Goal: Task Accomplishment & Management: Manage account settings

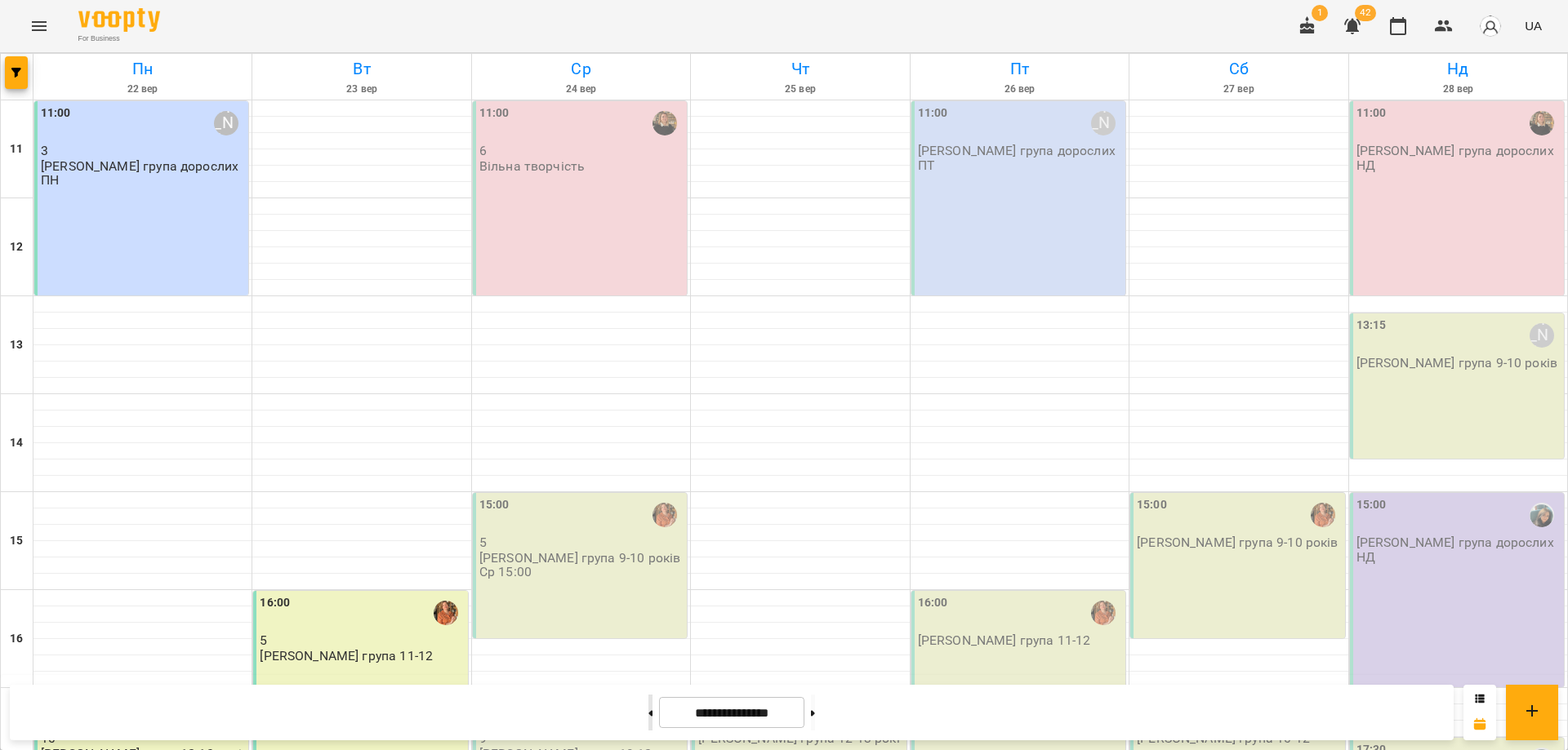
click at [649, 713] on button at bounding box center [651, 712] width 4 height 36
type input "**********"
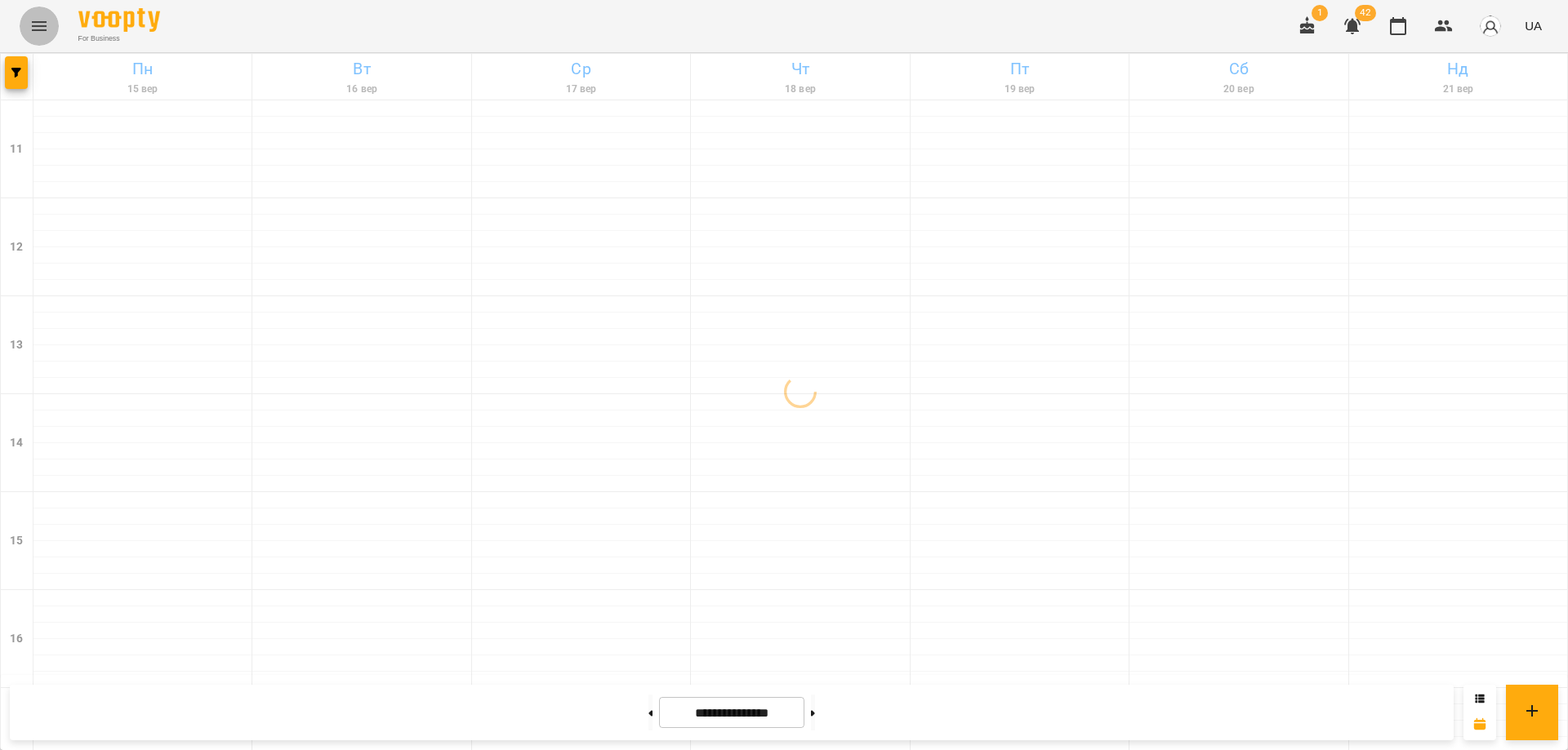
click at [38, 24] on icon "Menu" at bounding box center [38, 25] width 20 height 20
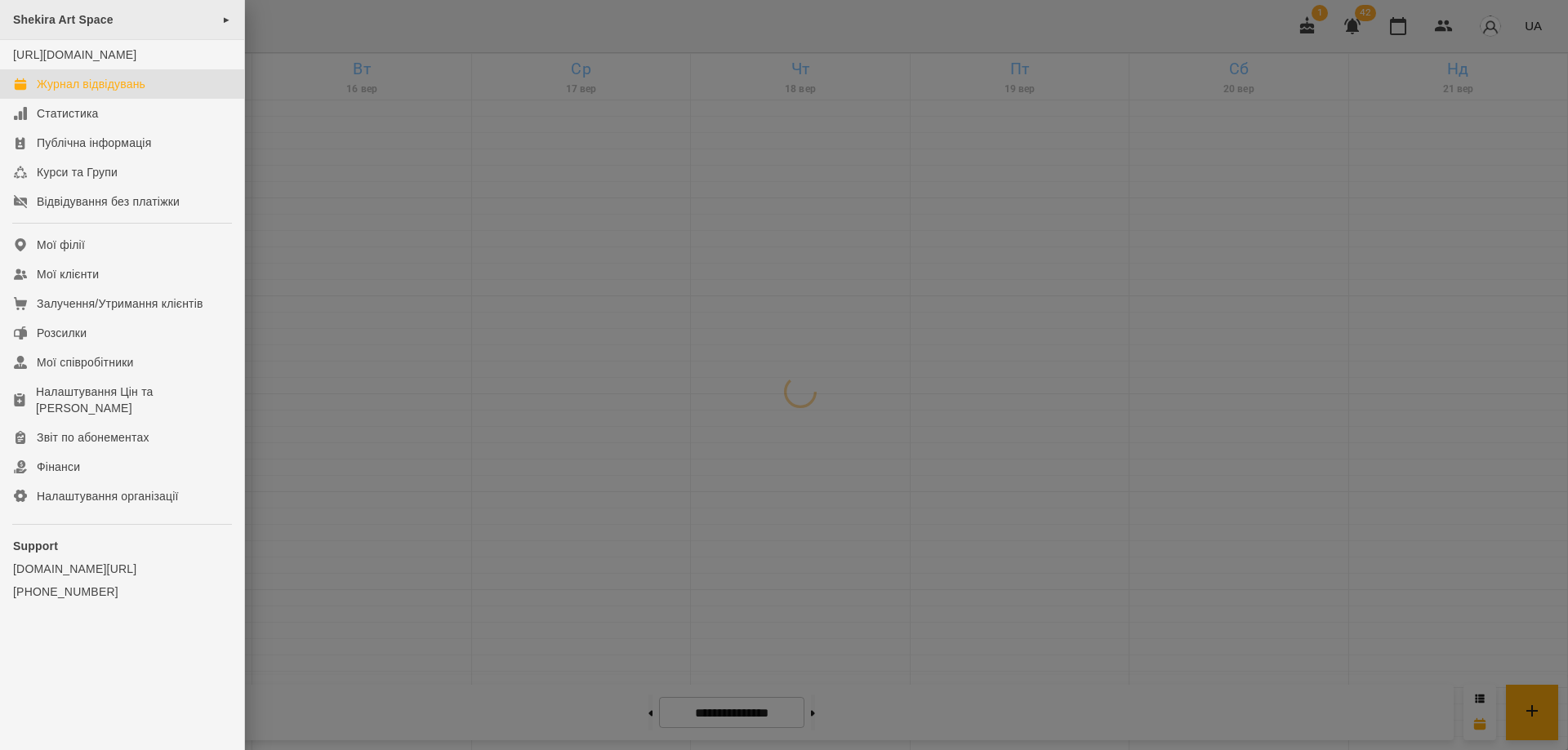
click at [64, 16] on span "Shekira Art Space" at bounding box center [63, 20] width 100 height 13
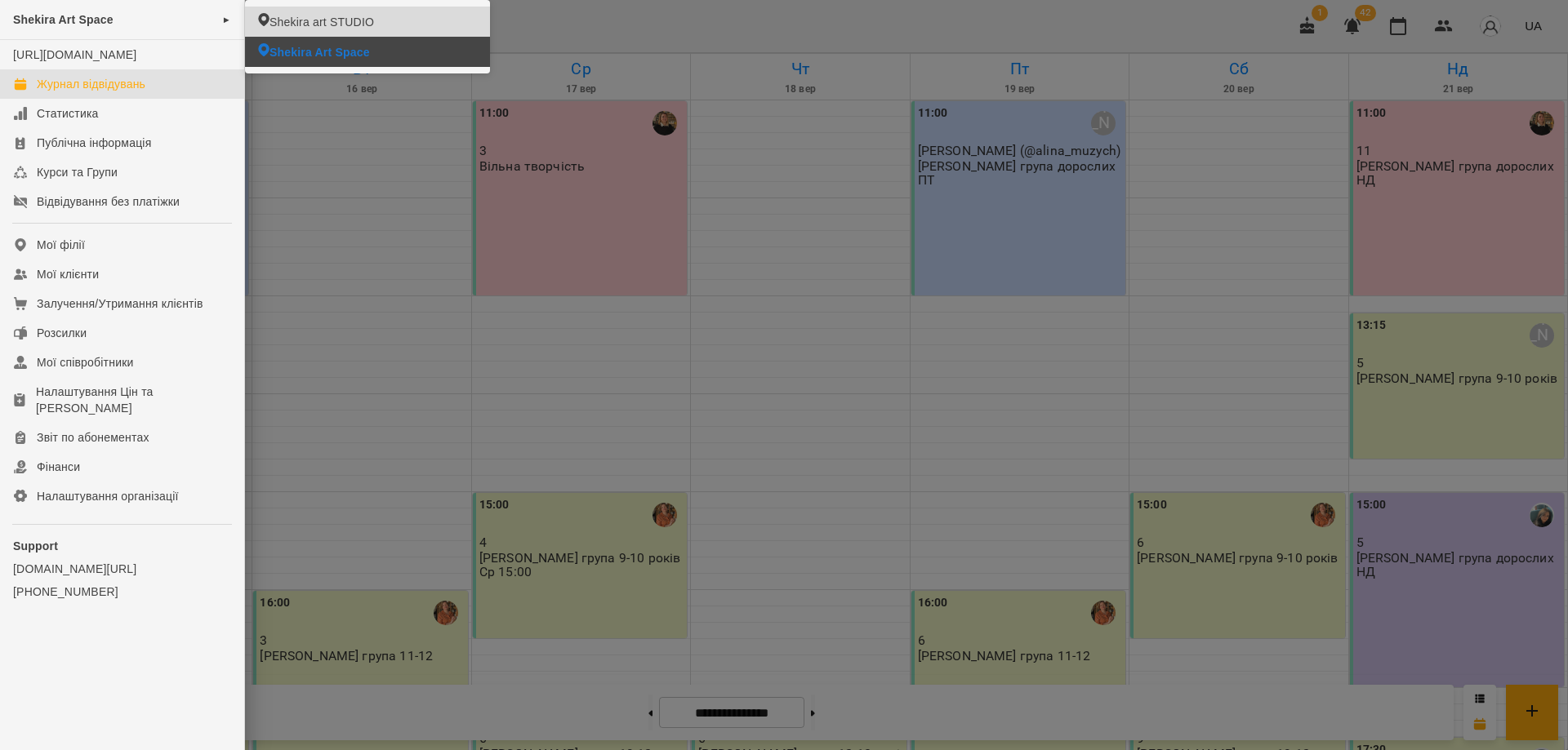
click at [387, 25] on li "Shekira art STUDIO" at bounding box center [367, 22] width 245 height 30
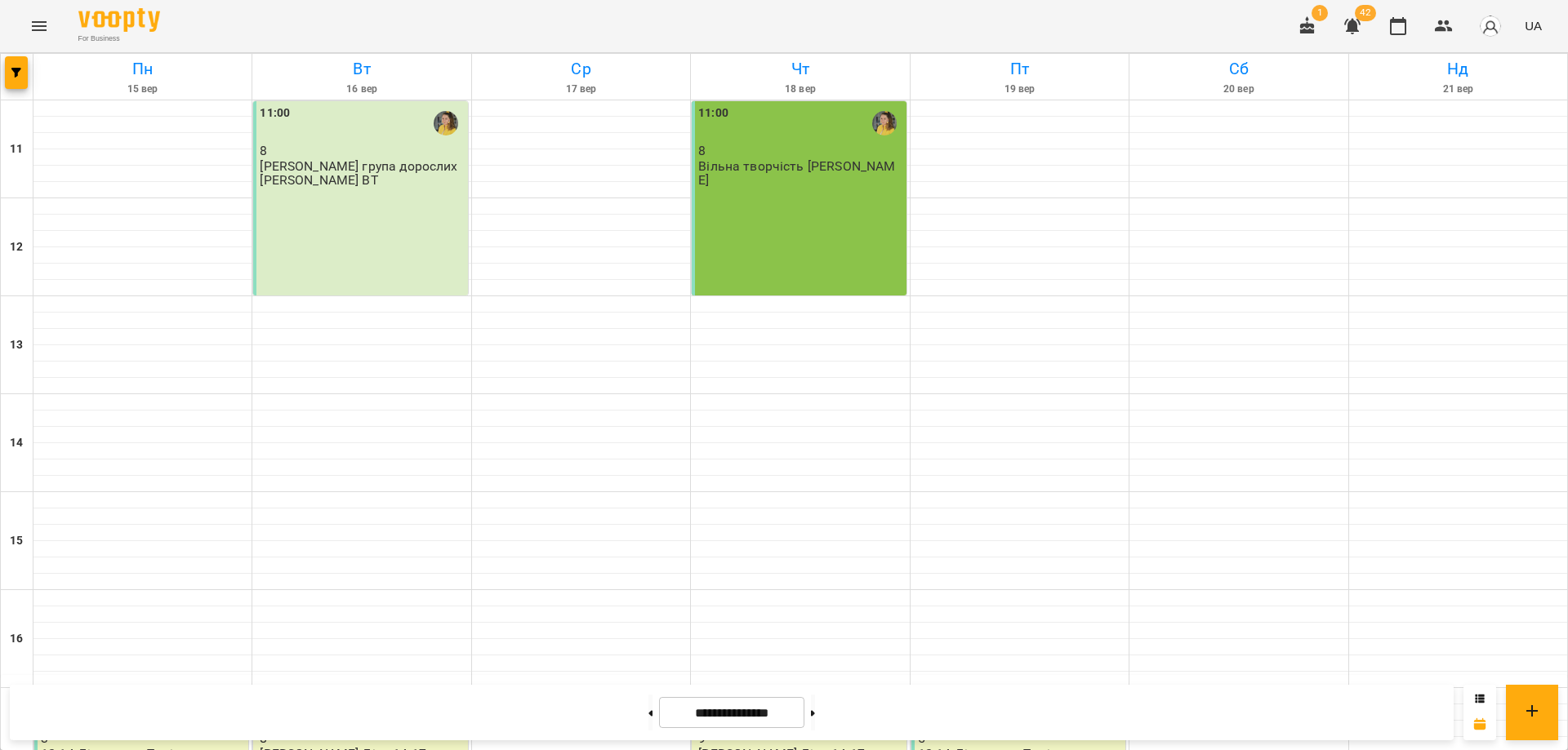
scroll to position [404, 0]
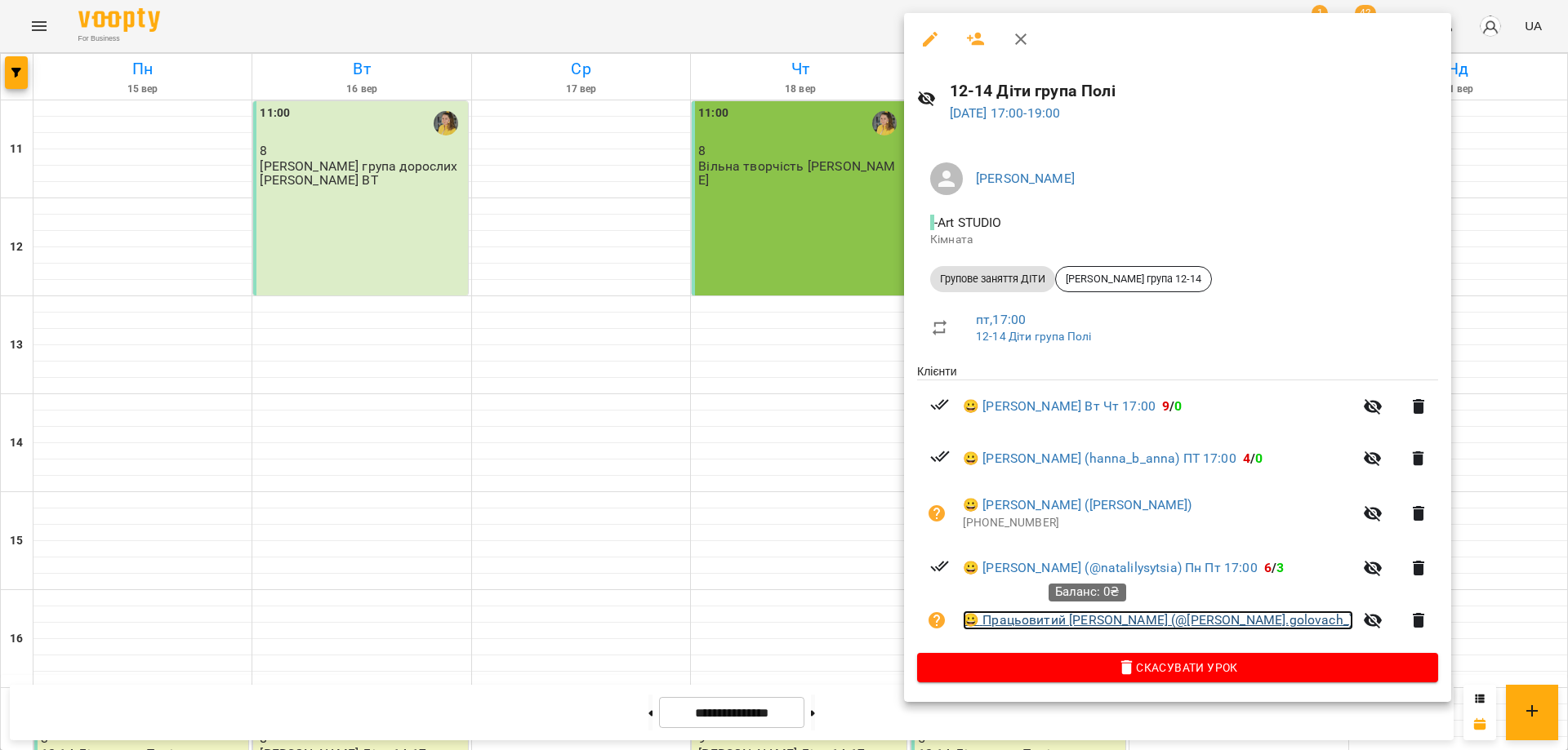
click at [1094, 622] on link "😀 Працьовитий Олег (@irina.golovach_)" at bounding box center [1158, 620] width 391 height 20
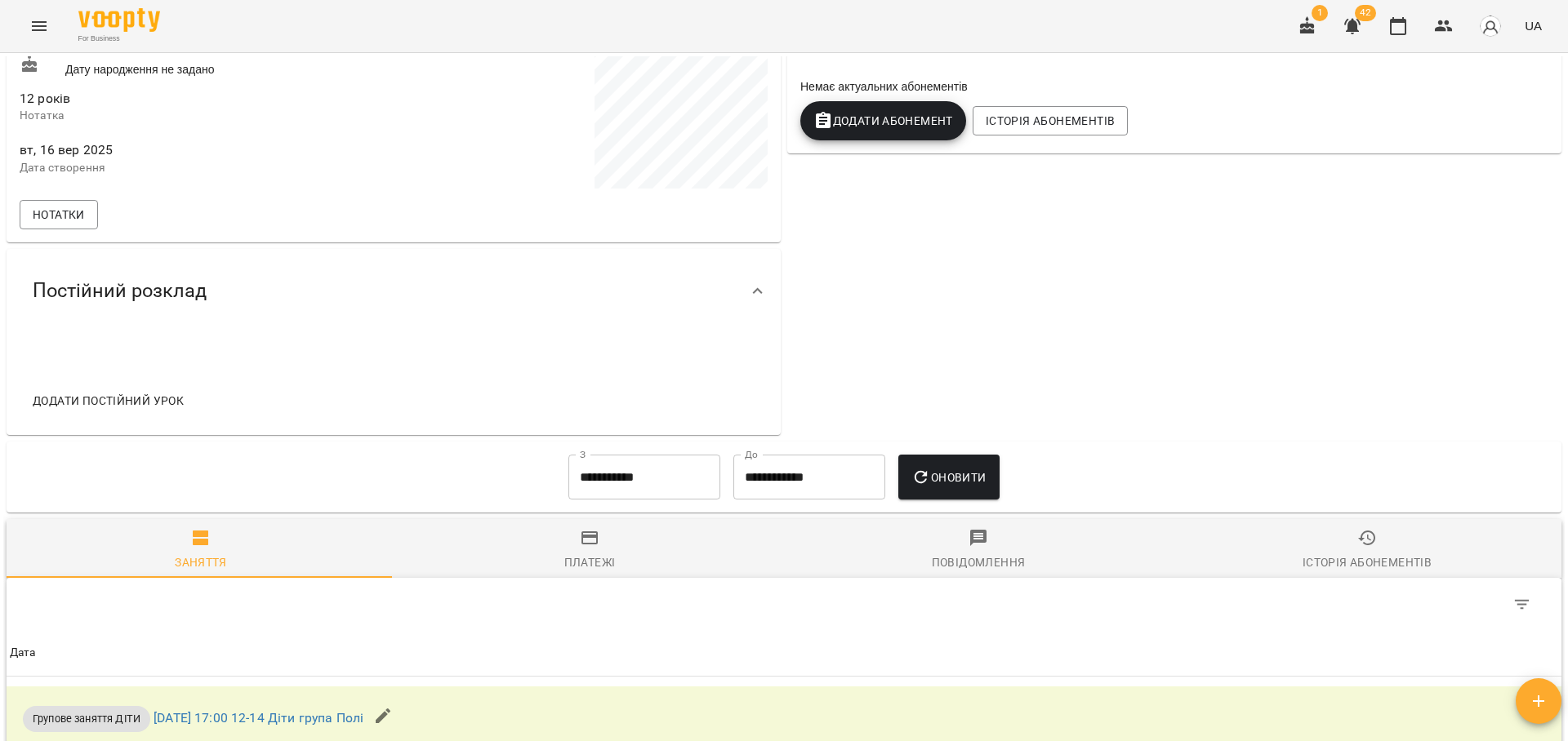
scroll to position [716, 0]
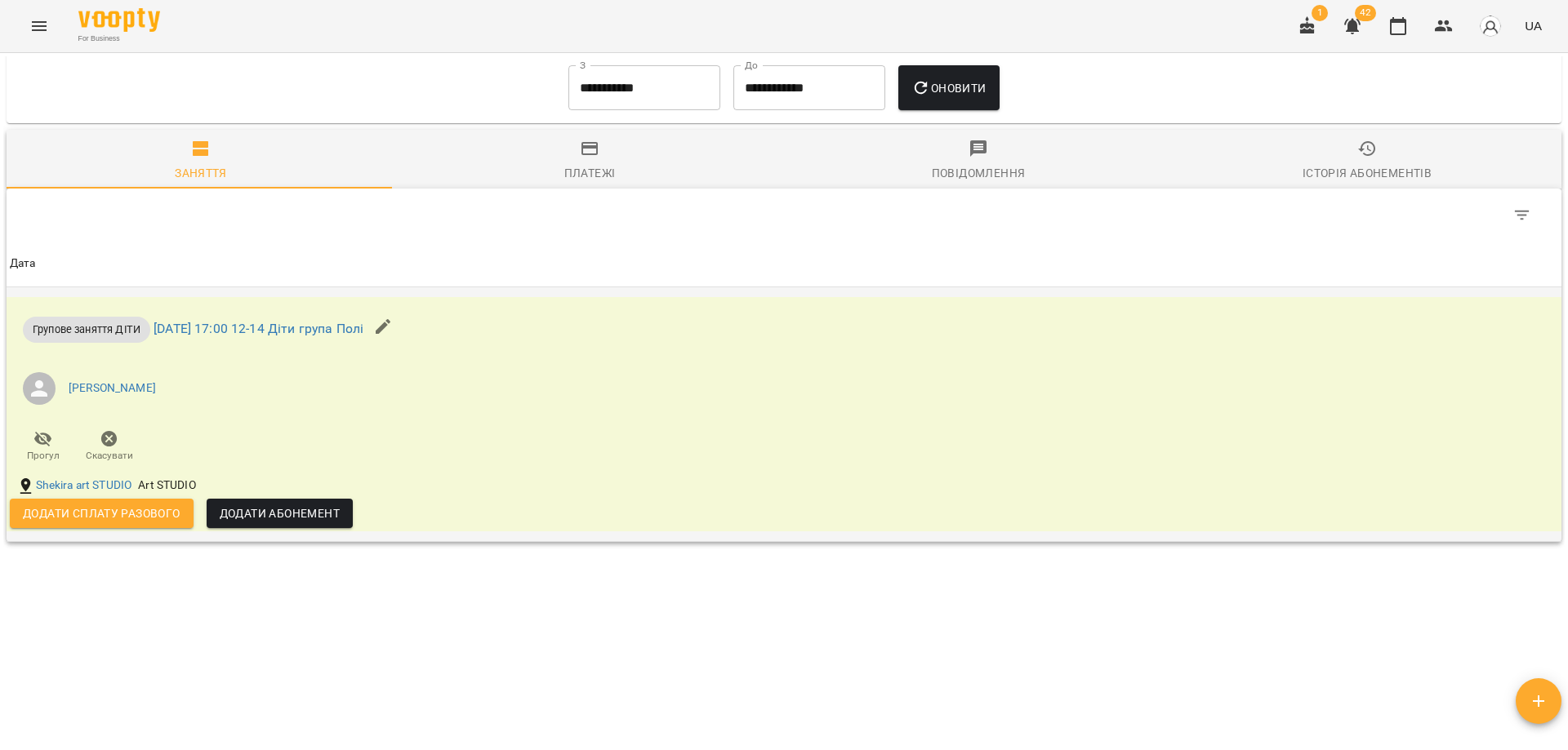
click at [47, 436] on icon "button" at bounding box center [43, 439] width 18 height 16
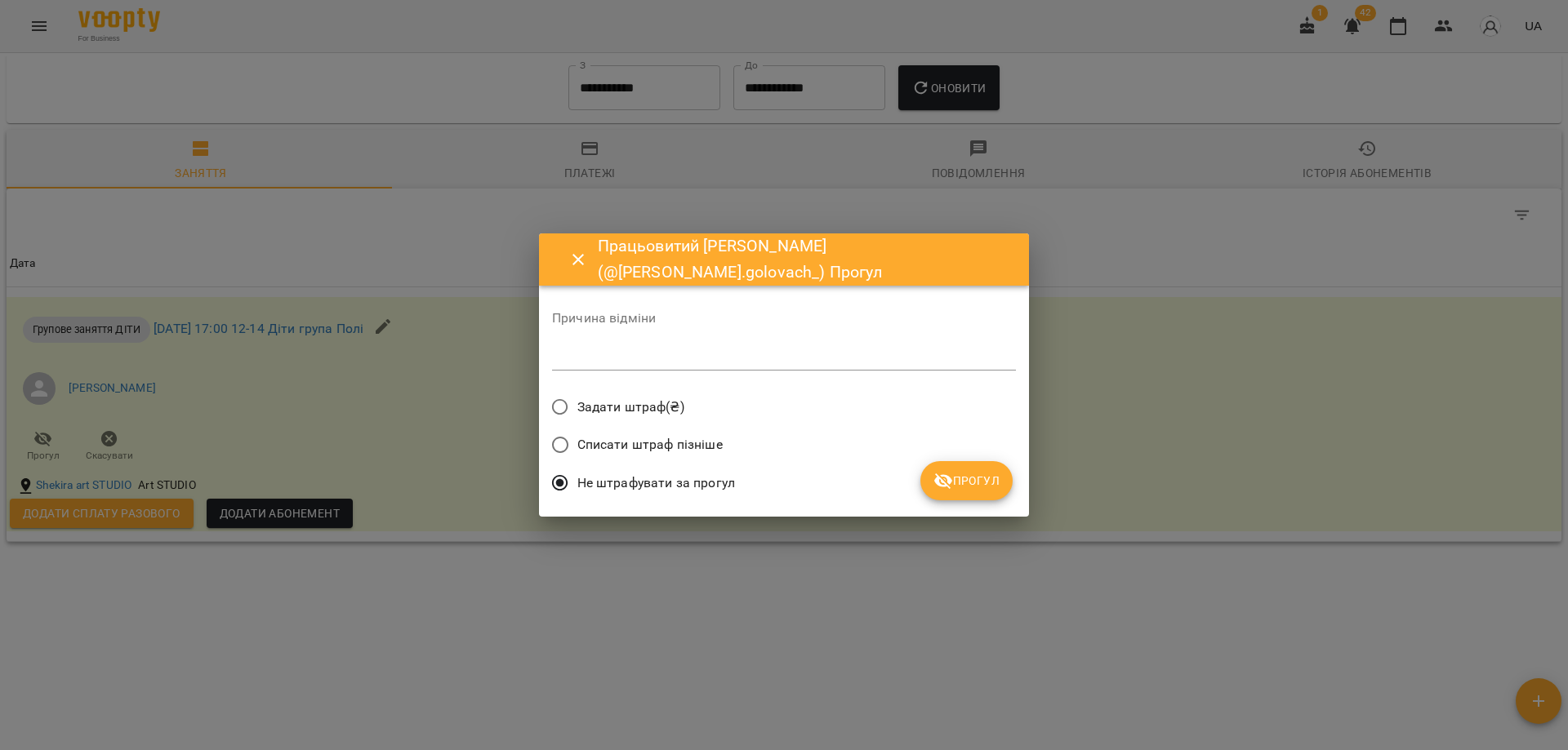
click at [962, 478] on span "Прогул" at bounding box center [966, 481] width 66 height 20
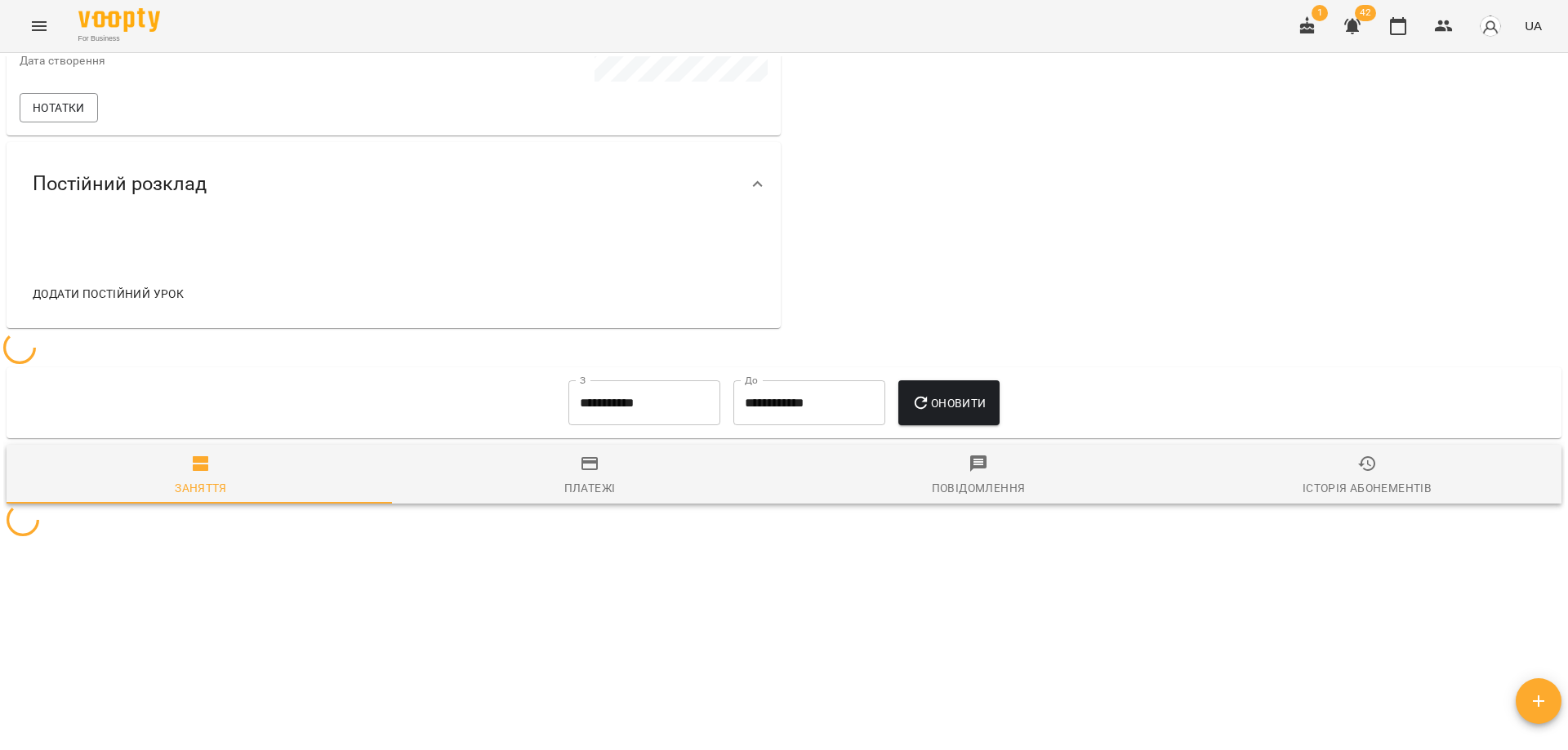
scroll to position [661, 0]
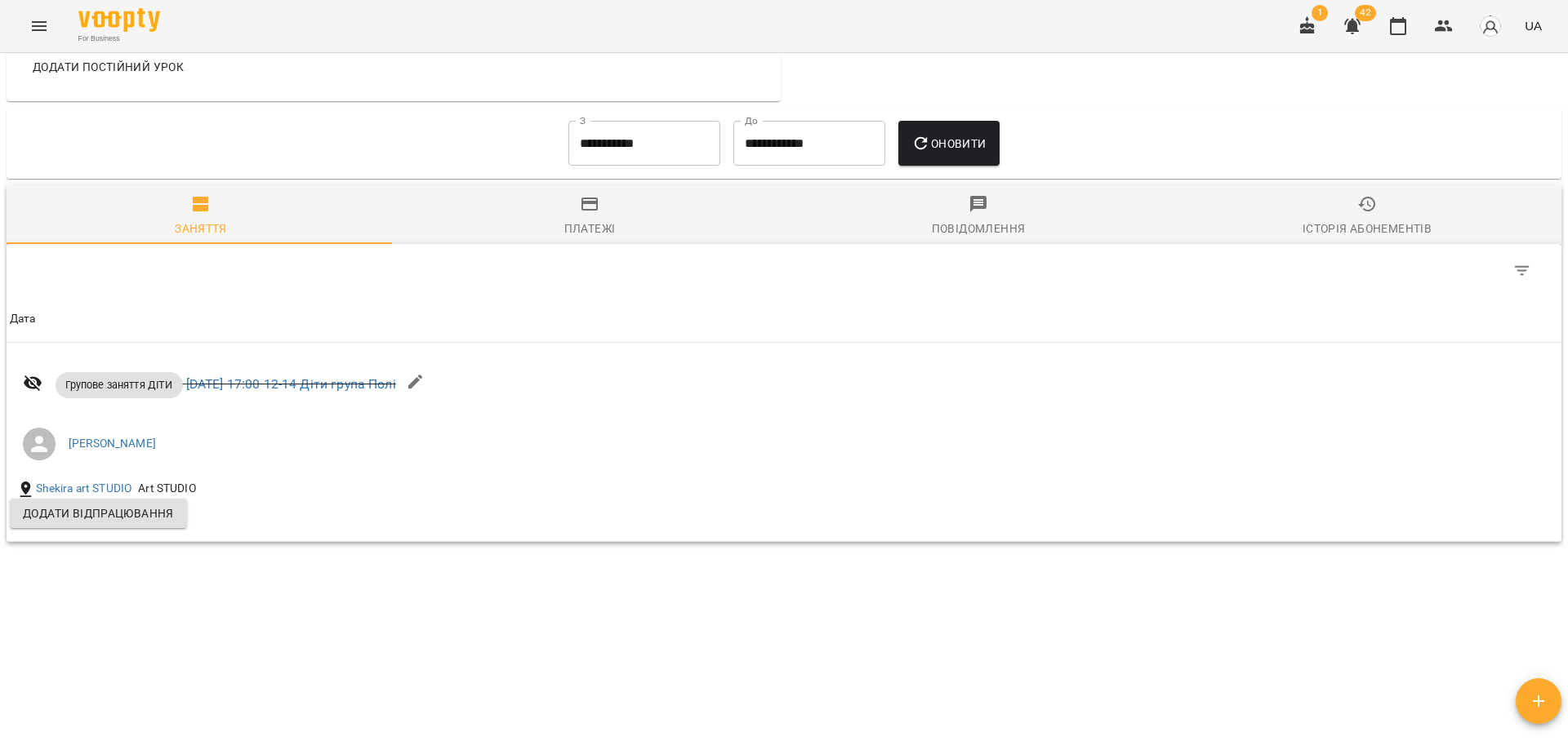
click at [1544, 697] on icon "button" at bounding box center [1538, 701] width 20 height 20
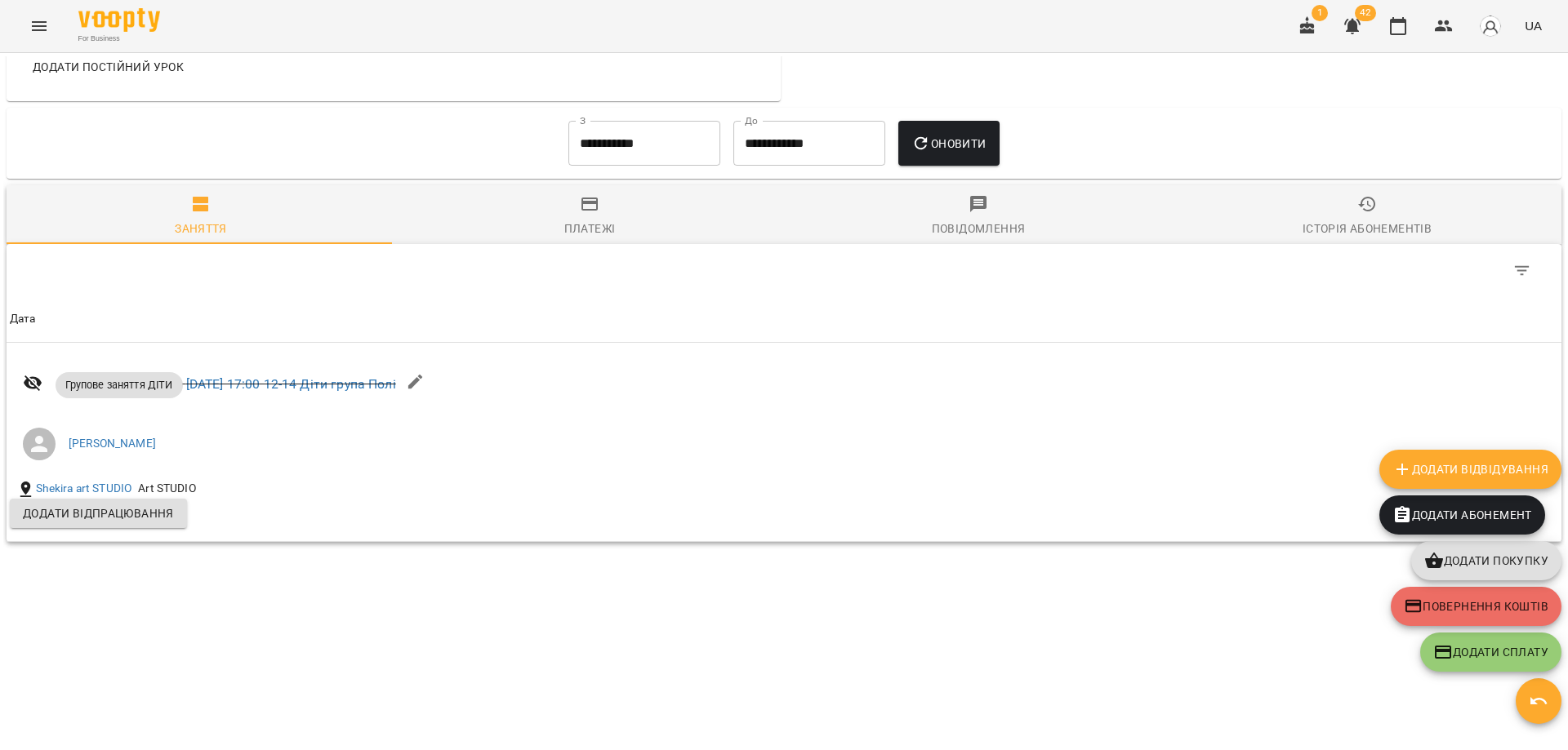
click at [1514, 473] on span "Додати Відвідування" at bounding box center [1470, 469] width 156 height 20
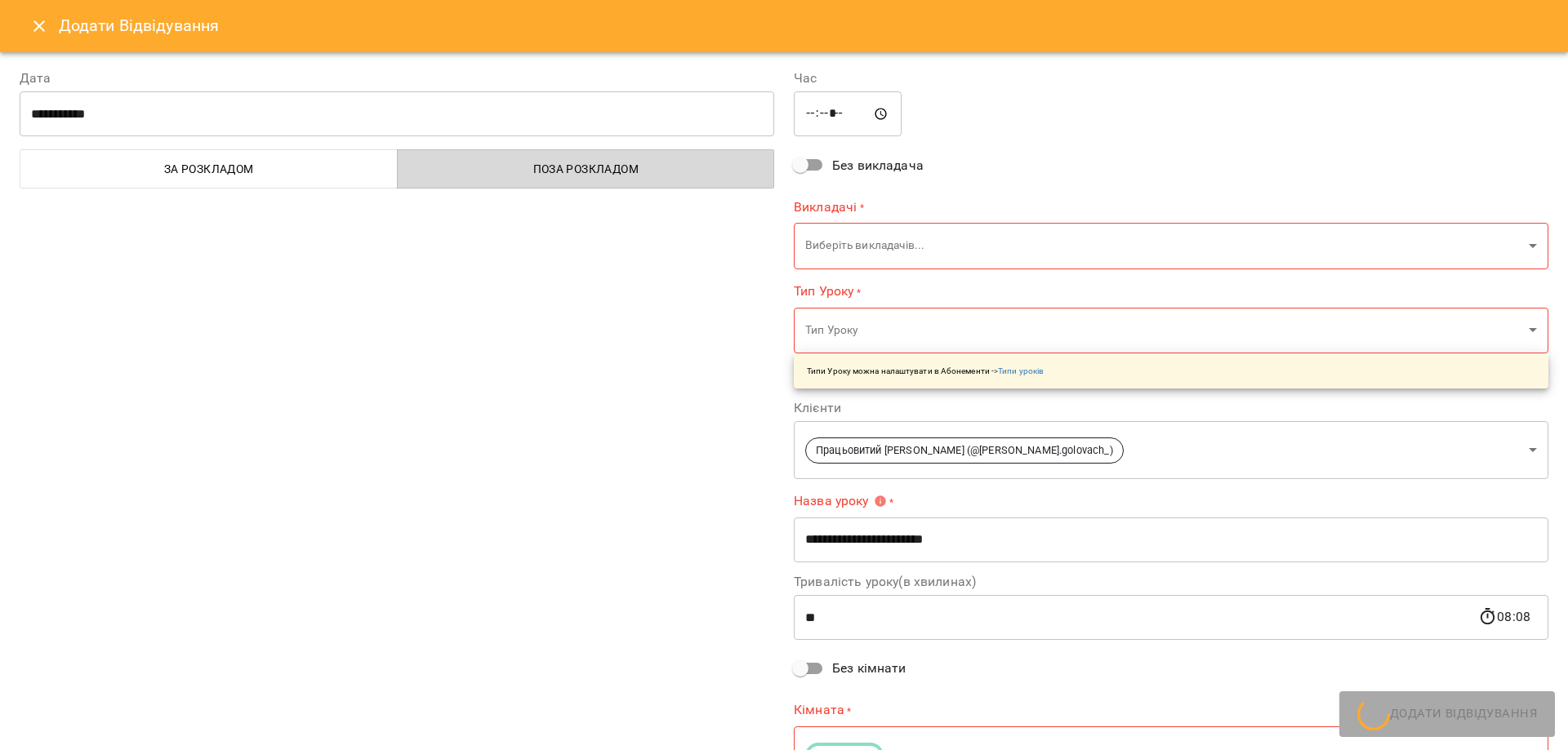
type input "**********"
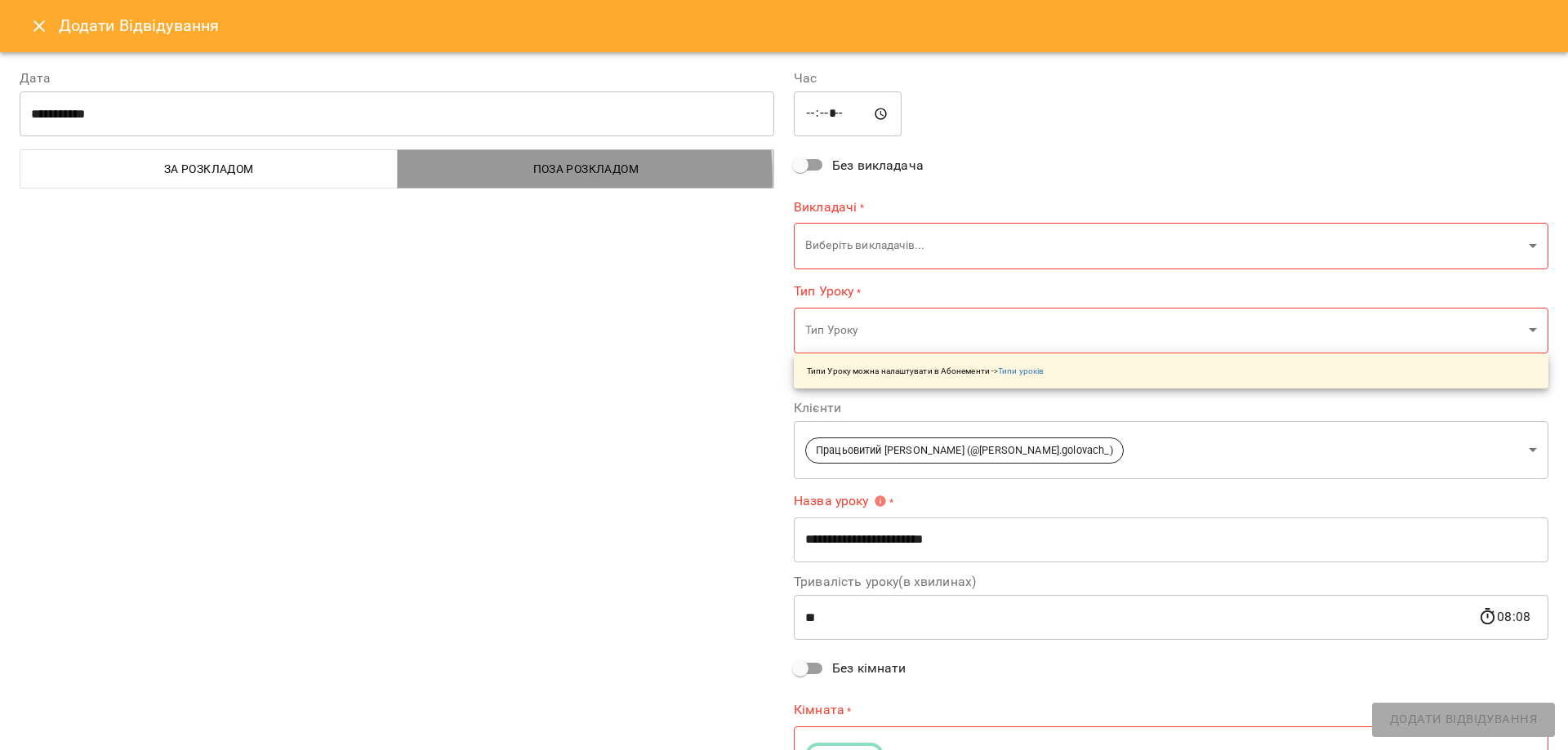
click at [500, 178] on span "Поза розкладом" at bounding box center [586, 169] width 358 height 20
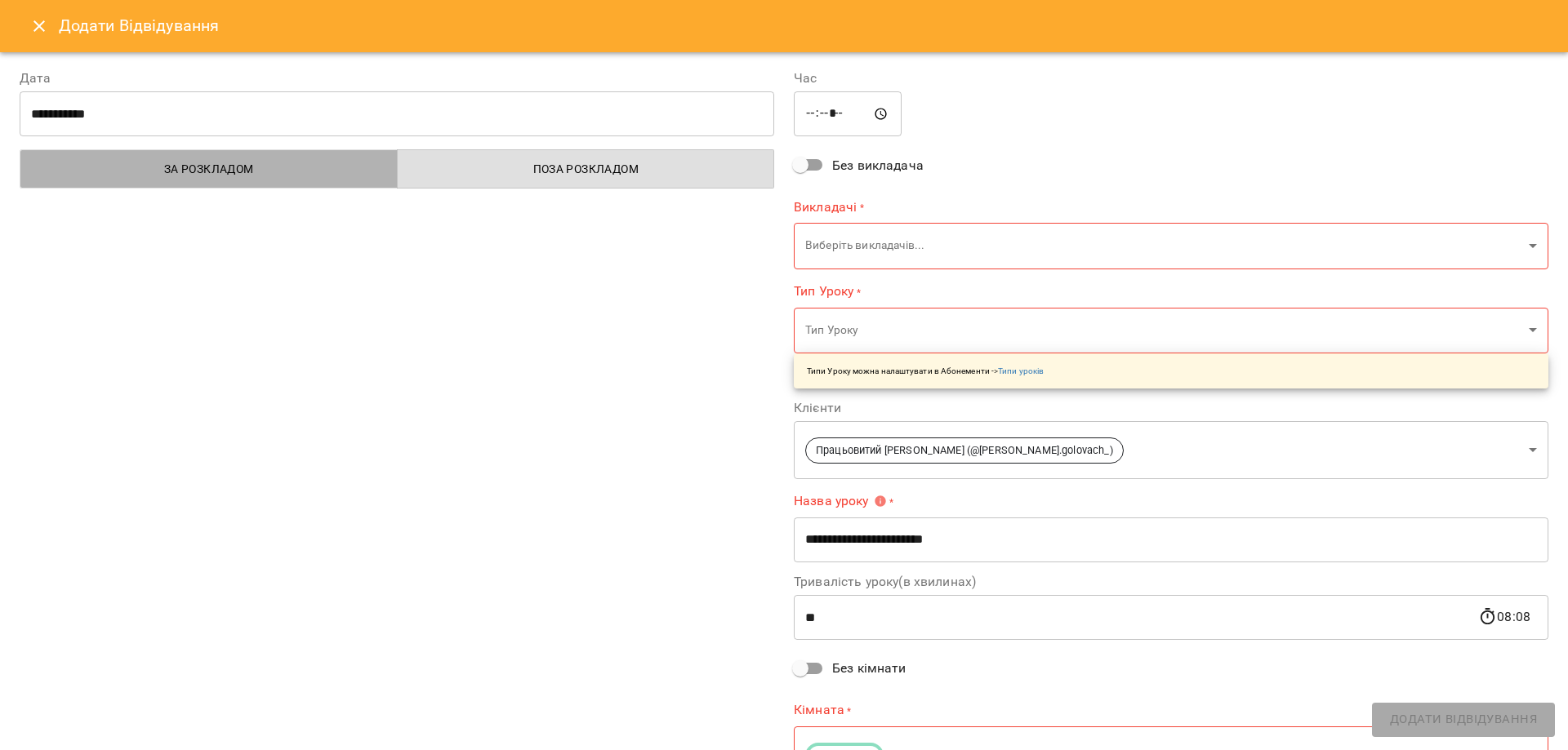
click at [235, 185] on button "За розкладом" at bounding box center [208, 169] width 378 height 39
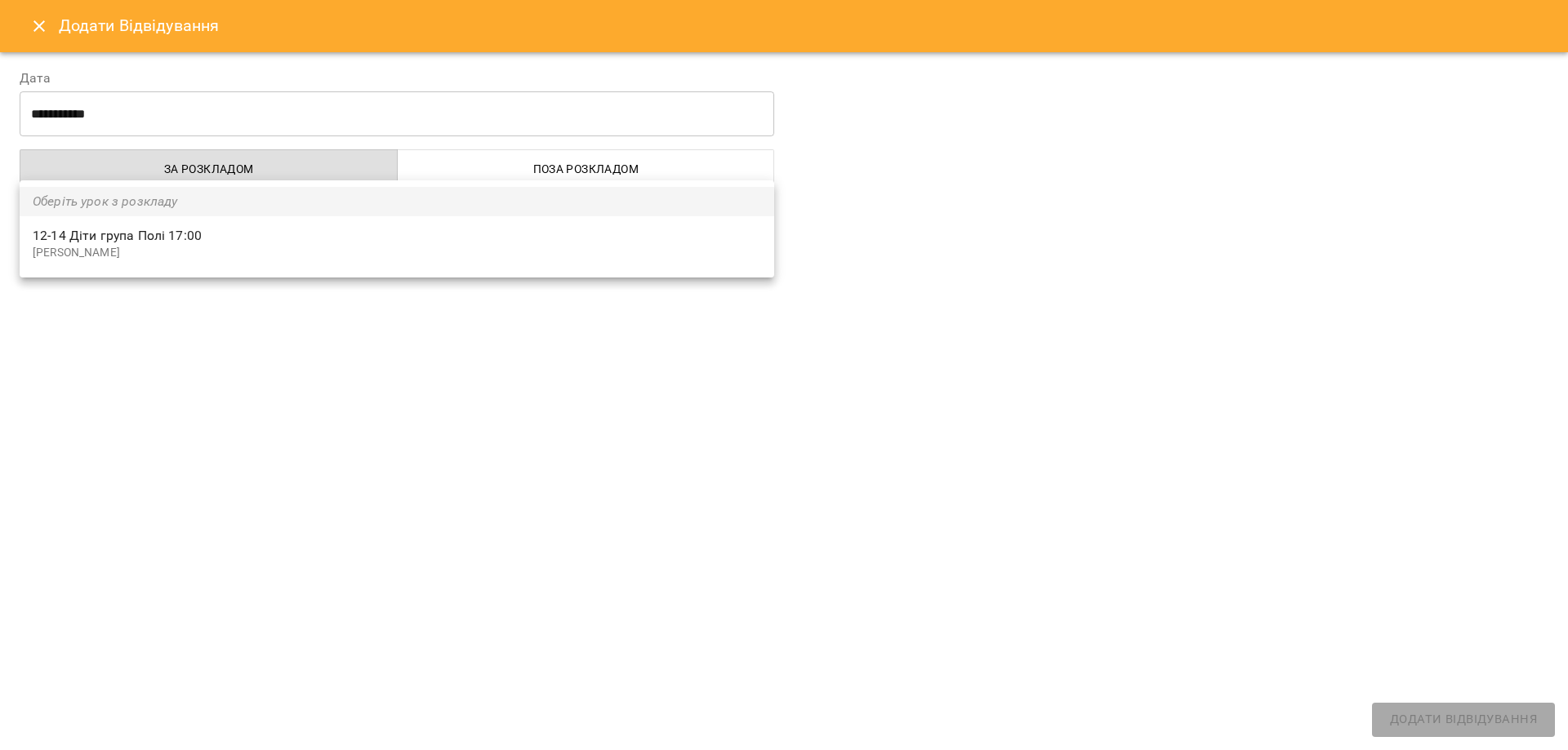
click at [197, 241] on body "**********" at bounding box center [784, 402] width 1568 height 804
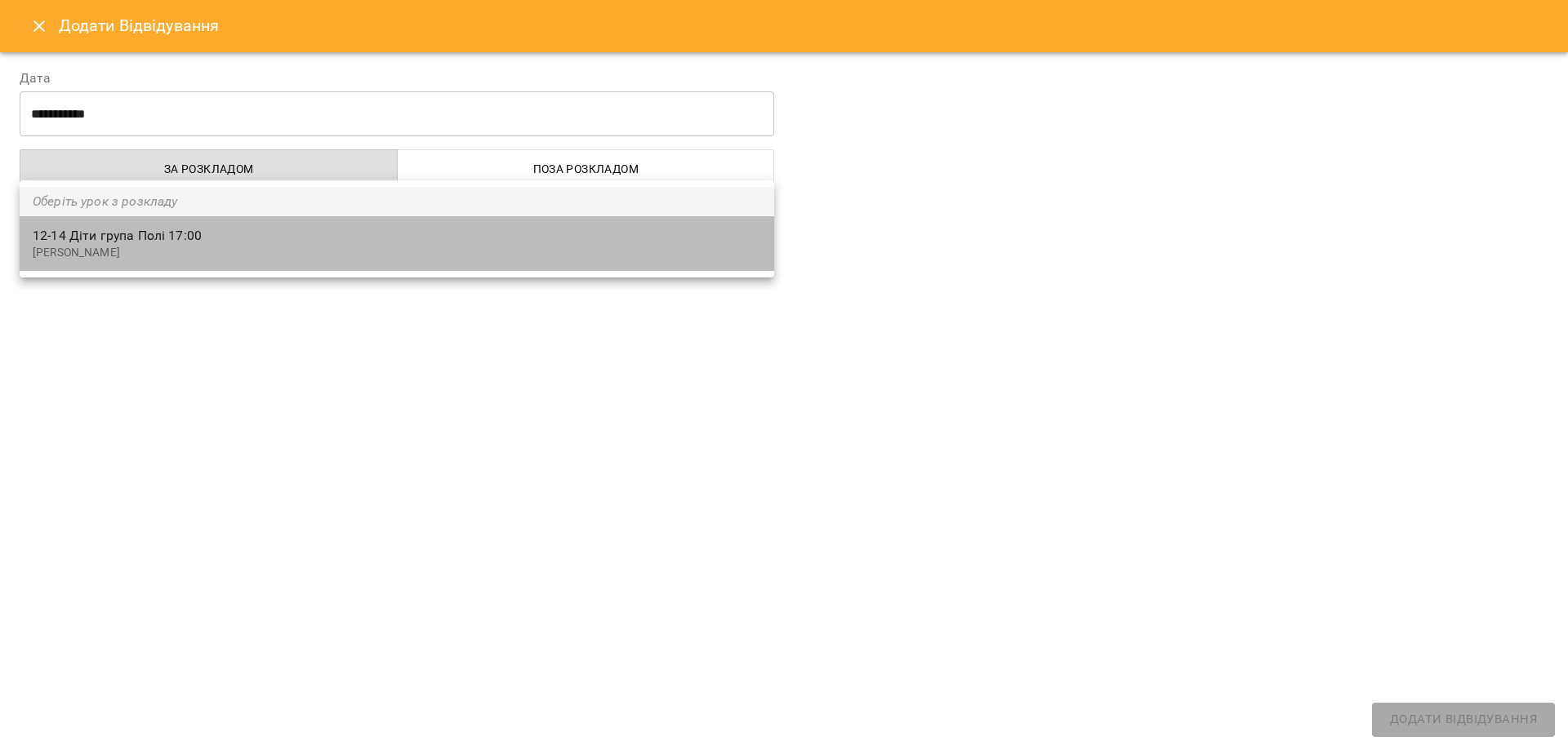
click at [197, 241] on span "12-14 Діти група Полі 17:00" at bounding box center [397, 236] width 729 height 20
type input "**********"
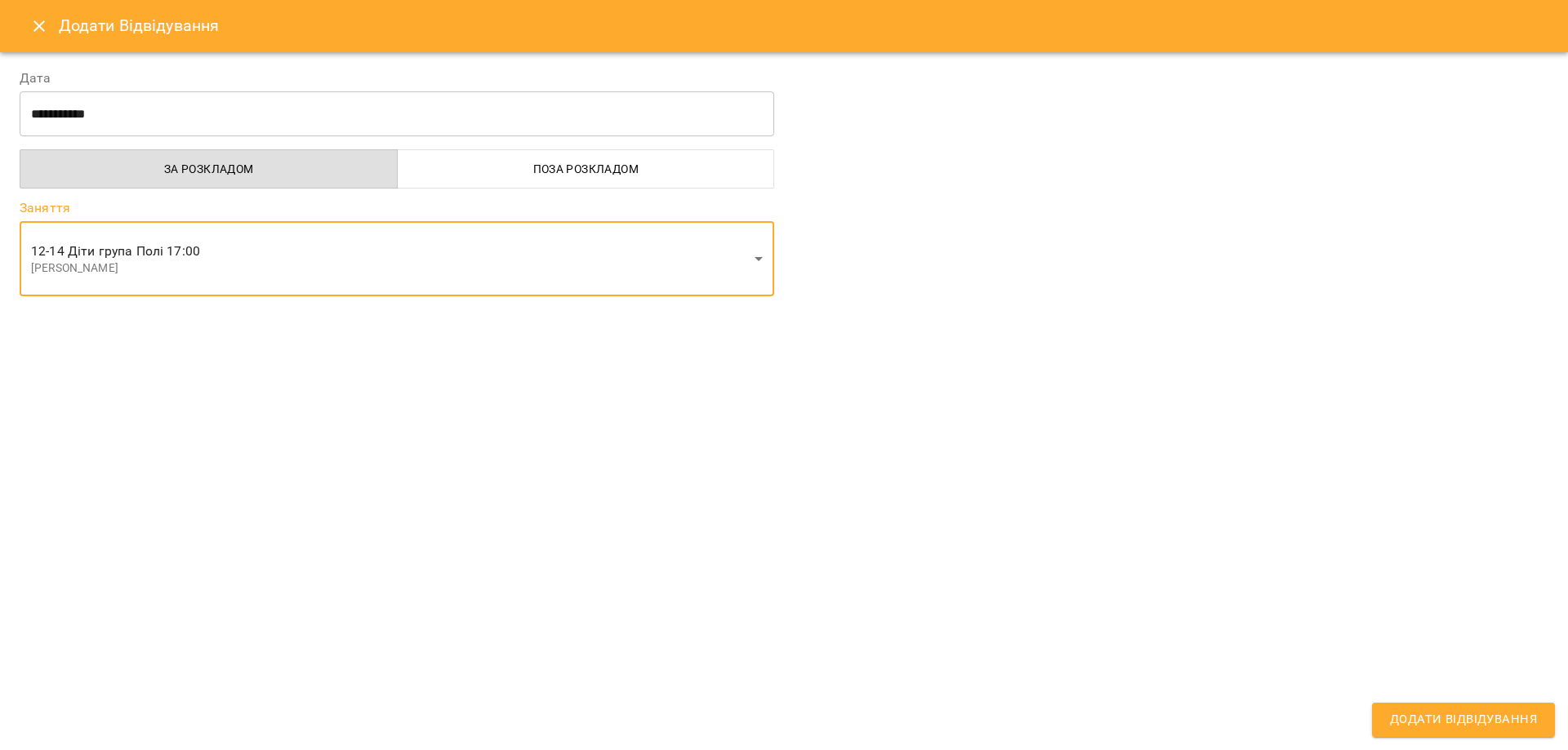
click at [103, 112] on input "**********" at bounding box center [397, 114] width 755 height 46
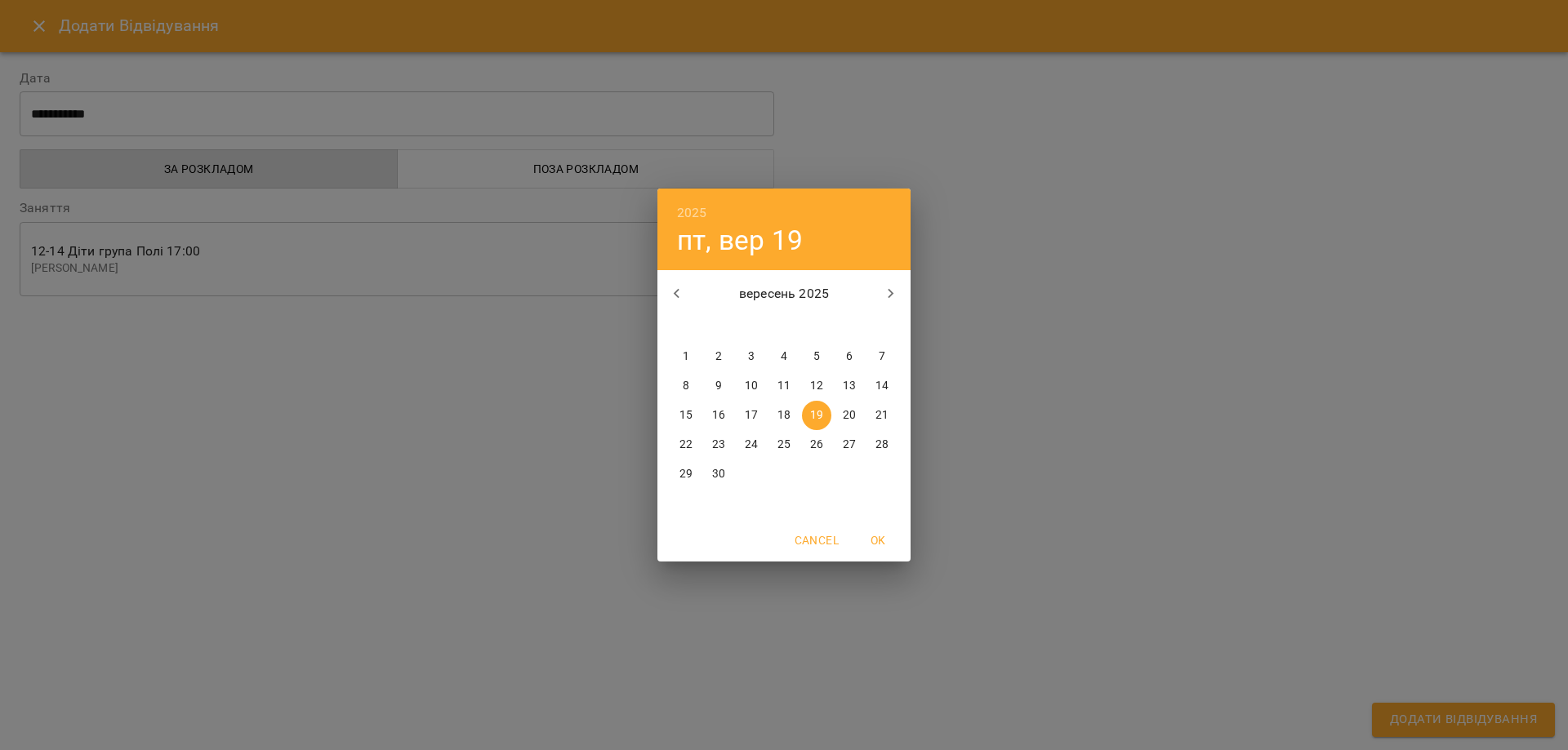
click at [680, 442] on p "22" at bounding box center [686, 444] width 13 height 16
type input "**********"
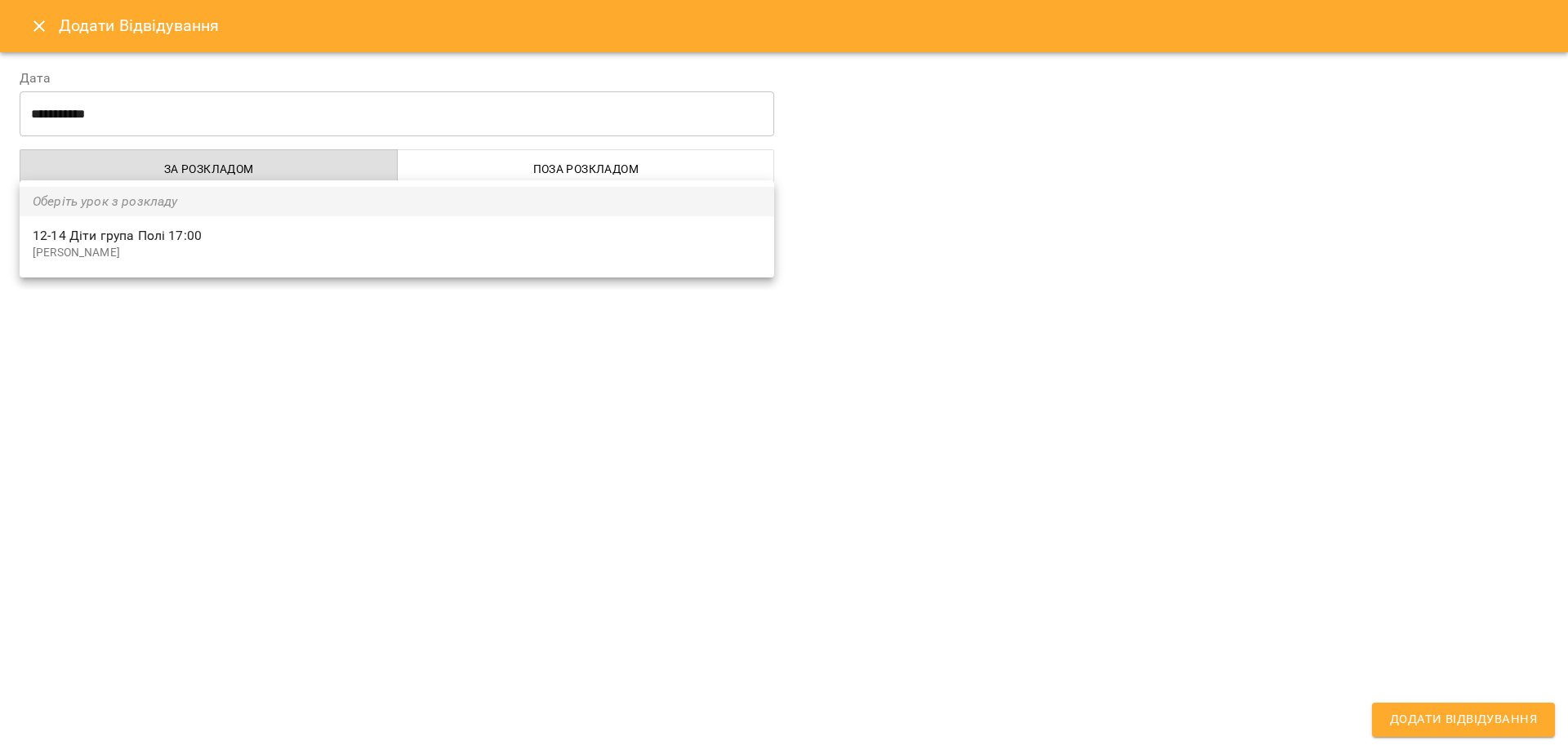
click at [286, 237] on body "**********" at bounding box center [784, 402] width 1568 height 804
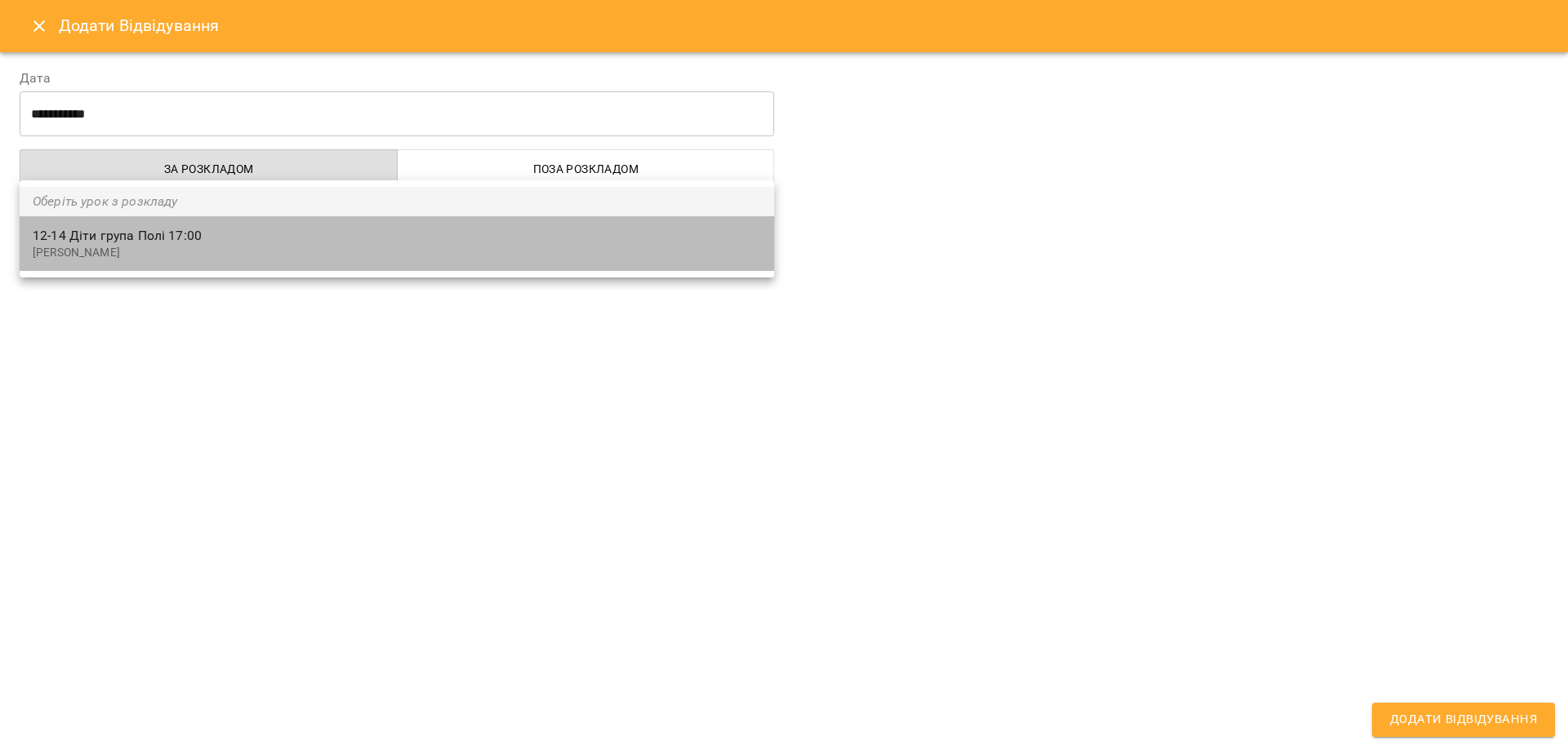
click at [135, 235] on span "12-14 Діти група Полі 17:00" at bounding box center [397, 236] width 729 height 20
type input "**********"
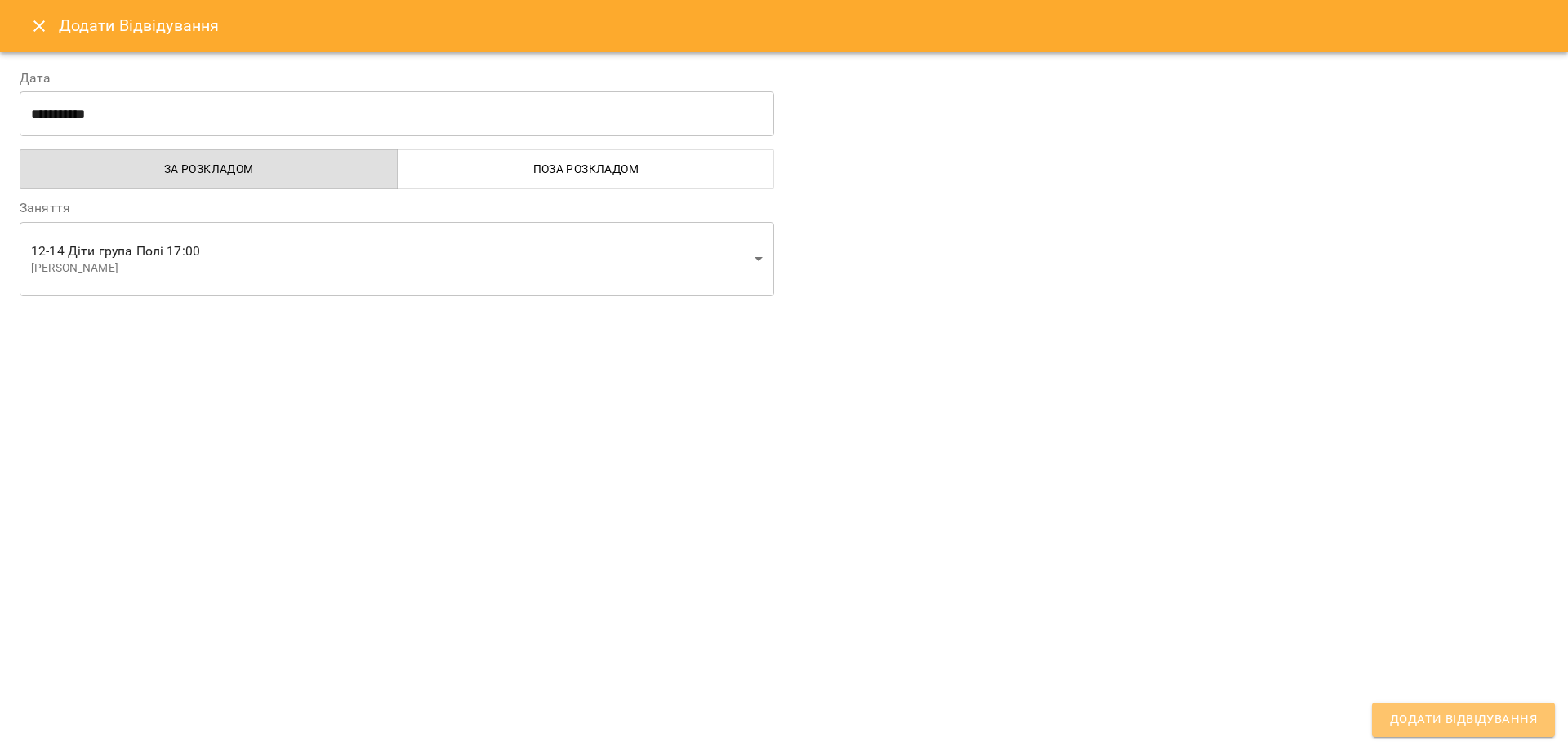
click at [1499, 712] on span "Додати Відвідування" at bounding box center [1463, 720] width 147 height 22
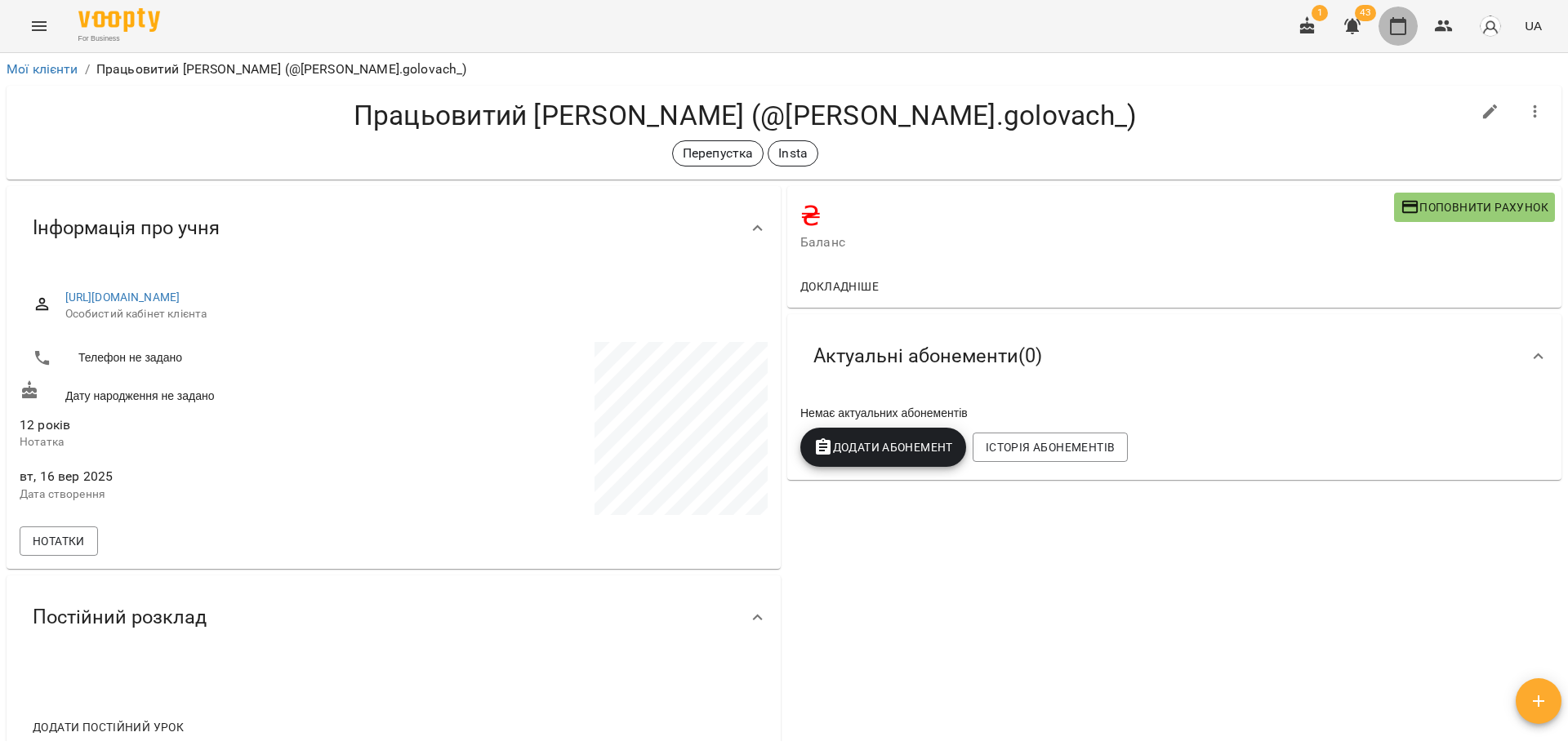
click at [1406, 21] on icon "button" at bounding box center [1397, 25] width 16 height 18
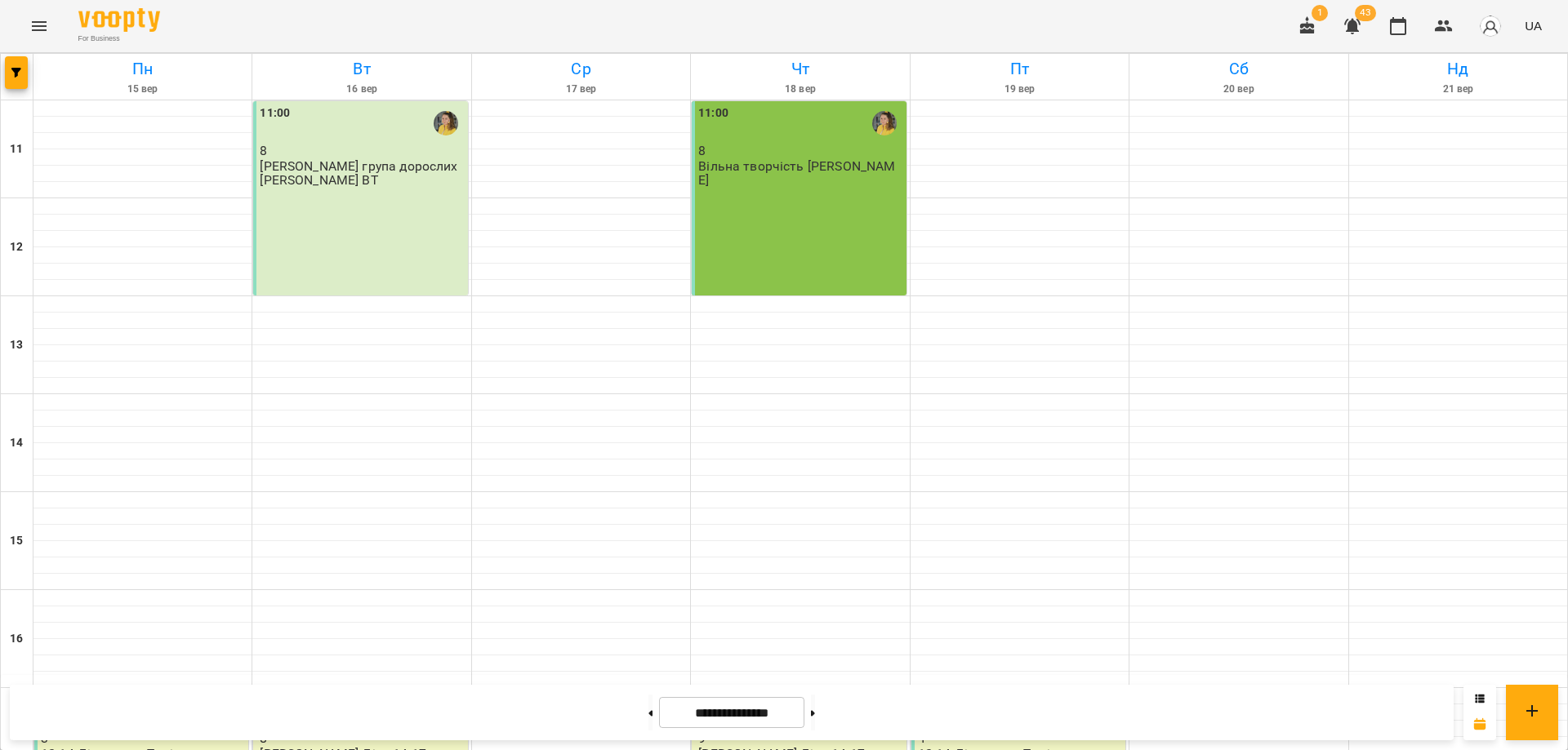
scroll to position [327, 0]
click at [815, 717] on button at bounding box center [813, 712] width 4 height 36
type input "**********"
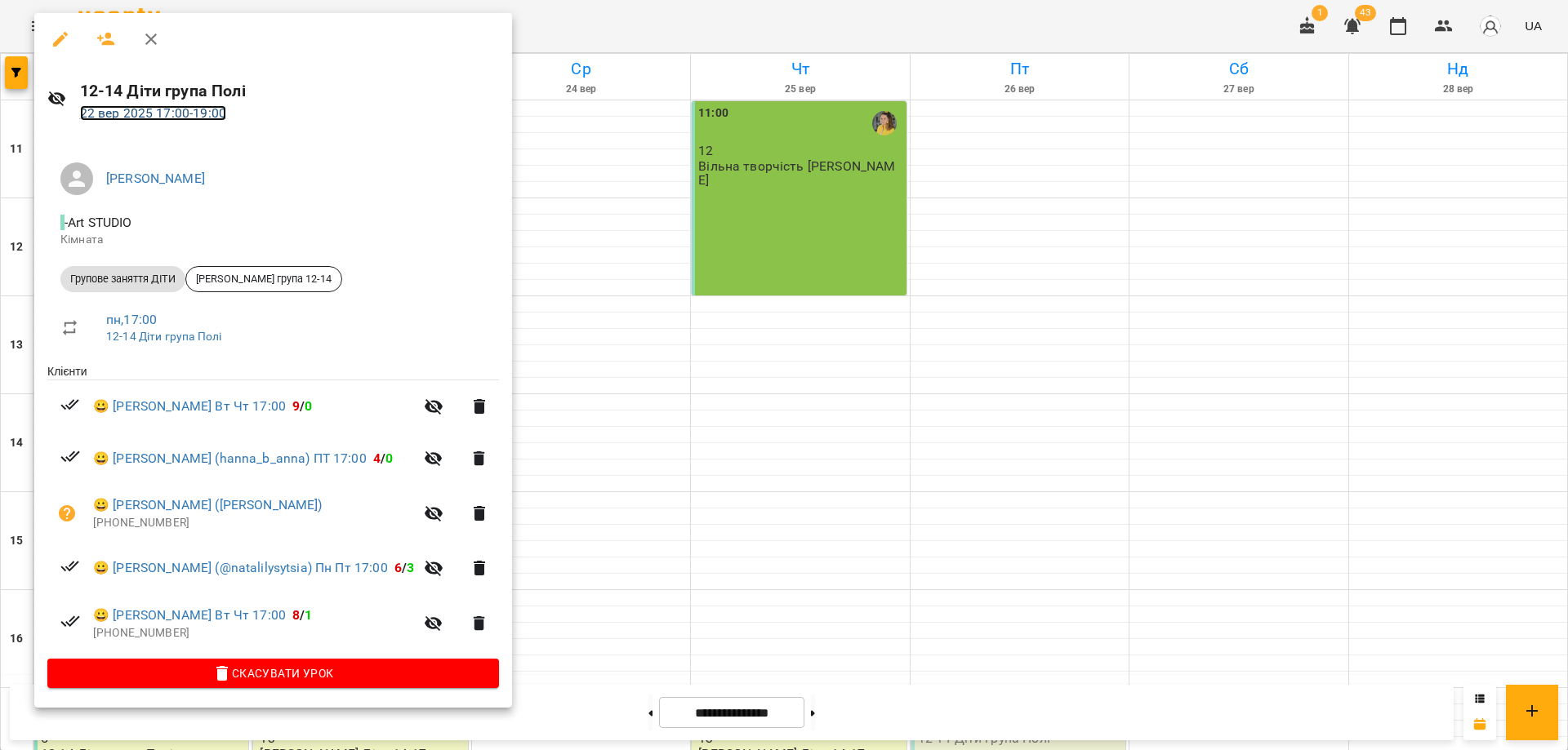
click at [176, 111] on link "22 вер 2025 17:00 - 19:00" at bounding box center [153, 113] width 146 height 16
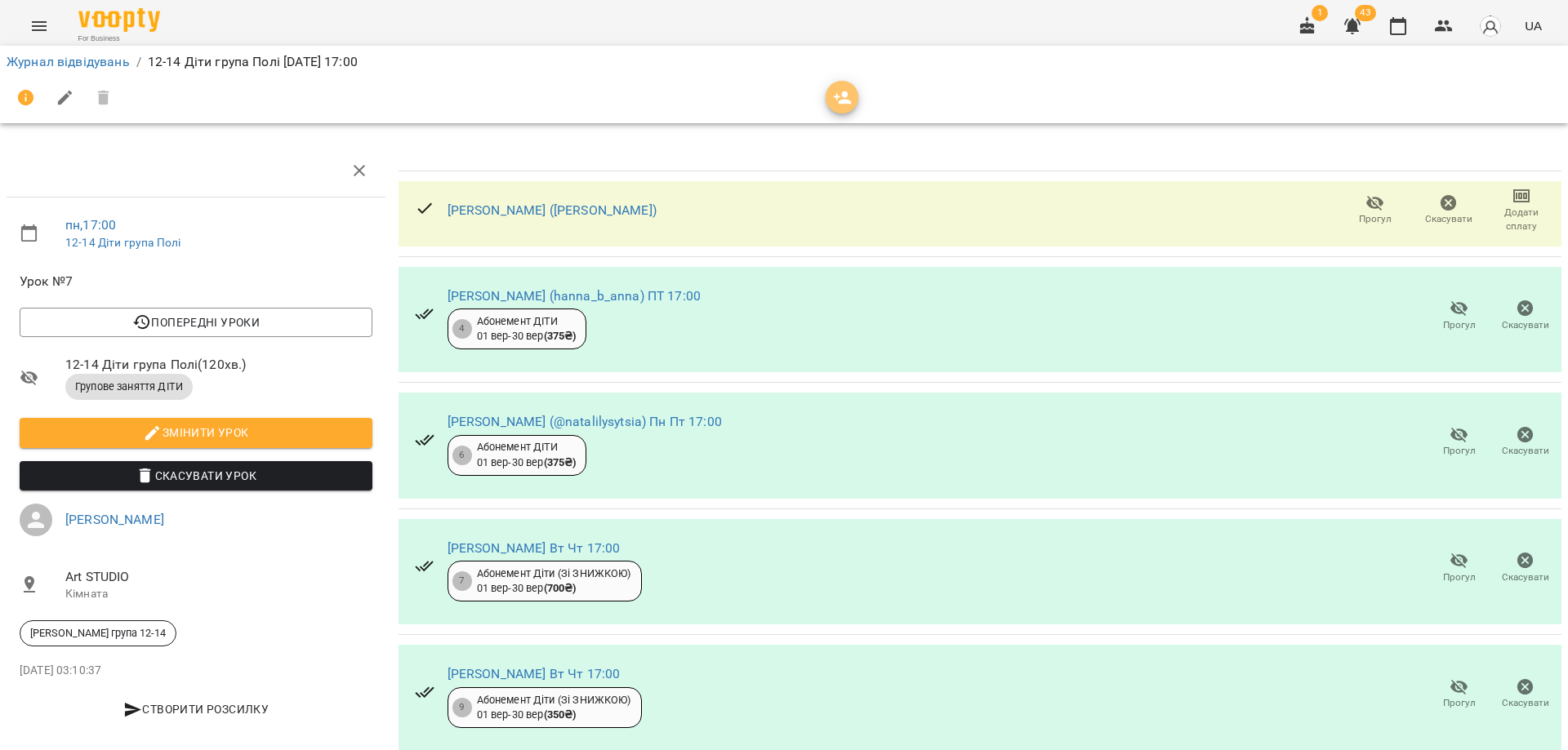
click at [839, 97] on icon "button" at bounding box center [842, 98] width 18 height 13
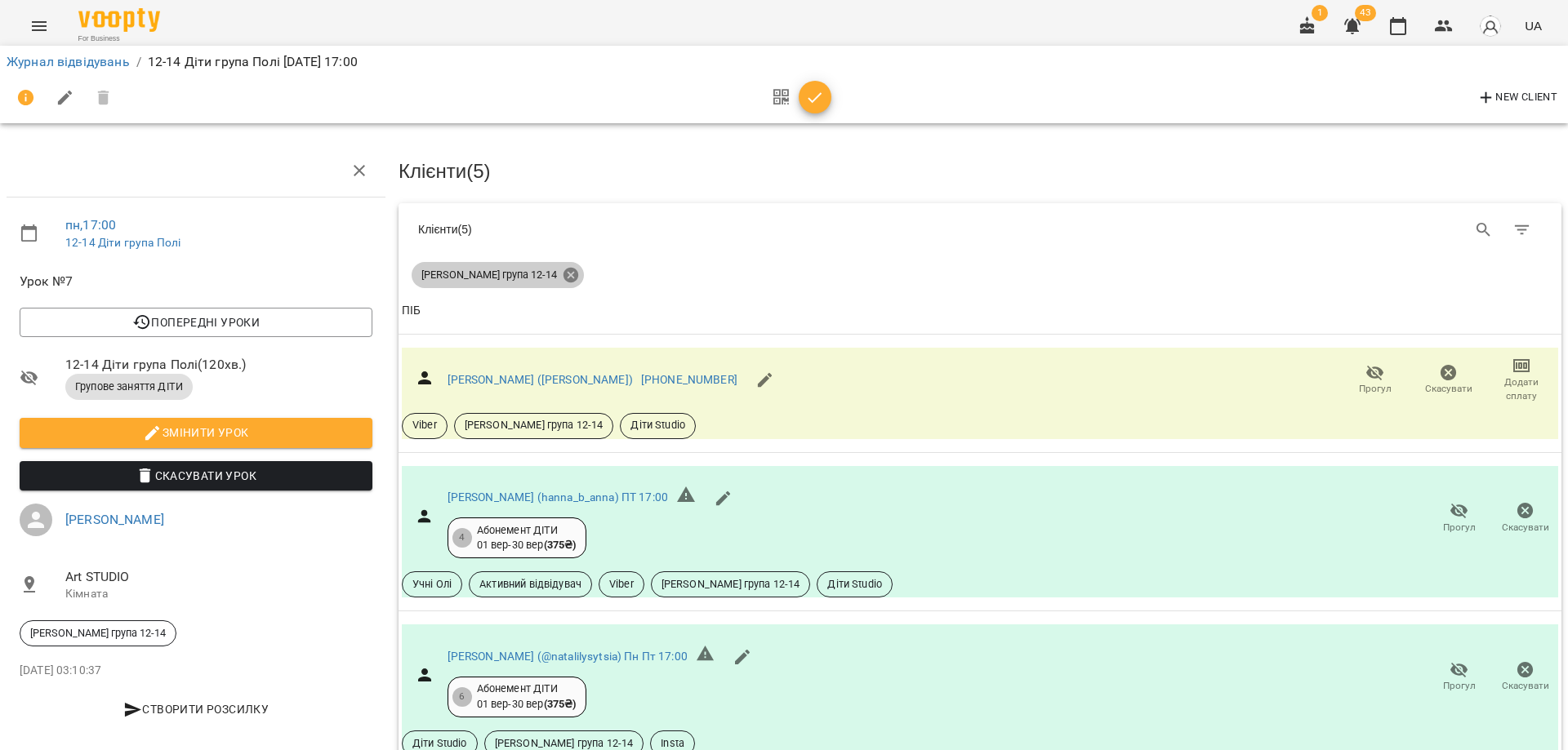
click at [563, 275] on icon at bounding box center [571, 275] width 15 height 15
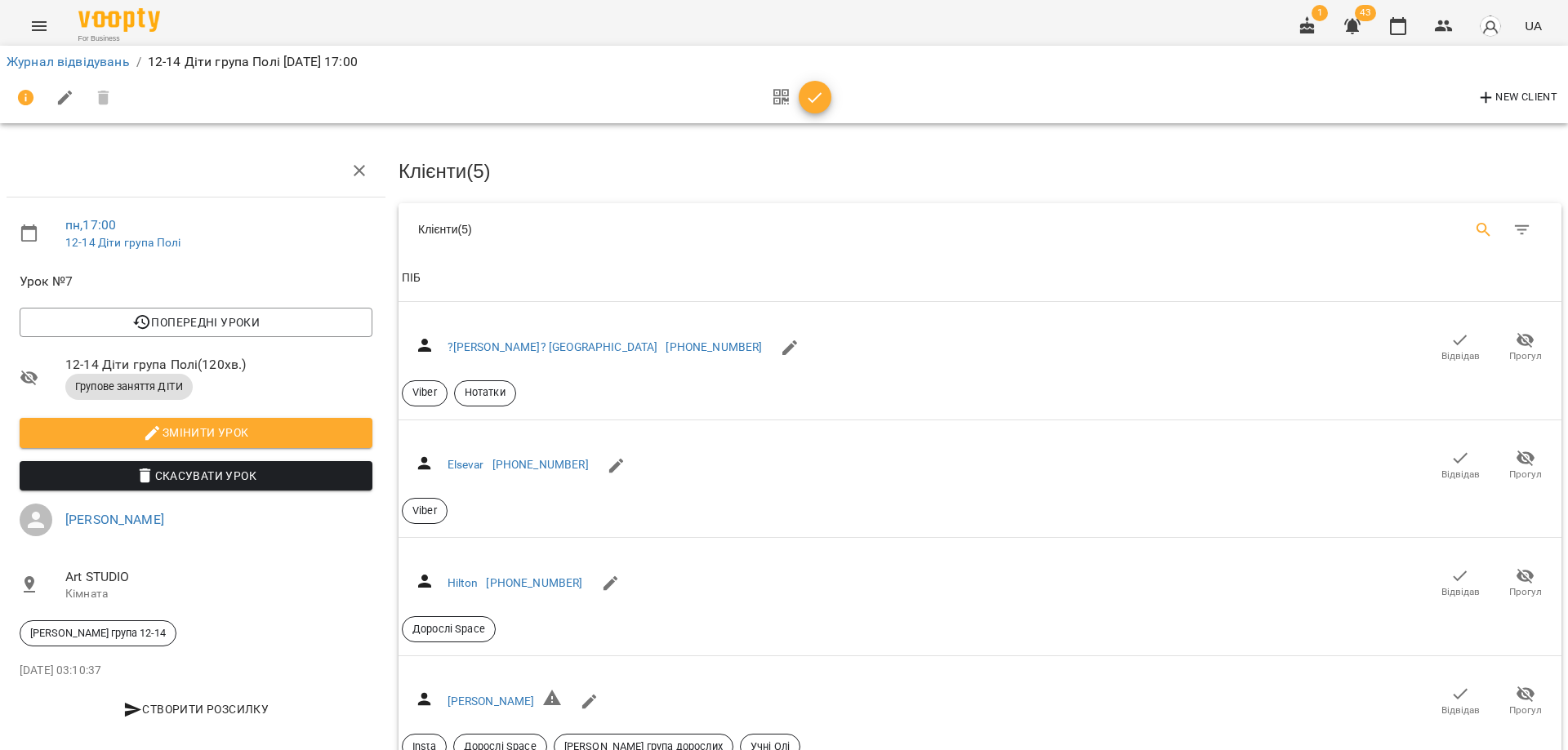
click at [1474, 227] on icon "Search" at bounding box center [1483, 230] width 20 height 20
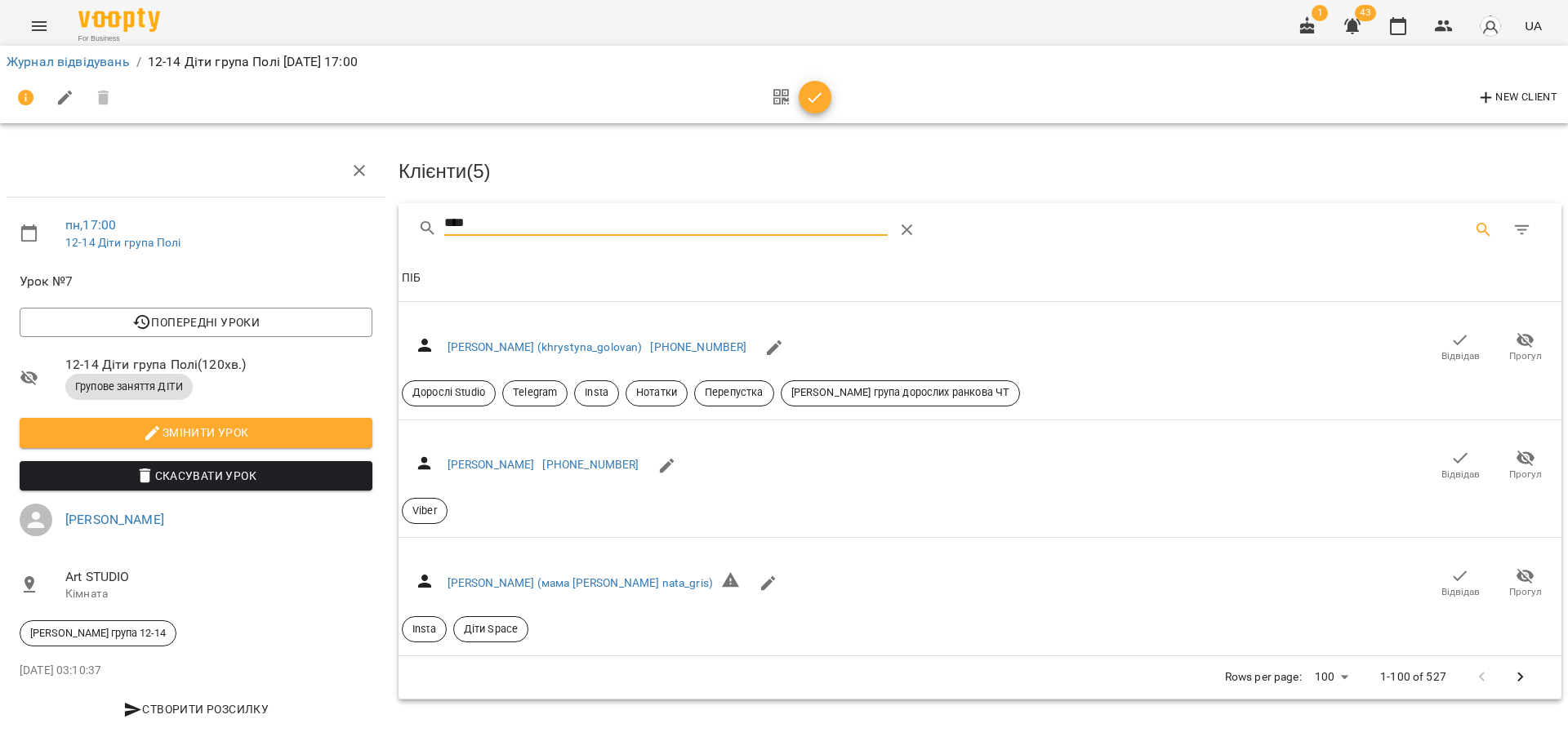
drag, startPoint x: 523, startPoint y: 223, endPoint x: 408, endPoint y: 223, distance: 115.0
click at [408, 223] on div "****" at bounding box center [979, 230] width 1162 height 53
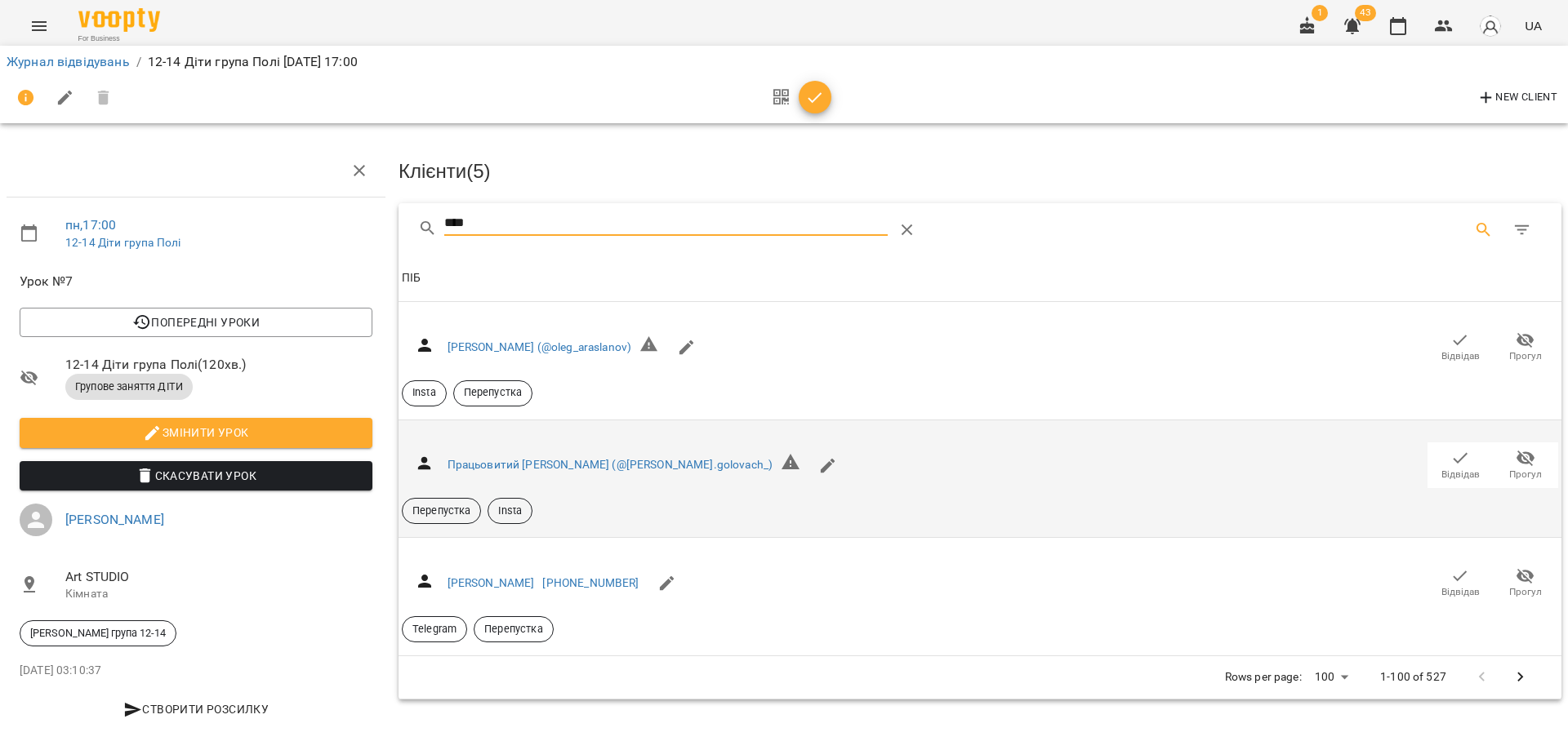
type input "****"
click at [1453, 461] on icon "button" at bounding box center [1460, 458] width 14 height 10
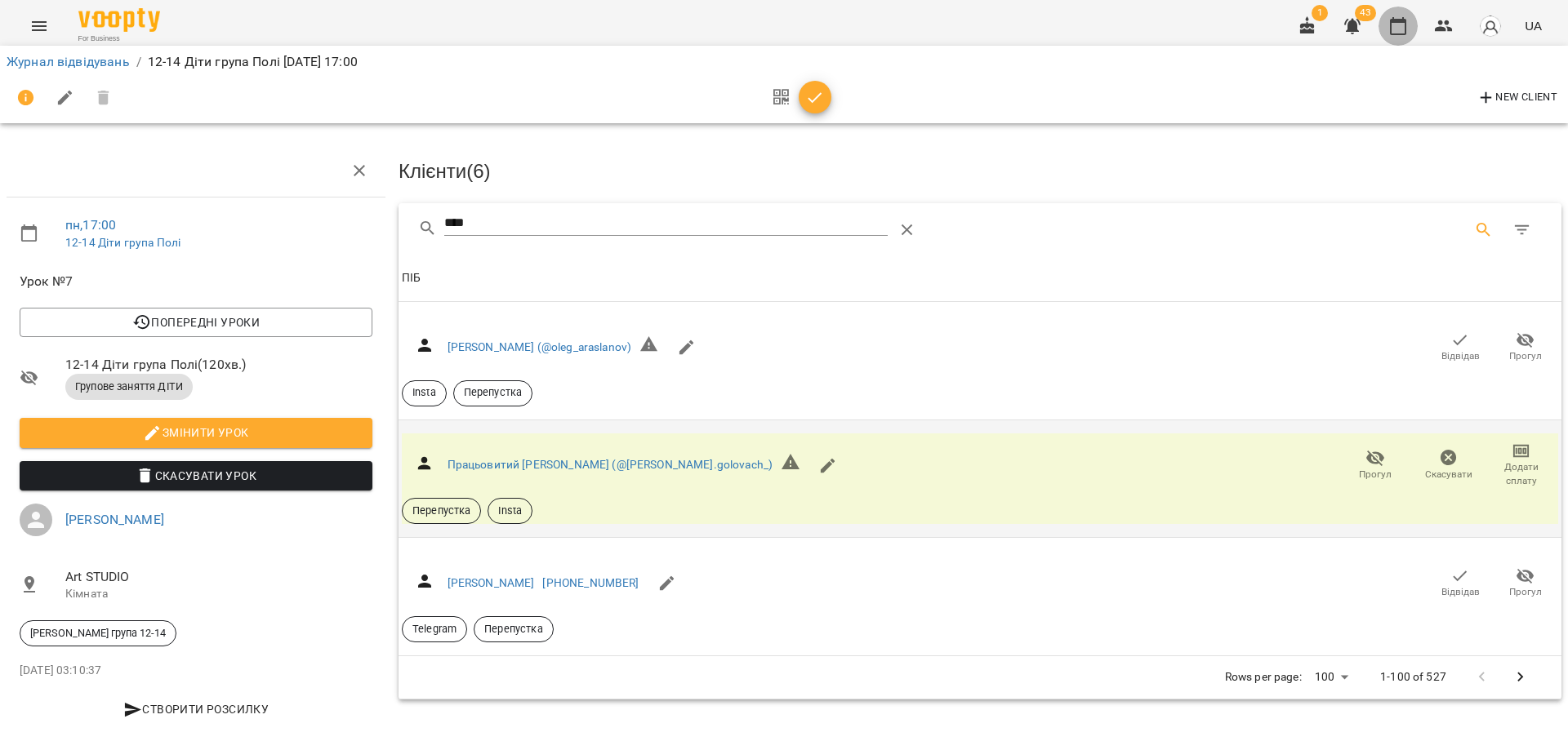
click at [1401, 28] on icon "button" at bounding box center [1397, 25] width 20 height 20
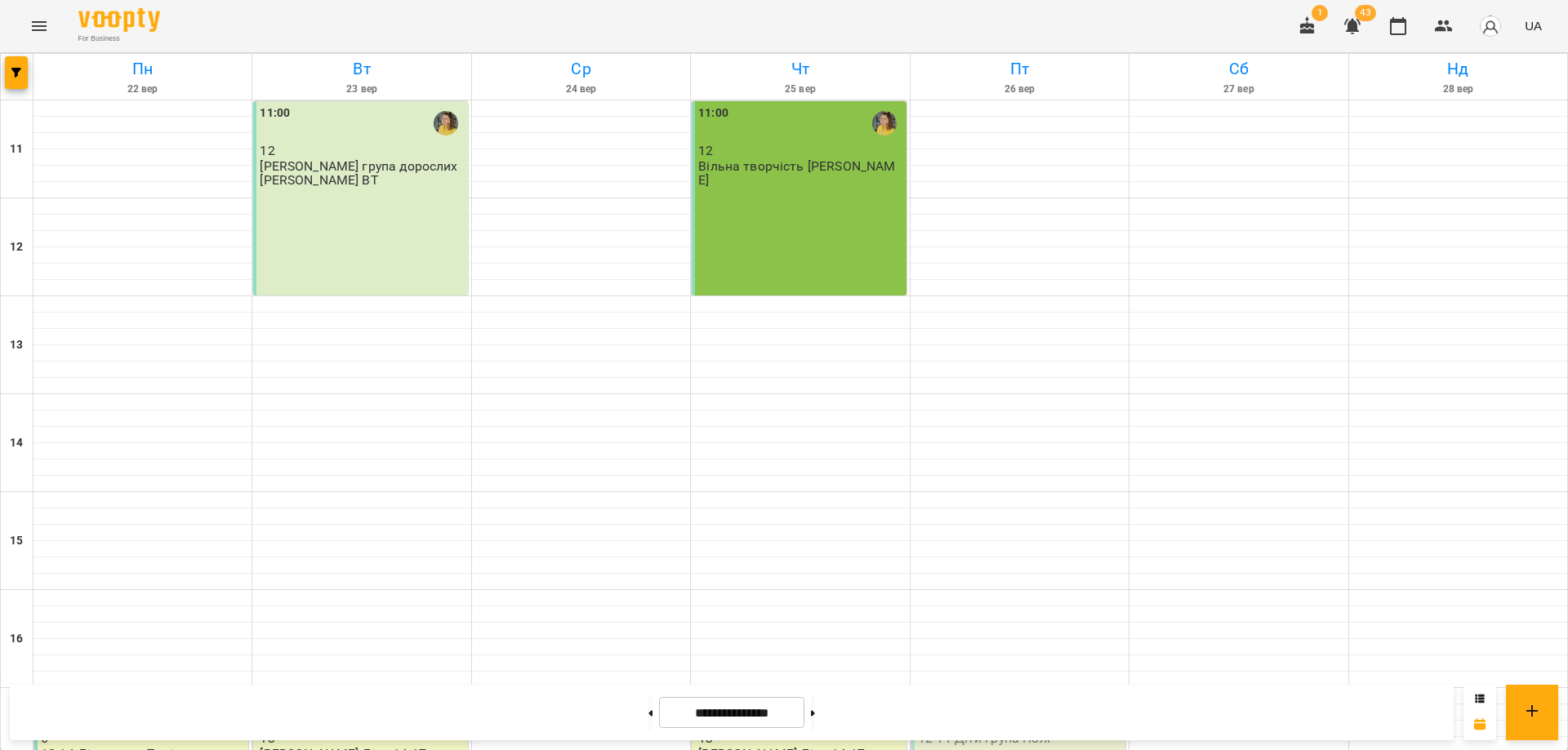
scroll to position [327, 0]
click at [1441, 25] on icon "button" at bounding box center [1443, 26] width 18 height 11
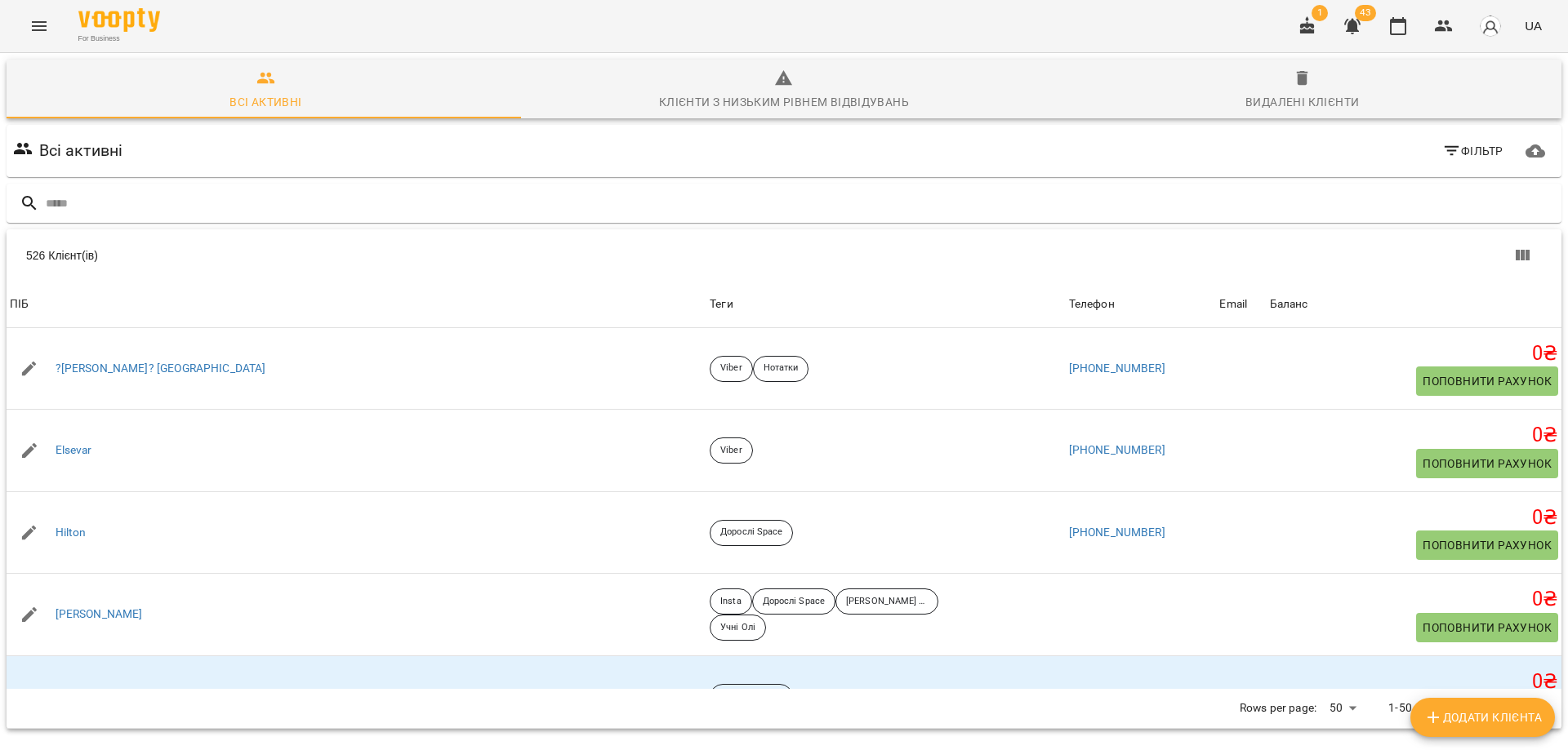
click at [1501, 715] on span "Додати клієнта" at bounding box center [1483, 717] width 118 height 20
select select "**"
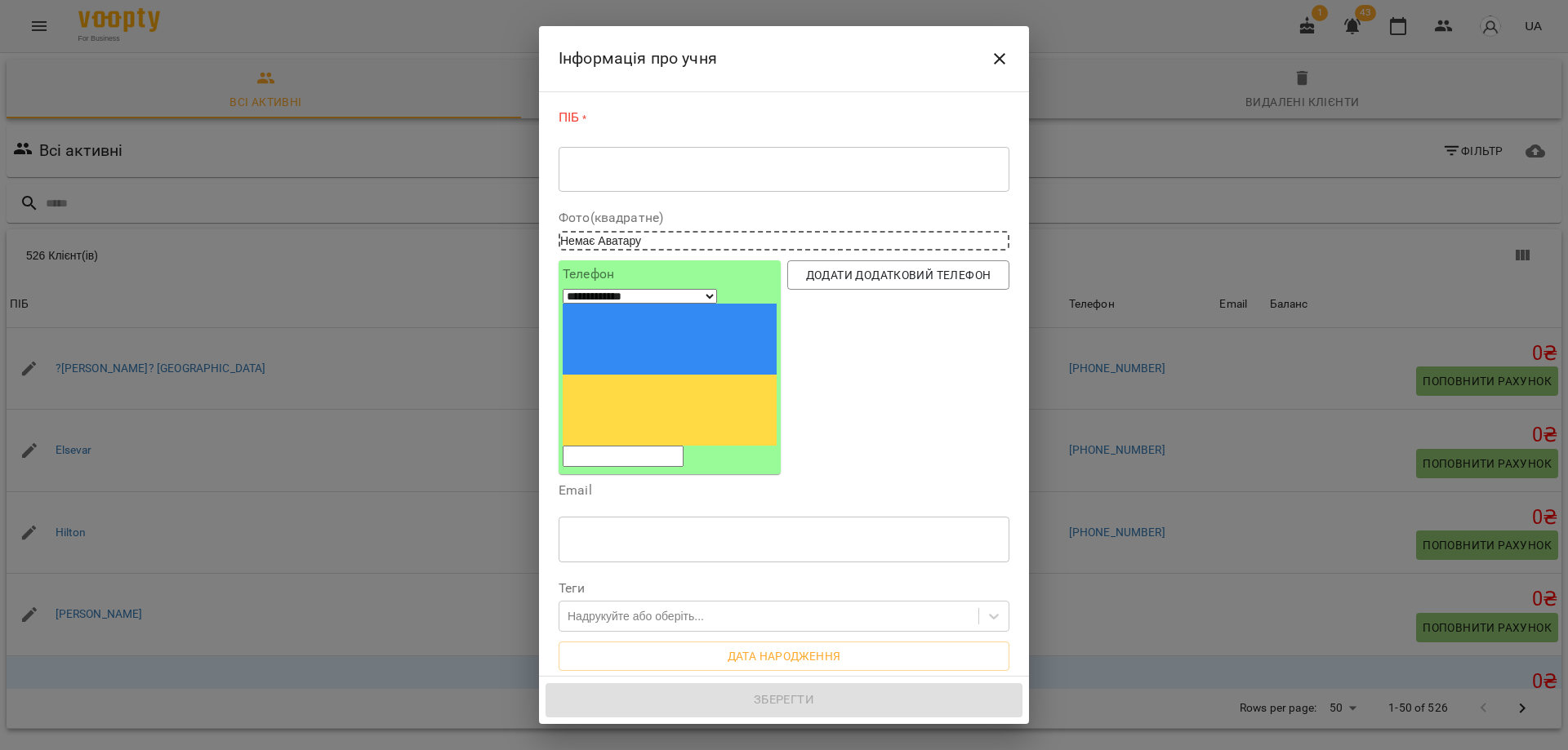
click at [722, 183] on div "* ​" at bounding box center [784, 169] width 451 height 46
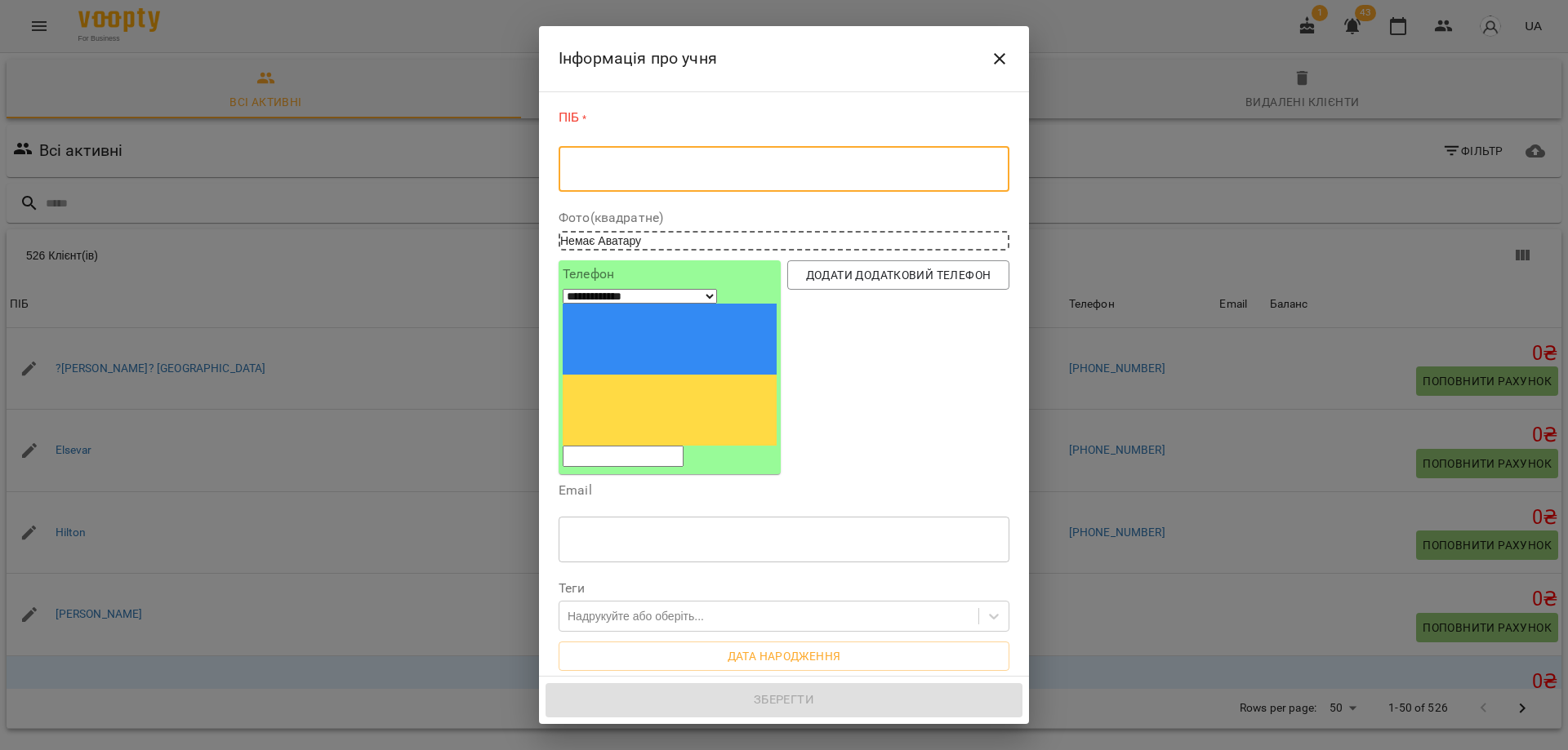
click at [725, 164] on textarea at bounding box center [784, 169] width 428 height 16
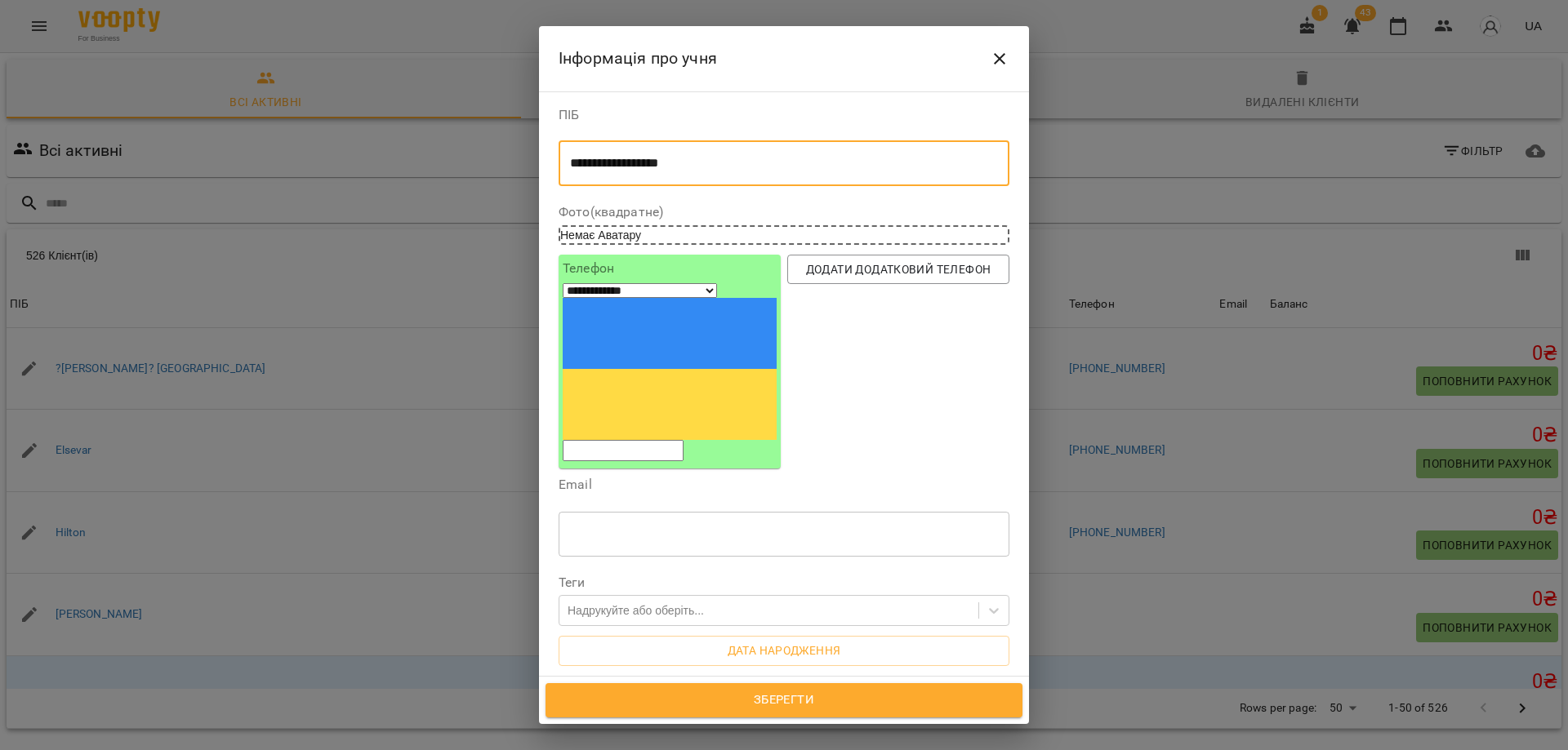
type textarea "**********"
click at [712, 311] on div "**********" at bounding box center [669, 361] width 214 height 199
click at [684, 440] on input "tel" at bounding box center [623, 451] width 121 height 22
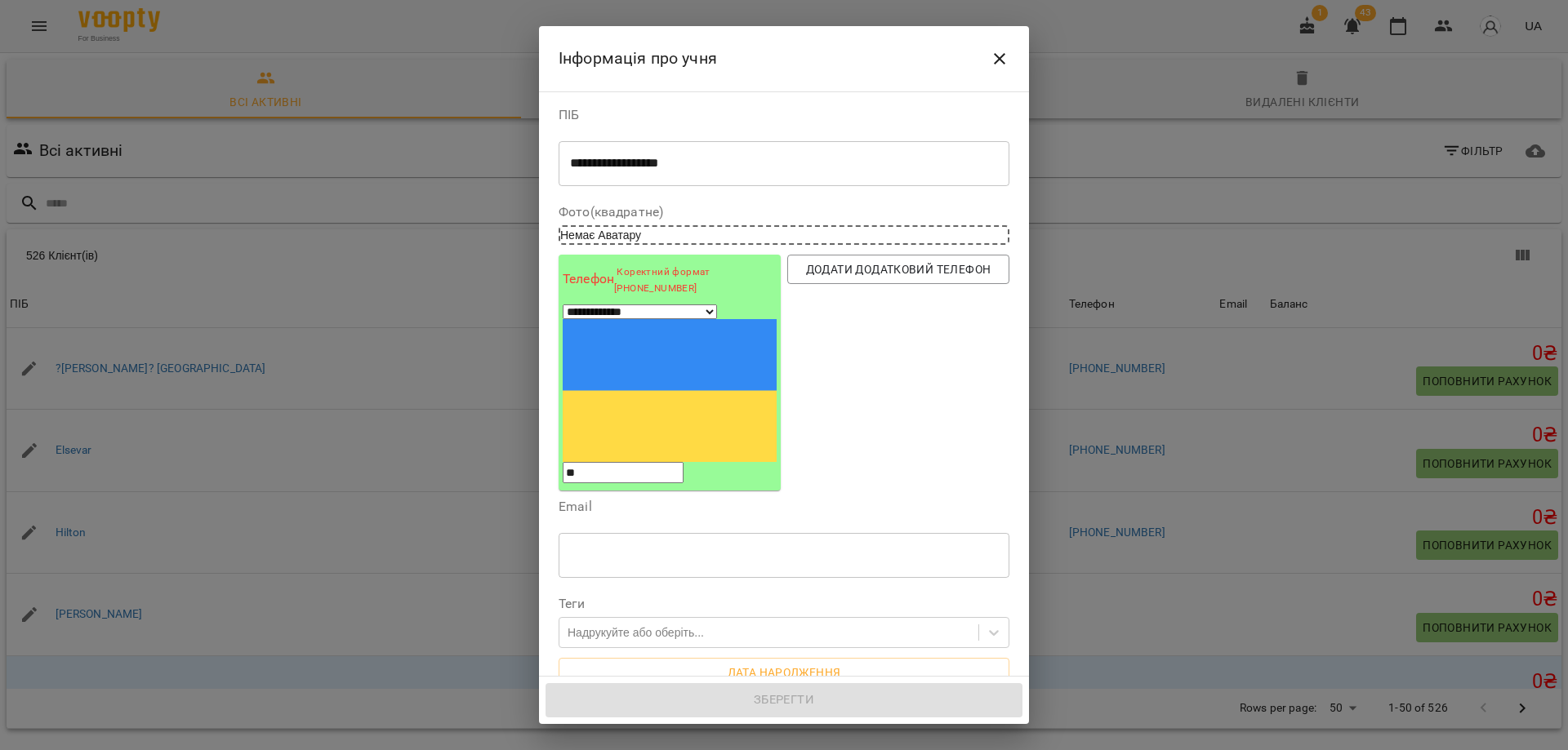
type input "*"
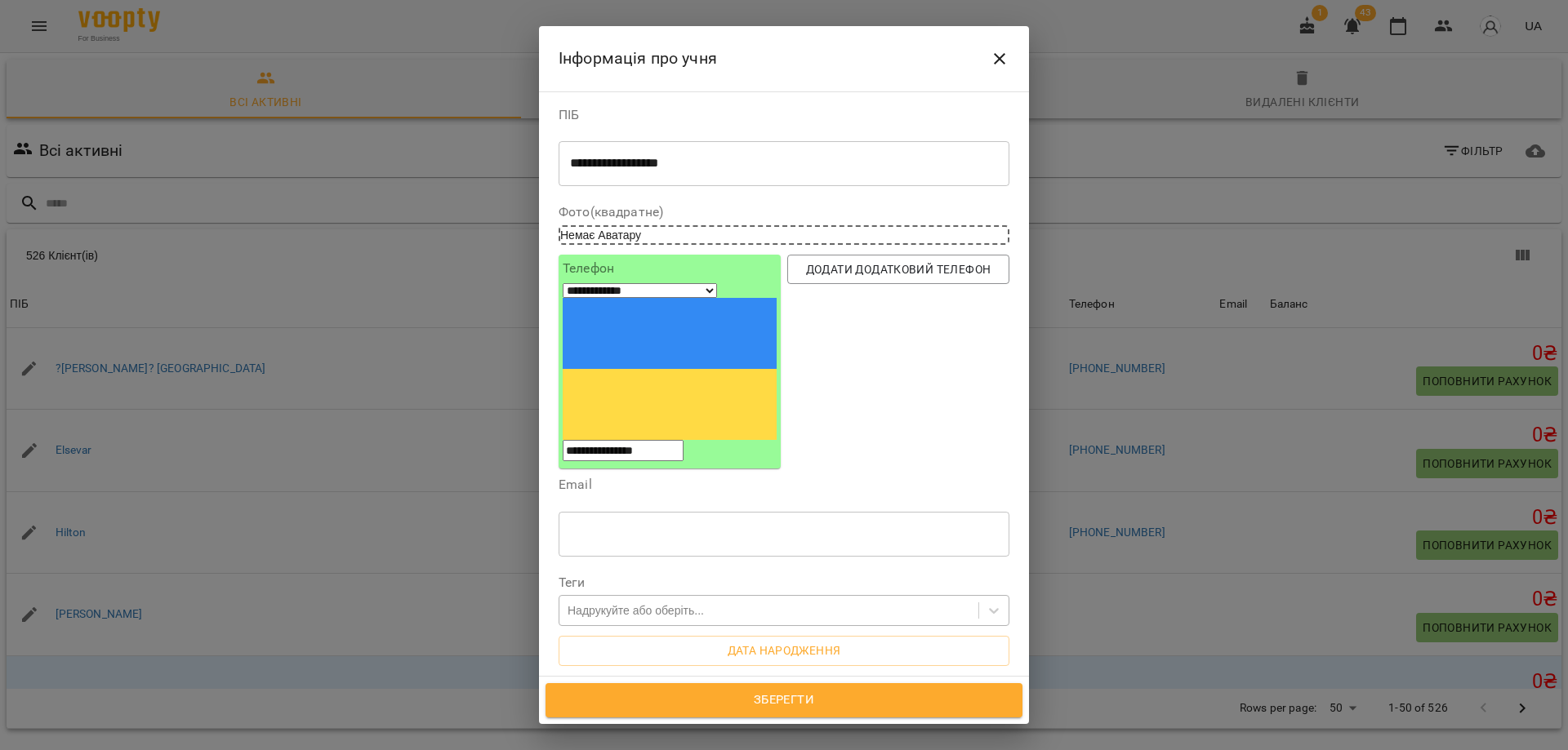
type input "**********"
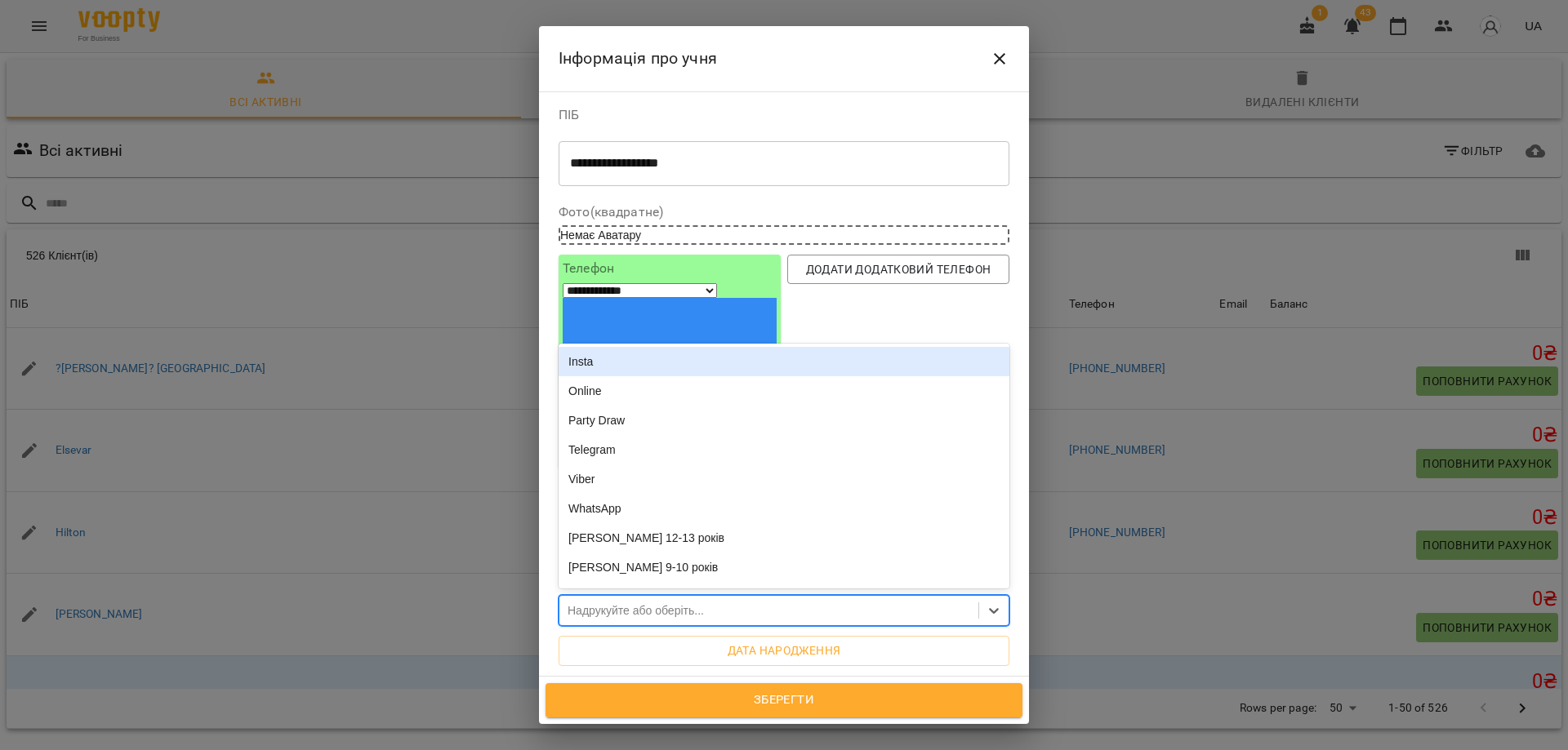
click at [693, 603] on div "Надрукуйте або оберіть..." at bounding box center [635, 610] width 136 height 16
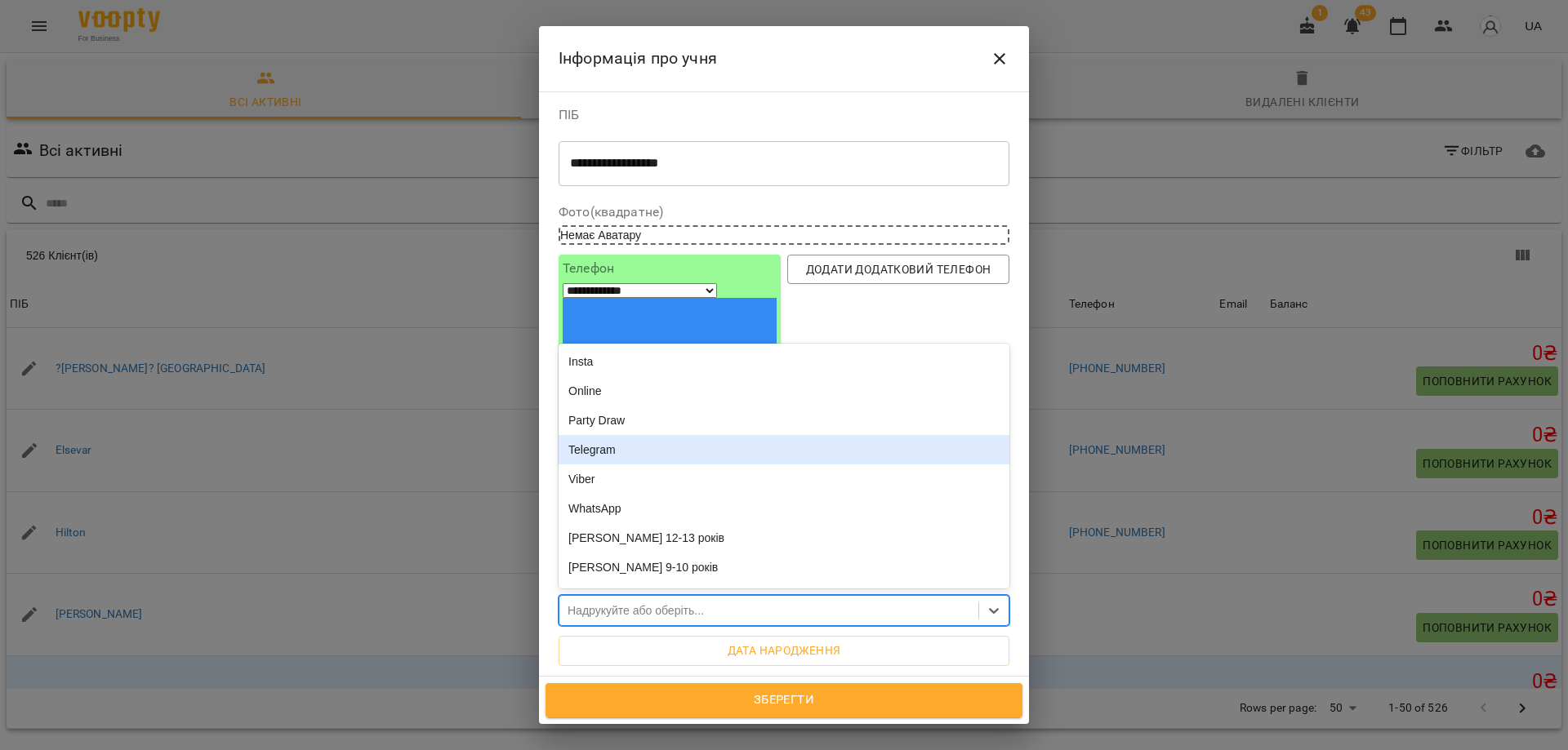
click at [669, 436] on div "Telegram" at bounding box center [784, 450] width 451 height 29
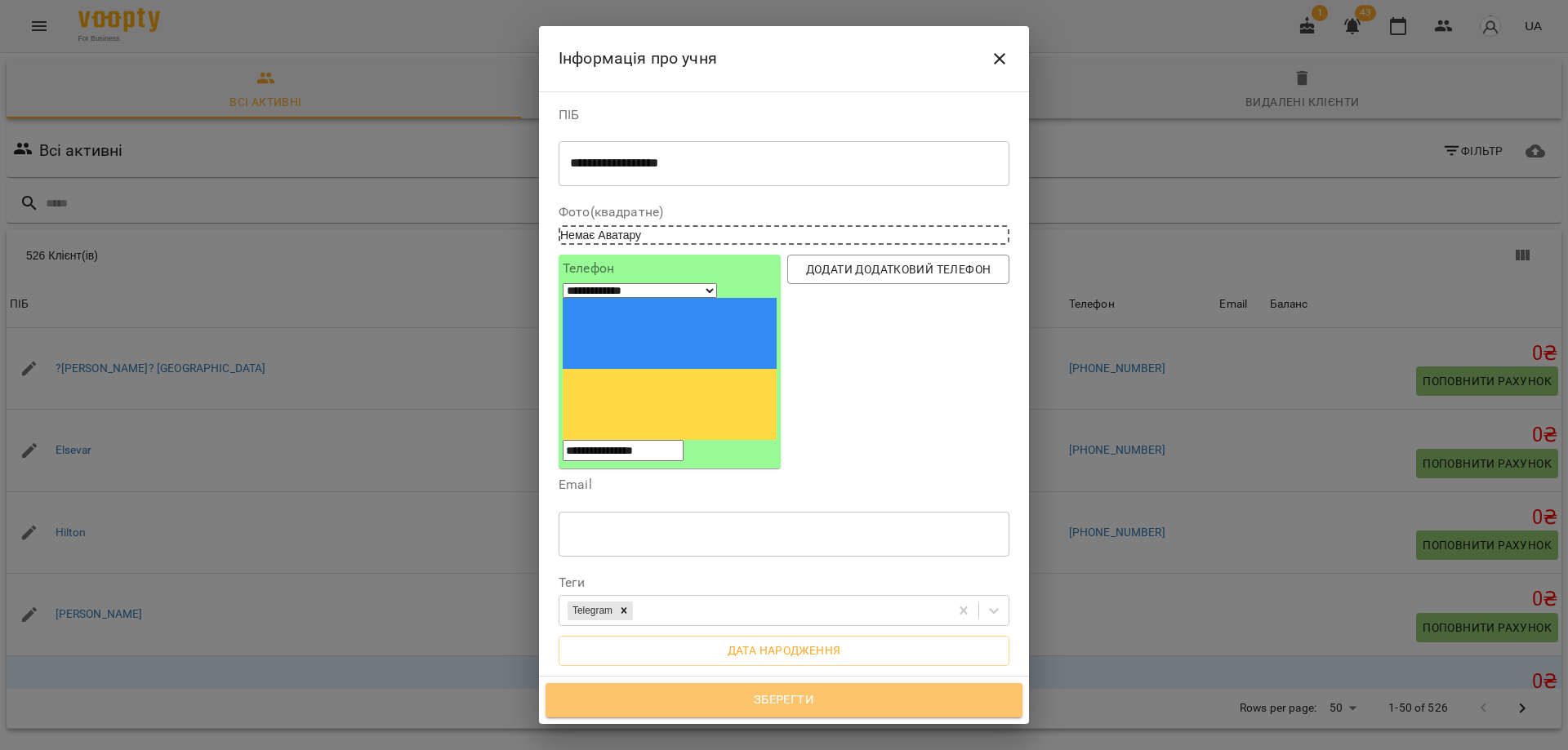
click at [749, 706] on span "Зберегти" at bounding box center [784, 700] width 441 height 22
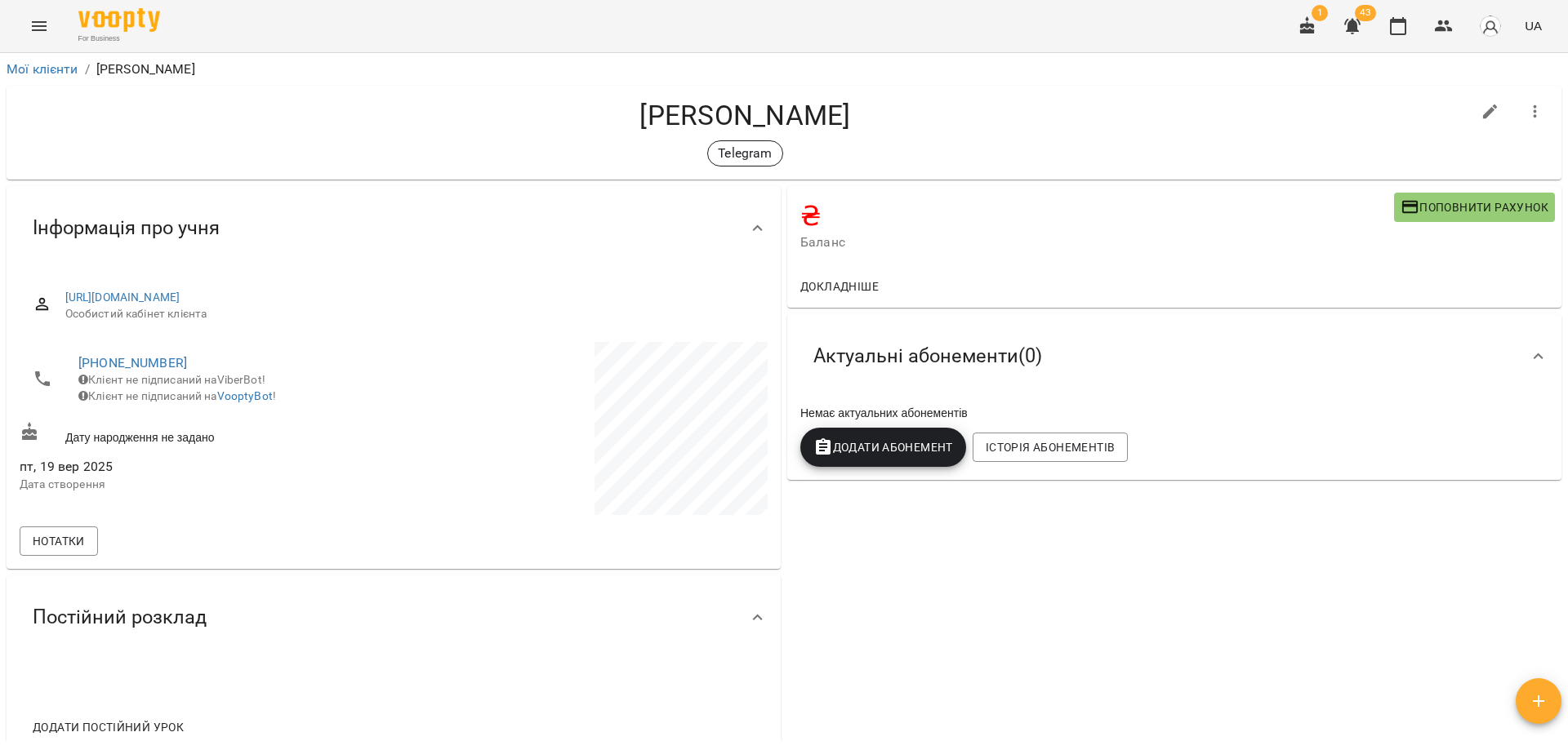
click at [1483, 114] on icon "button" at bounding box center [1490, 112] width 20 height 20
select select "**"
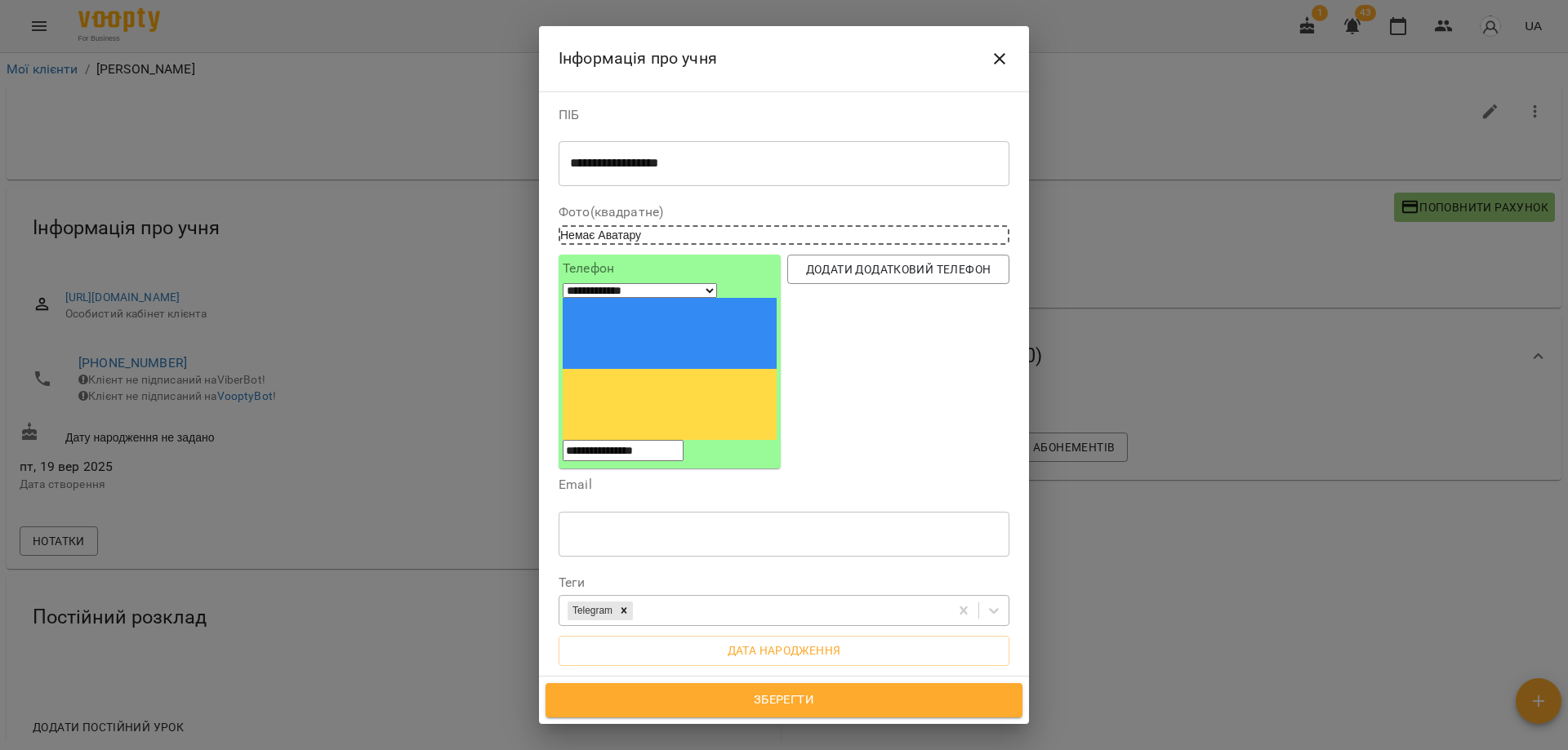
click at [670, 598] on div "Telegram" at bounding box center [754, 611] width 390 height 27
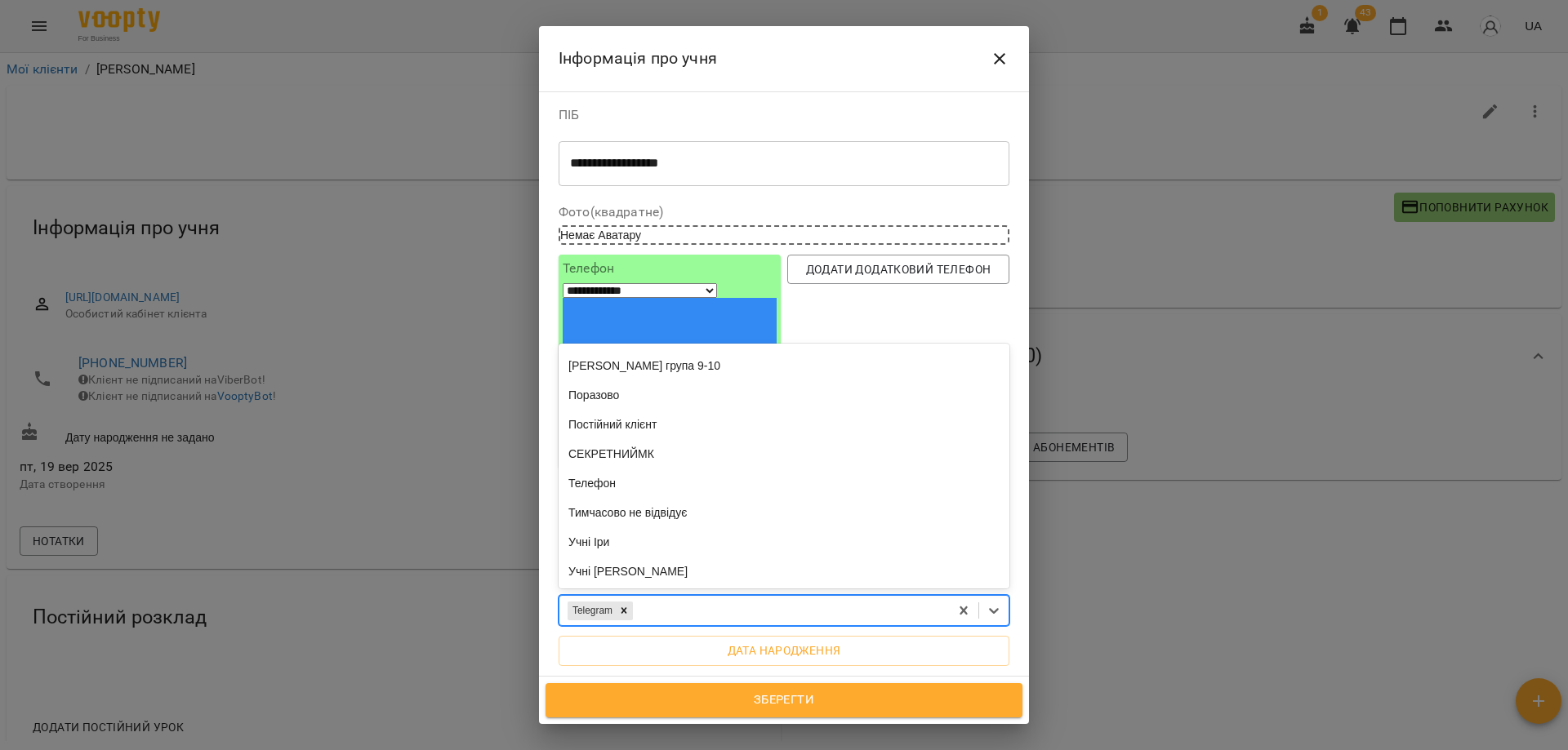
scroll to position [1469, 0]
click at [626, 317] on div "Перепустка" at bounding box center [784, 331] width 451 height 29
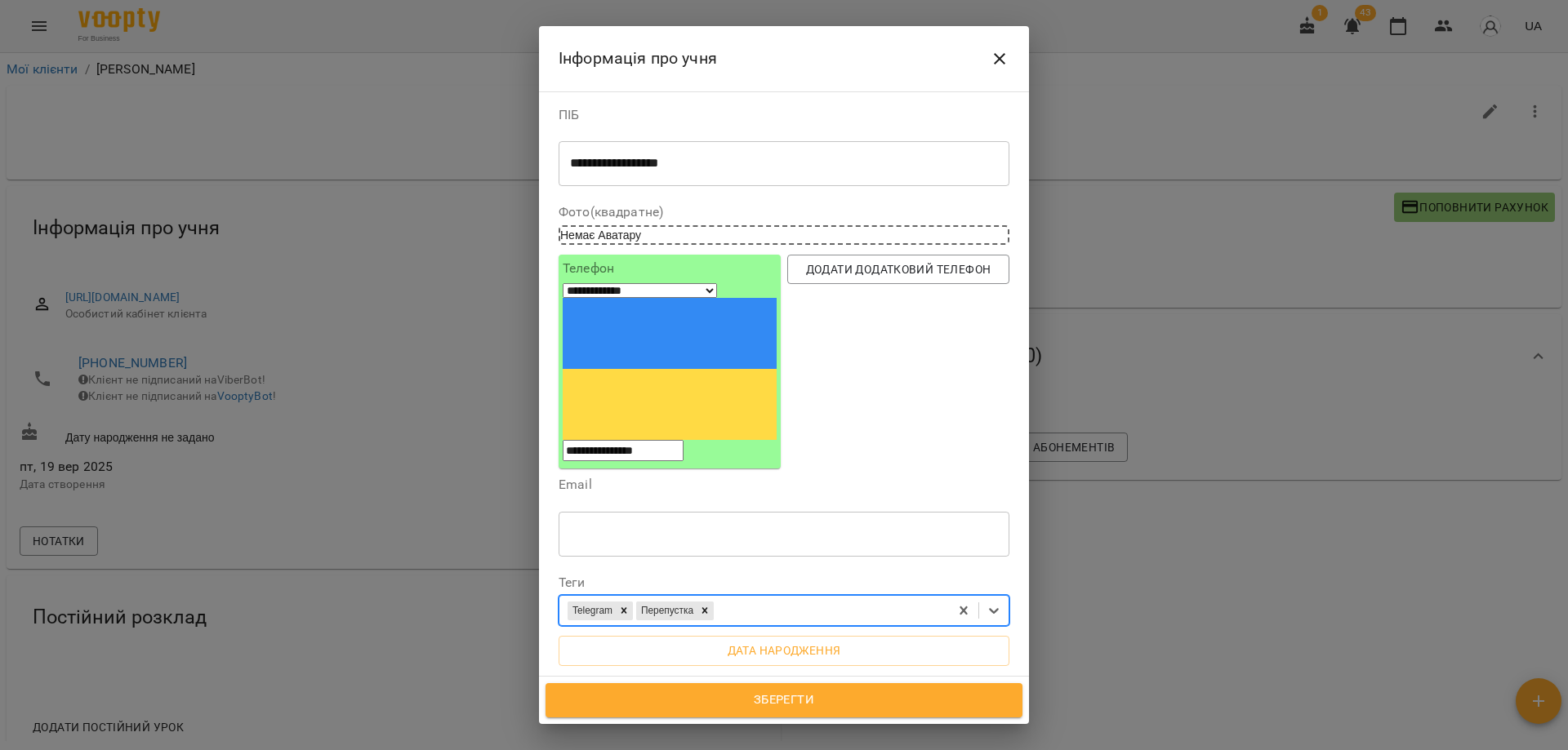
click at [859, 688] on button "Зберегти" at bounding box center [784, 700] width 477 height 35
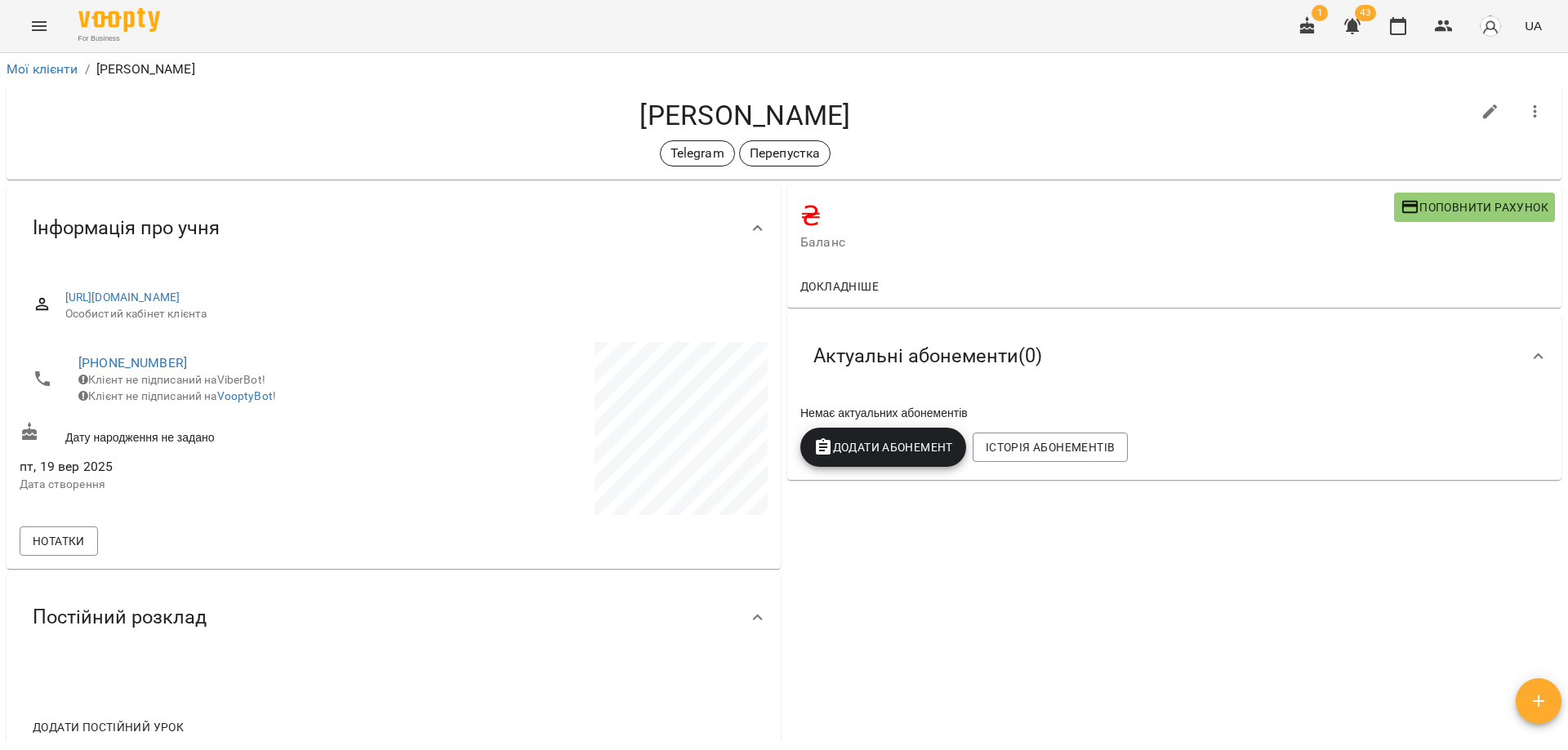
click at [968, 100] on h4 "Чередниченко Ольга" at bounding box center [745, 115] width 1451 height 34
click at [1390, 30] on icon "button" at bounding box center [1397, 25] width 20 height 20
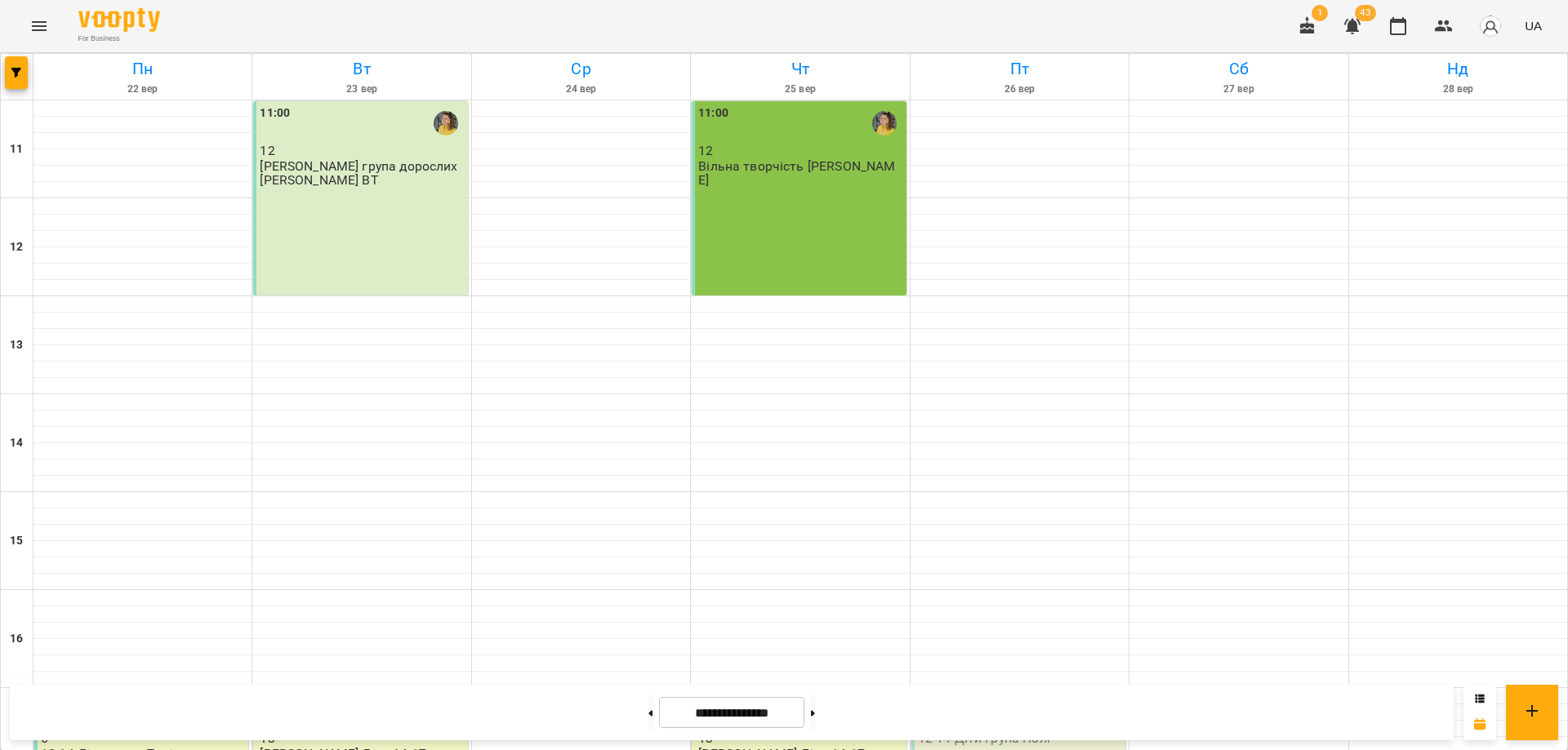
scroll to position [404, 0]
click at [41, 23] on icon "Menu" at bounding box center [39, 26] width 15 height 9
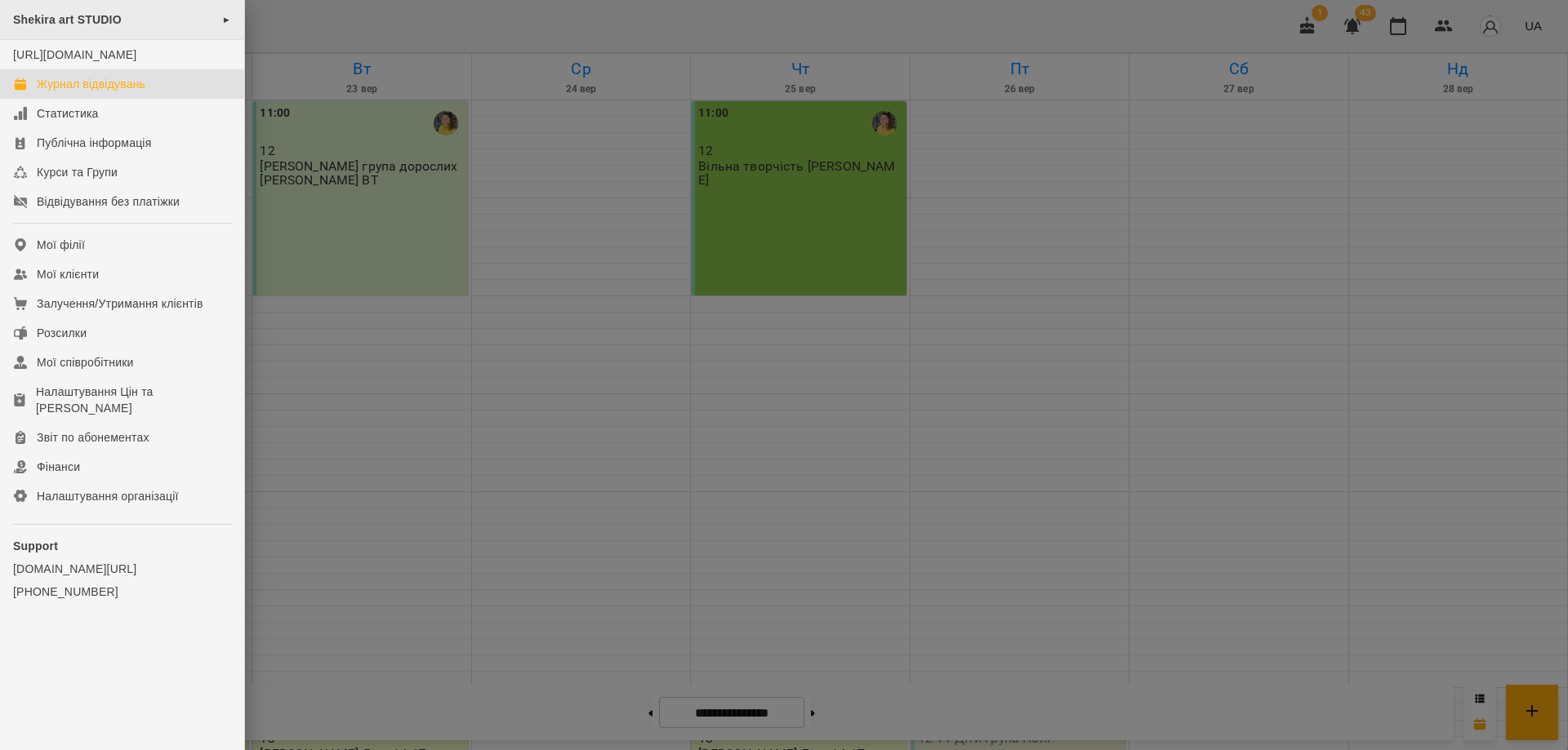
click at [78, 22] on span "Shekira art STUDIO" at bounding box center [68, 20] width 109 height 13
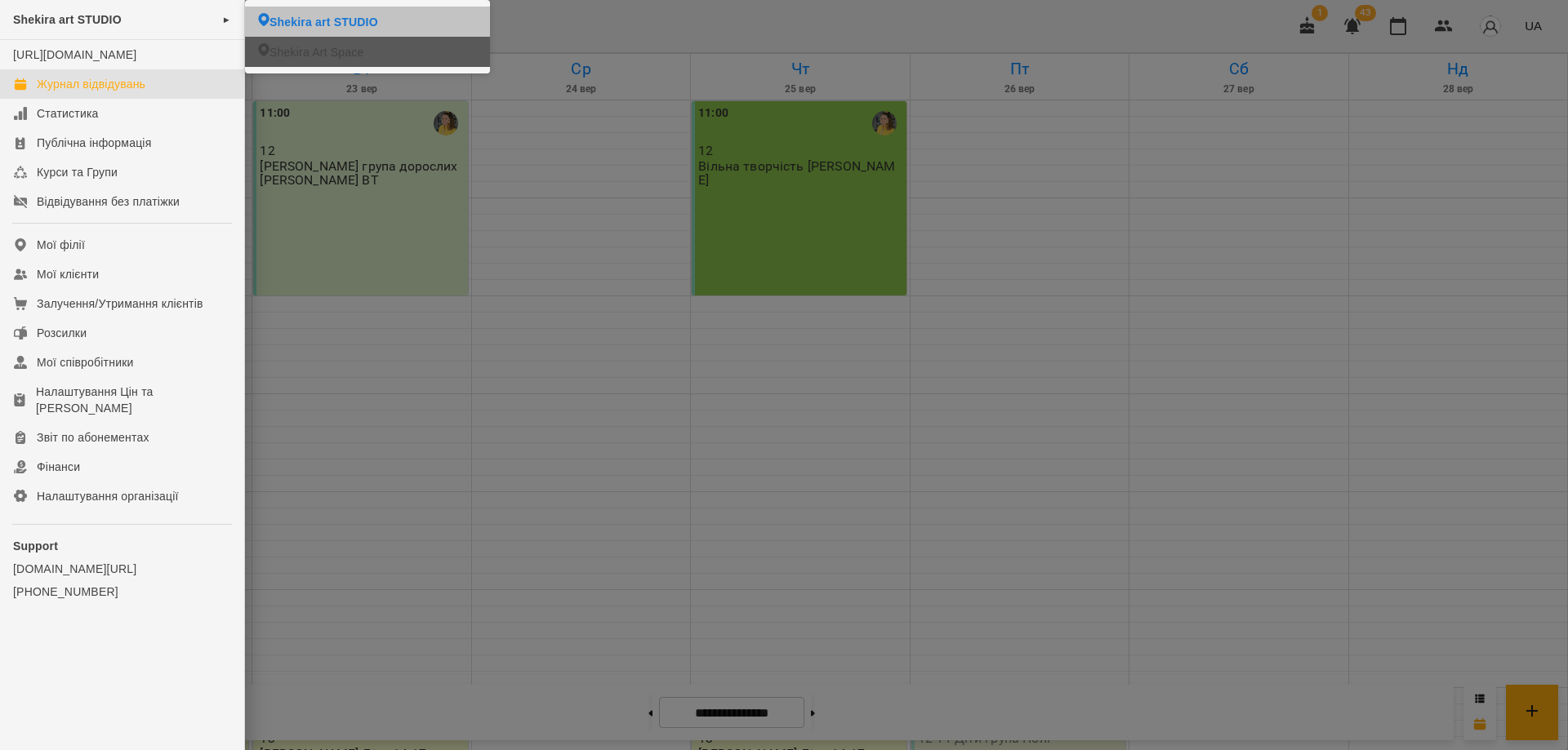
click at [390, 50] on li "Shekira Art Space" at bounding box center [367, 52] width 245 height 30
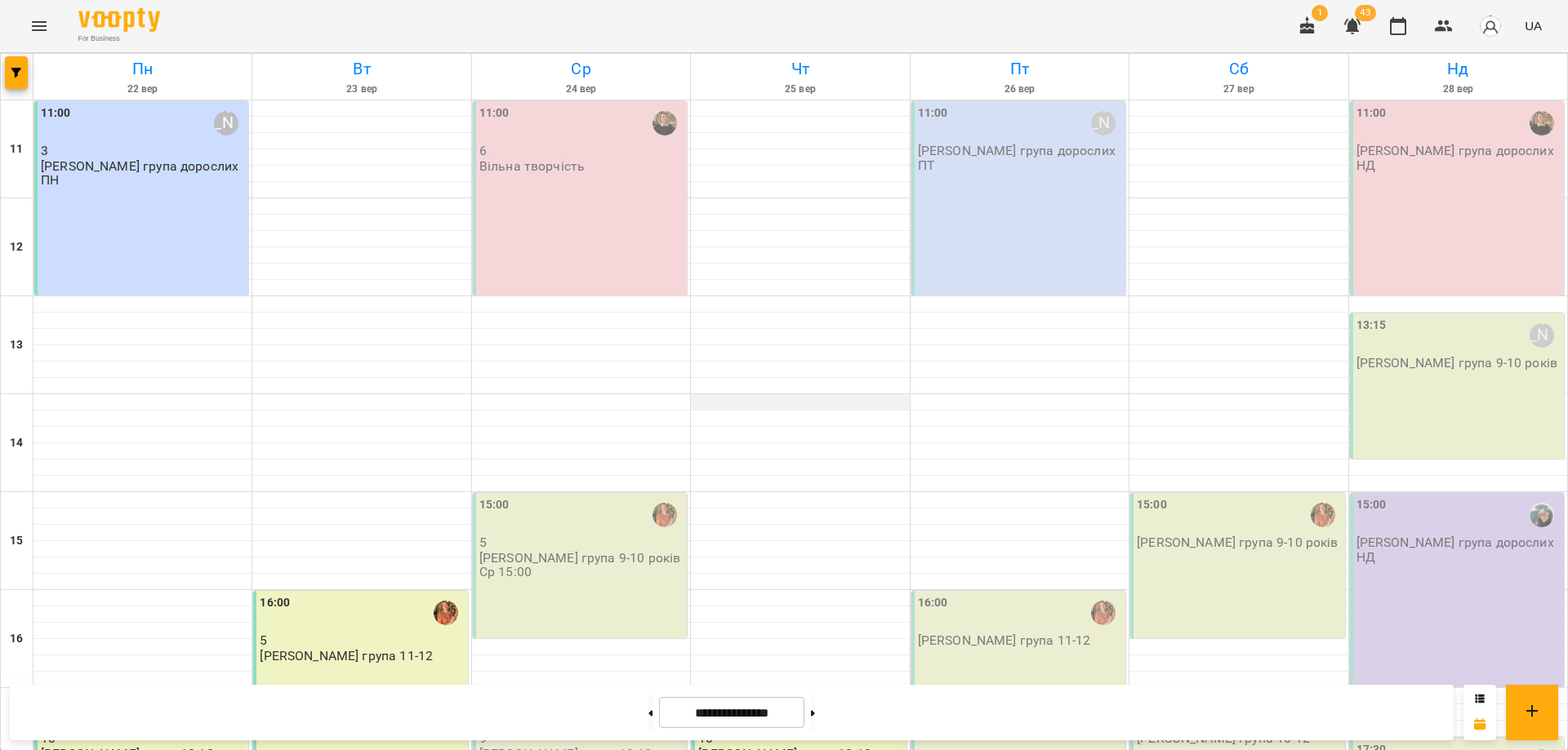
scroll to position [305, 0]
click at [649, 717] on button at bounding box center [651, 712] width 4 height 36
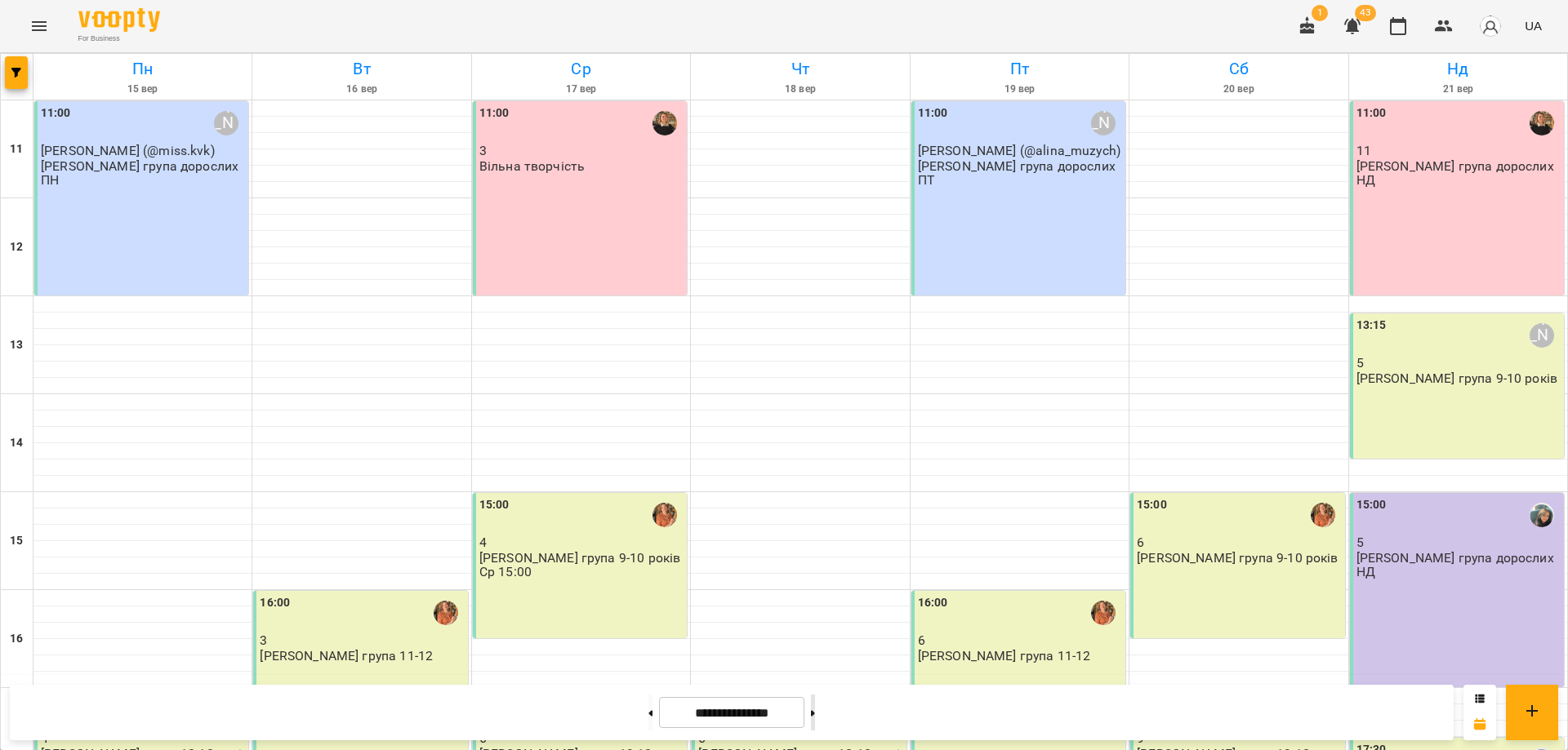
click at [815, 712] on button at bounding box center [813, 712] width 4 height 36
type input "**********"
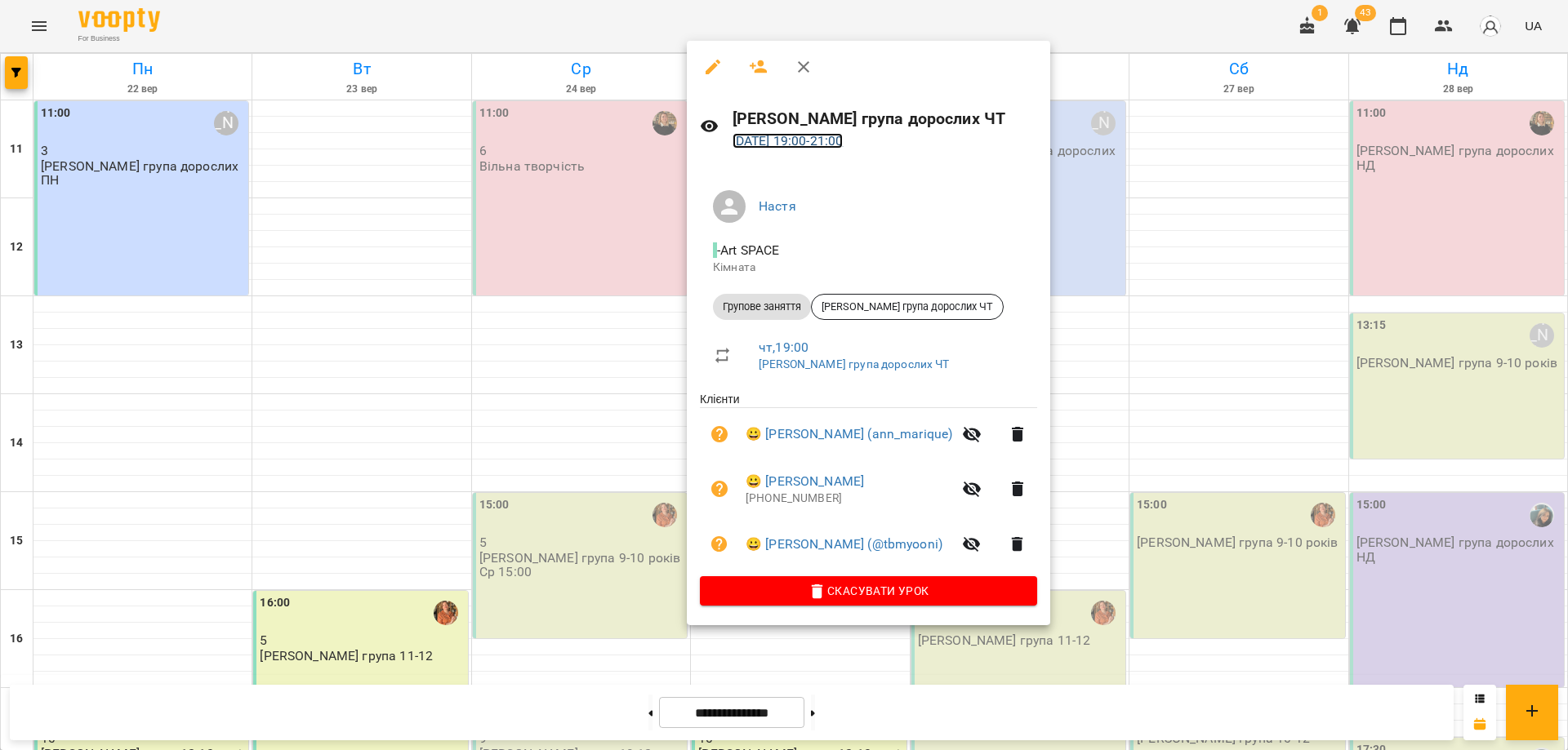
click at [812, 147] on link "25 вер 2025 19:00 - 21:00" at bounding box center [788, 141] width 111 height 16
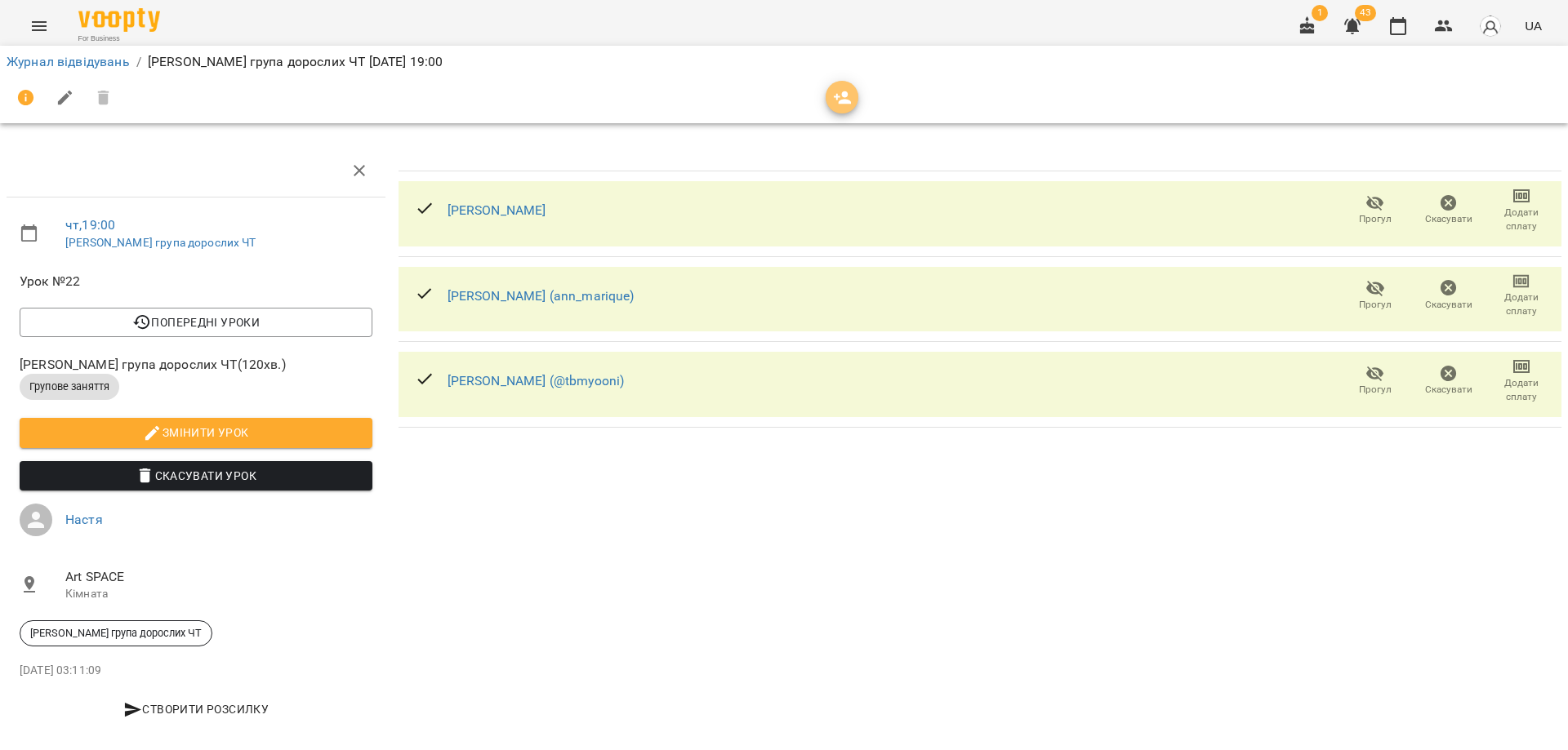
click at [853, 97] on span "button" at bounding box center [841, 98] width 33 height 20
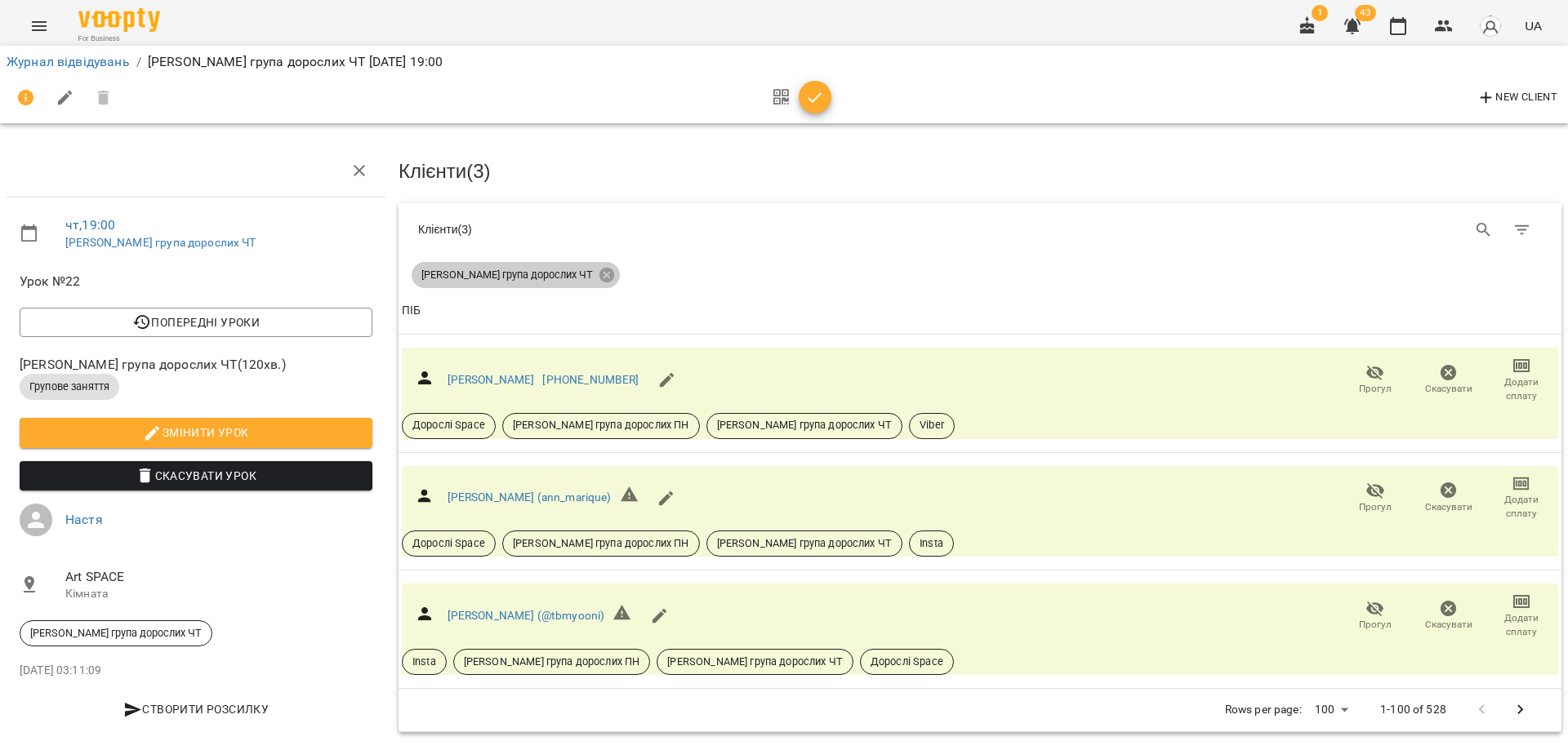
click at [599, 275] on icon at bounding box center [607, 275] width 15 height 15
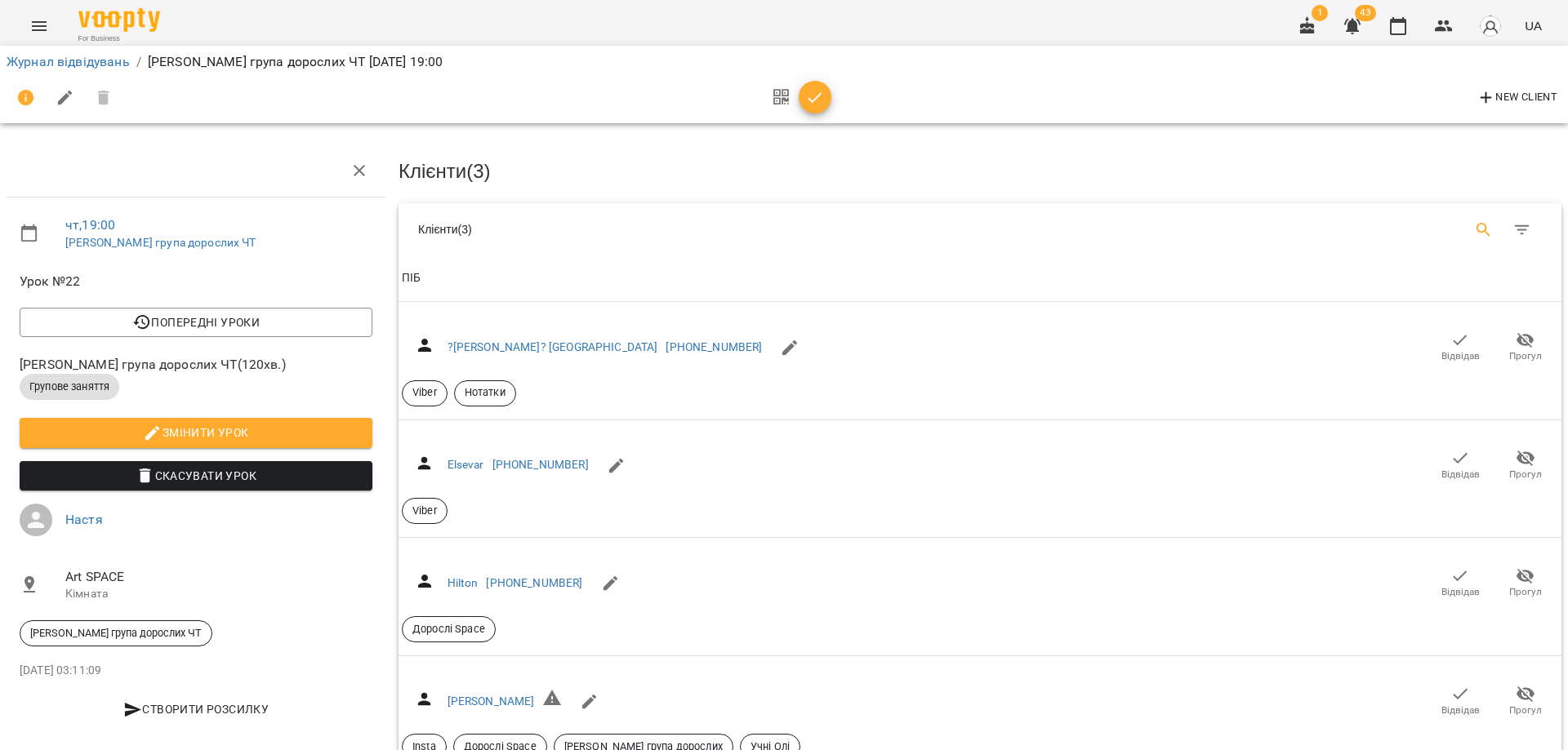
click at [1476, 226] on icon "Search" at bounding box center [1483, 229] width 14 height 14
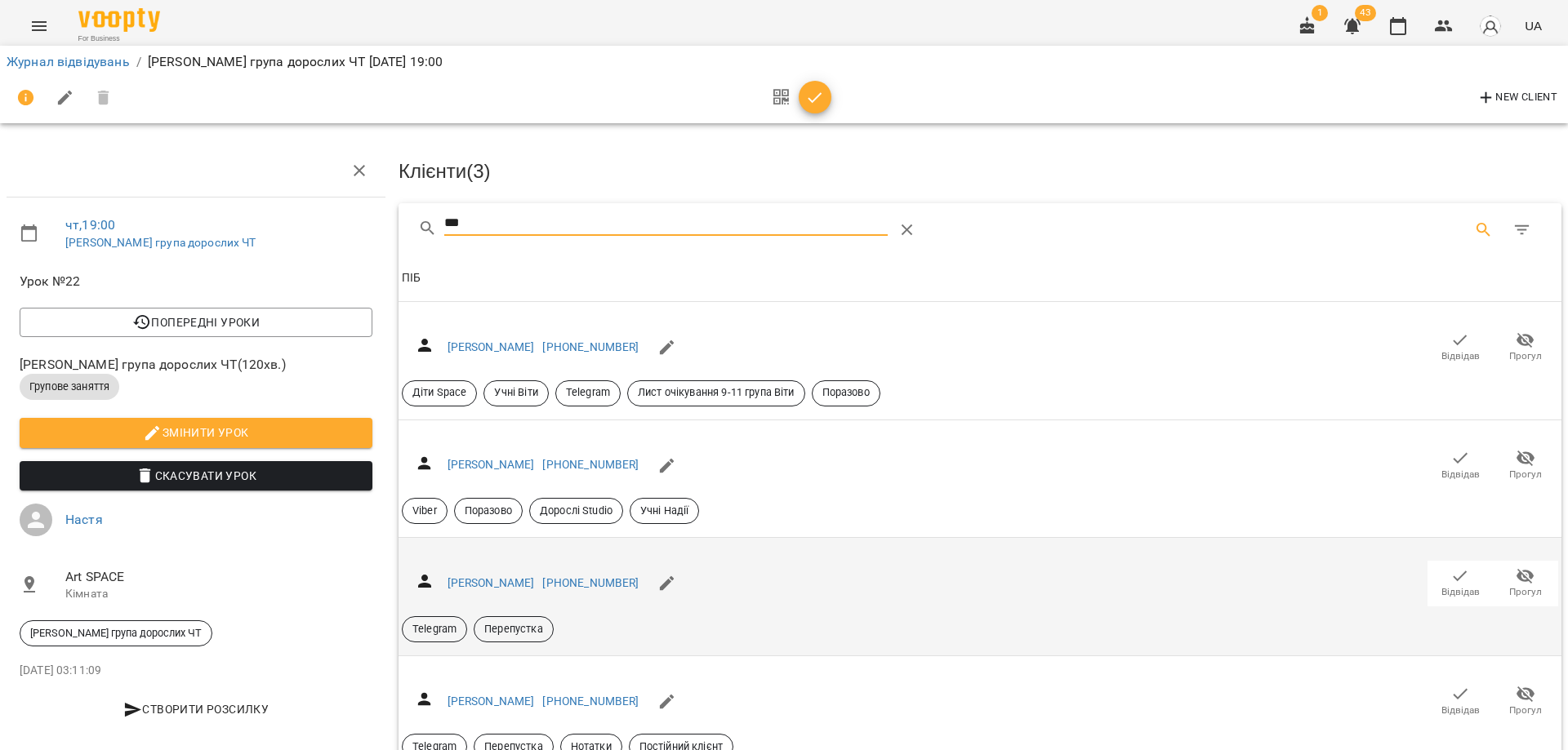
type input "***"
click at [1451, 573] on icon "button" at bounding box center [1460, 576] width 20 height 20
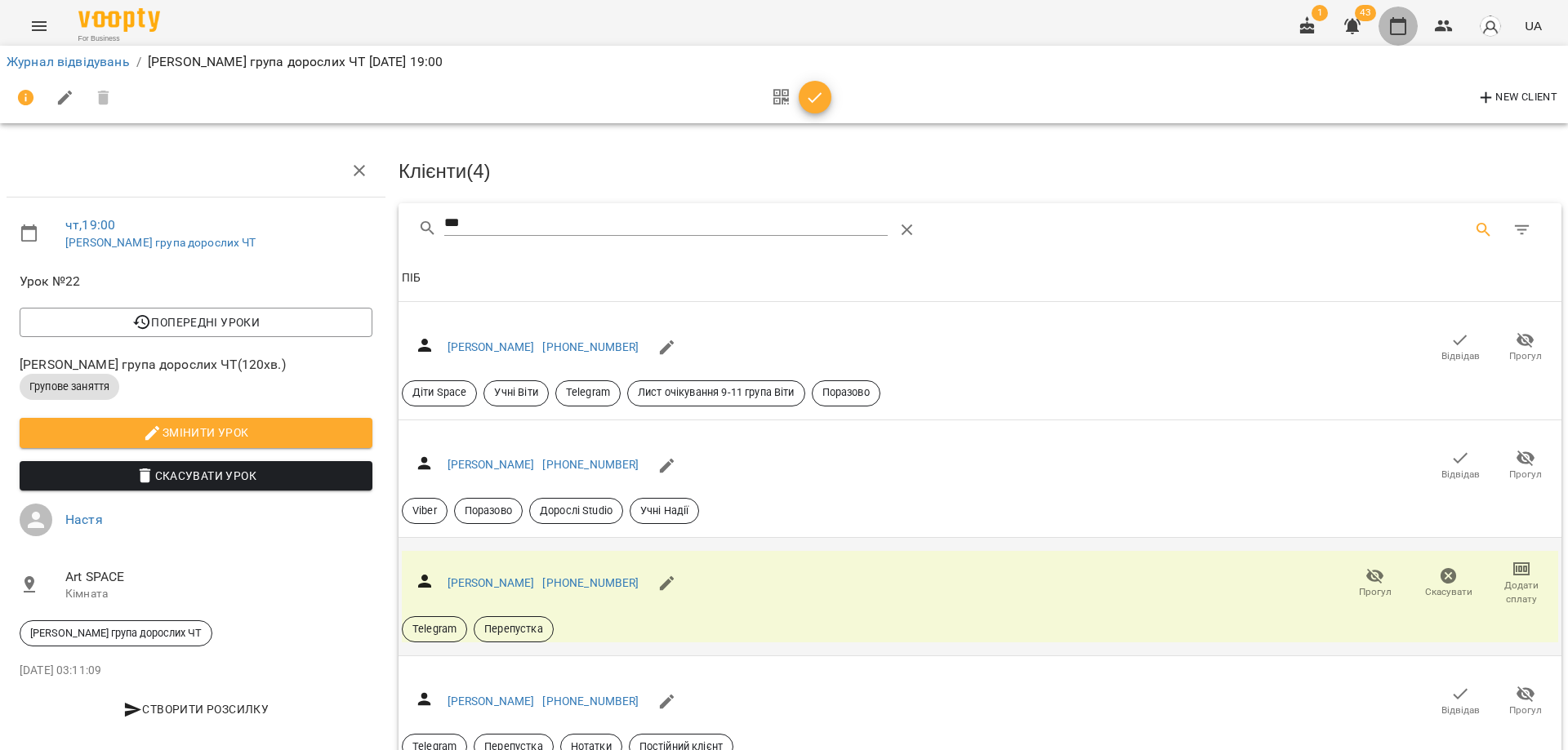
click at [1399, 32] on icon "button" at bounding box center [1397, 25] width 20 height 20
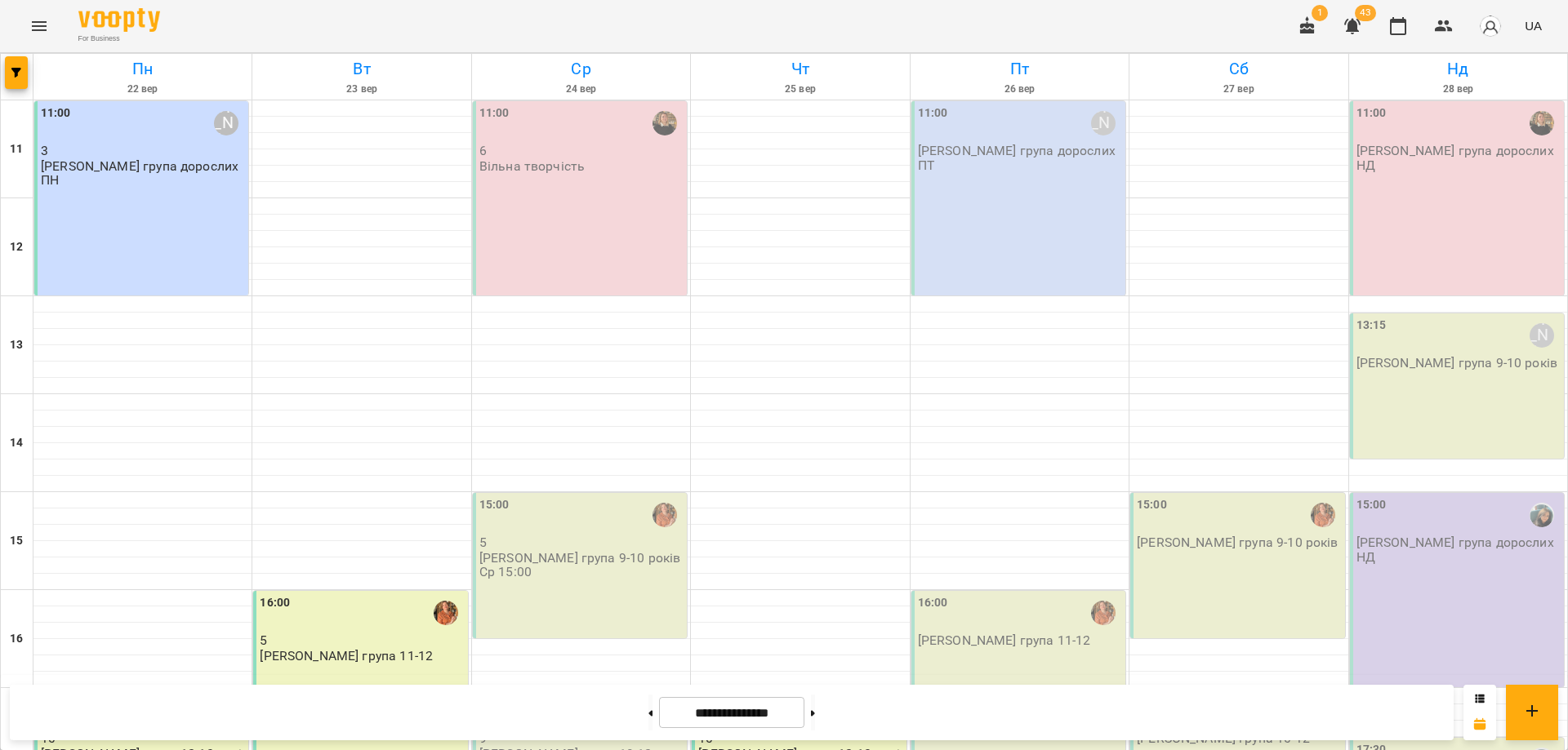
scroll to position [305, 0]
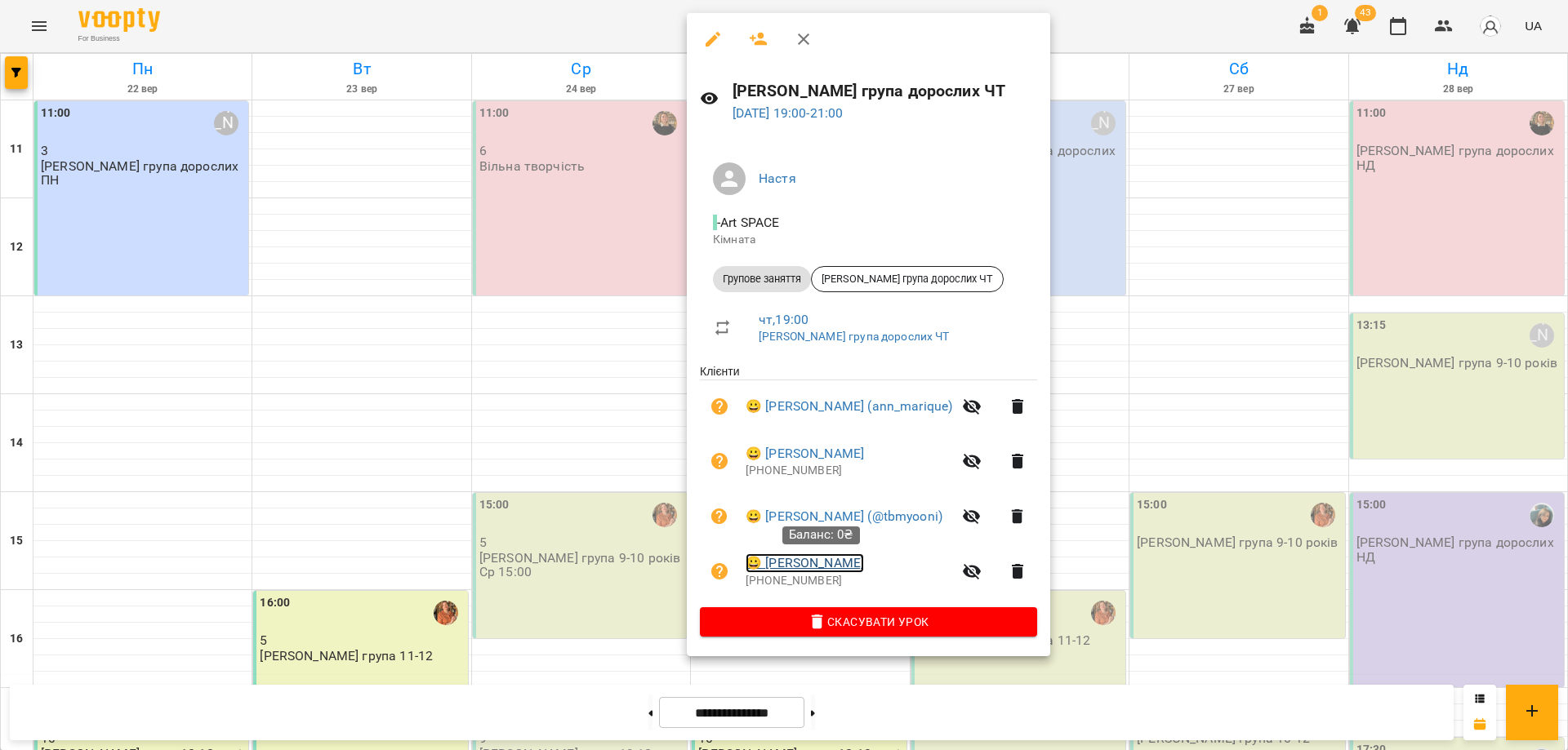
click at [826, 565] on link "😀 Чередниченко Ольга" at bounding box center [805, 563] width 118 height 20
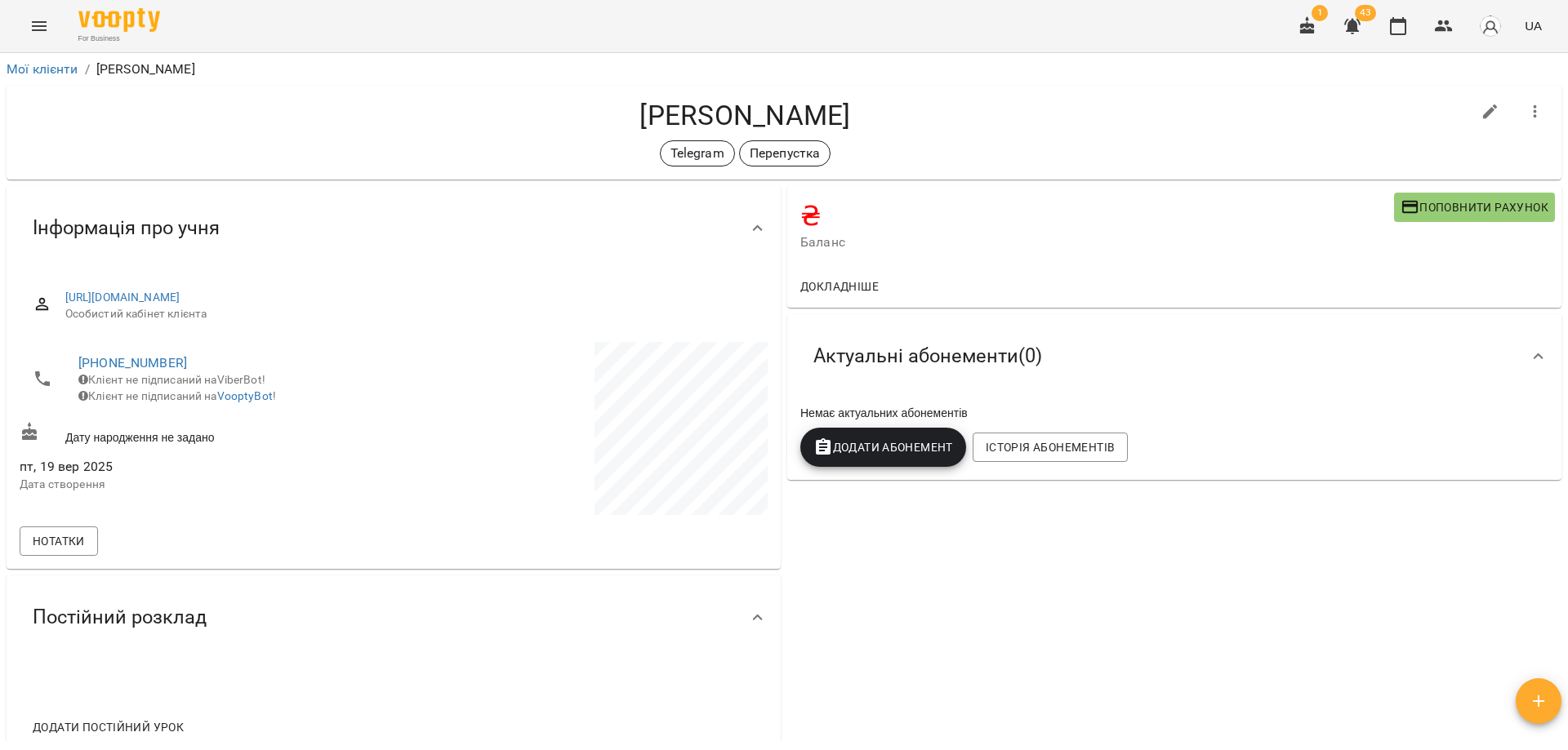
click at [1483, 114] on icon "button" at bounding box center [1490, 112] width 15 height 15
select select "**"
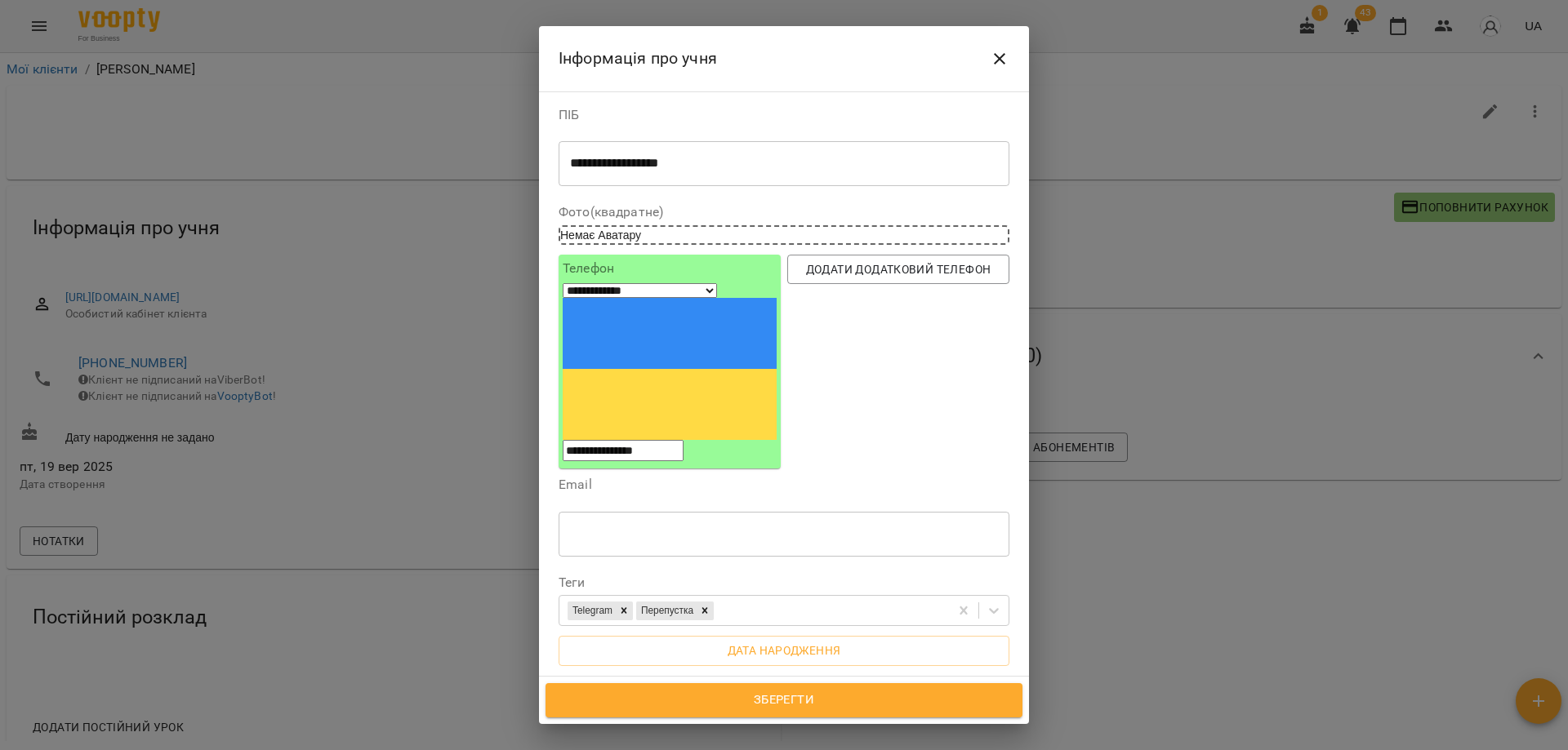
click at [775, 160] on textarea "**********" at bounding box center [777, 163] width 416 height 16
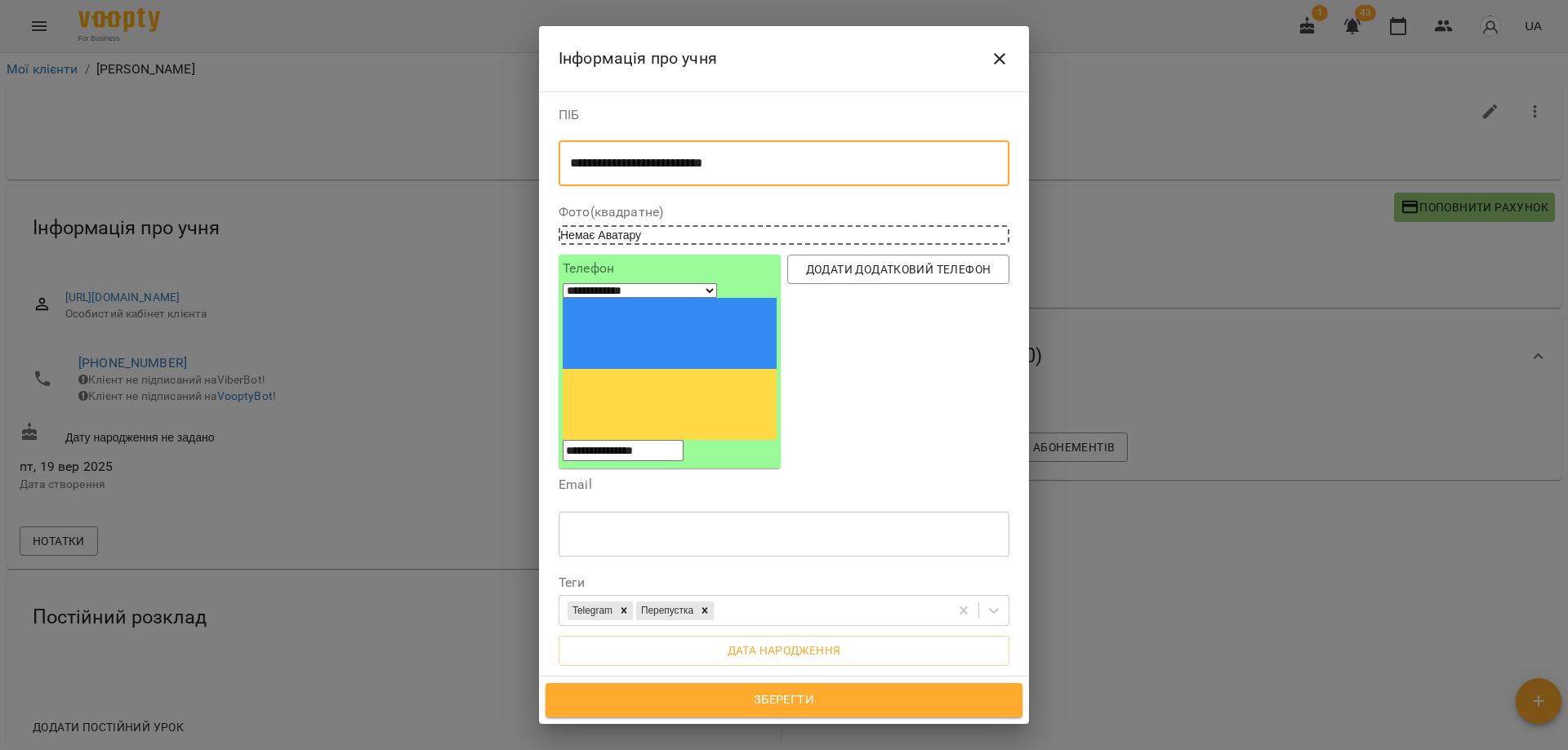
type textarea "**********"
click at [787, 700] on span "Зберегти" at bounding box center [784, 700] width 441 height 22
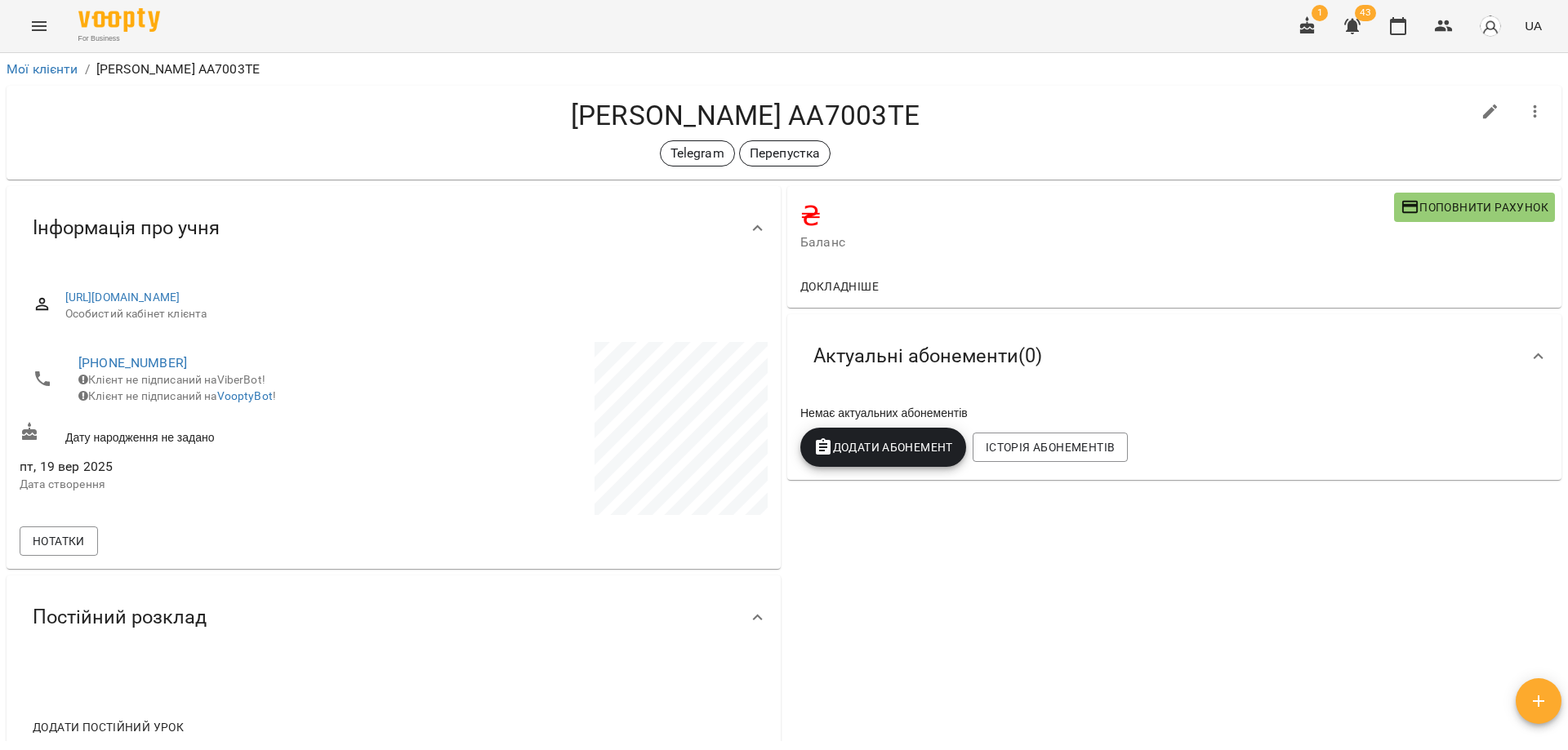
click at [983, 95] on div "[PERSON_NAME] АА7003ТЕ Telegram Перепустка" at bounding box center [784, 132] width 1555 height 94
click at [1483, 115] on icon "button" at bounding box center [1490, 112] width 15 height 15
select select "**"
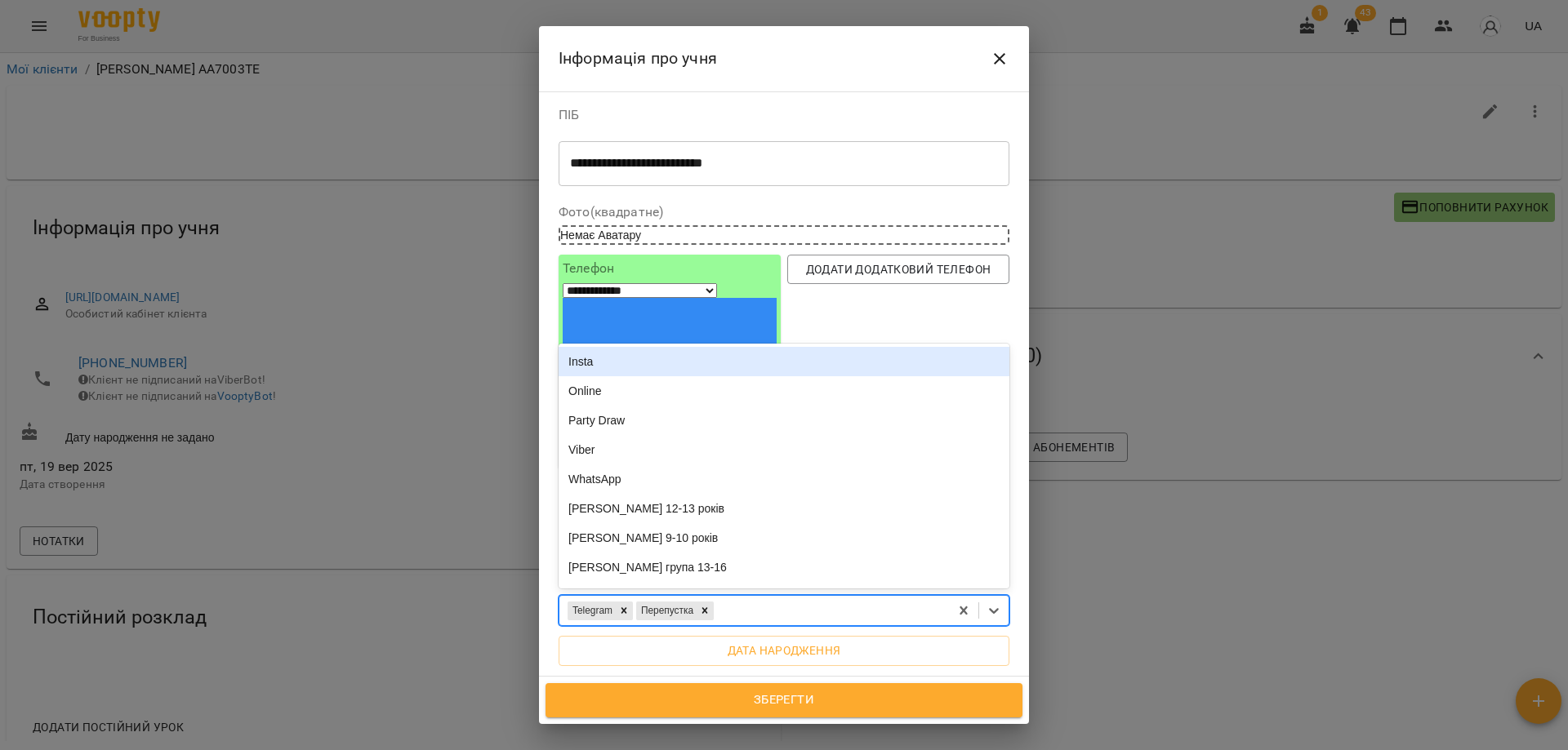
click at [754, 598] on div "Telegram Перепустка" at bounding box center [754, 611] width 390 height 27
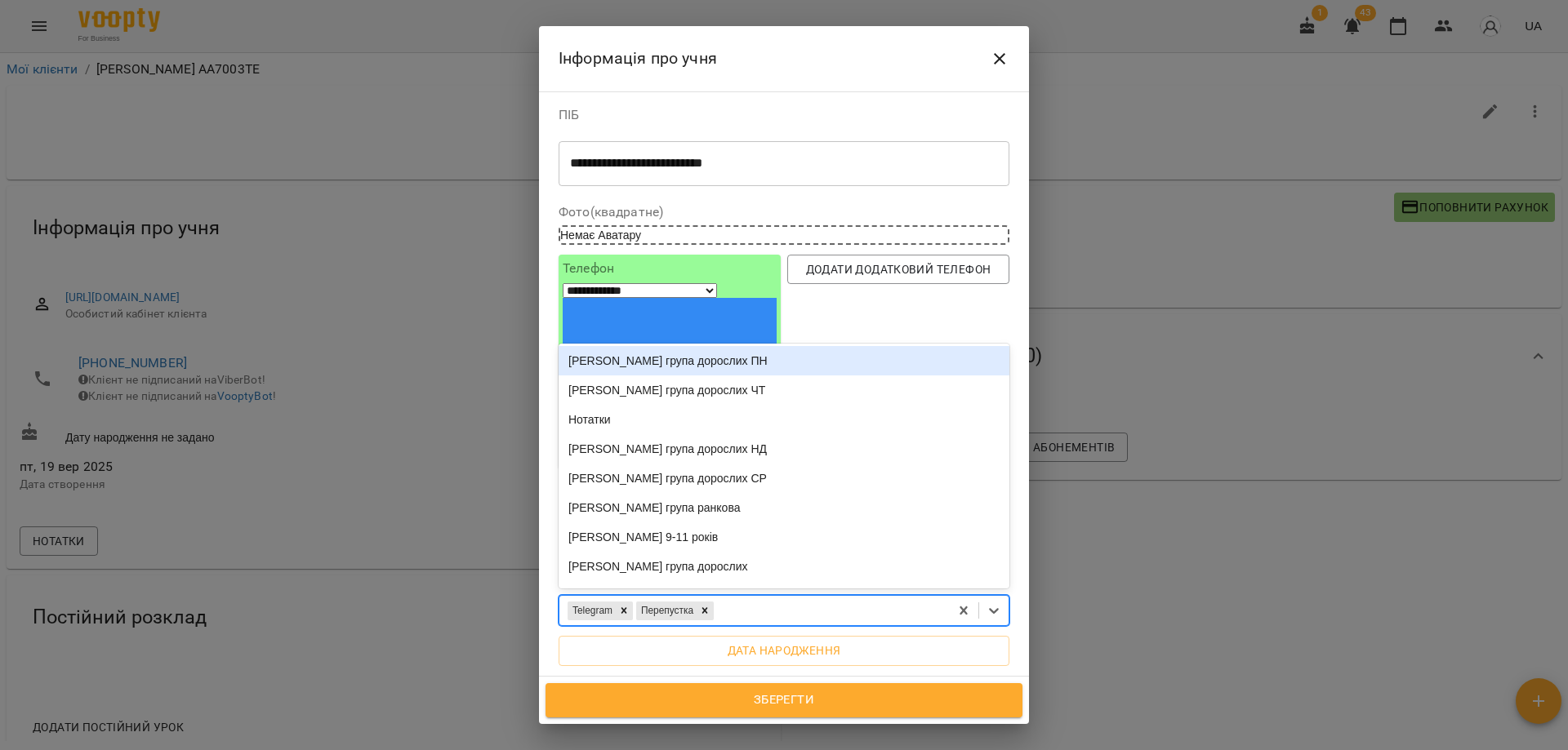
scroll to position [1143, 0]
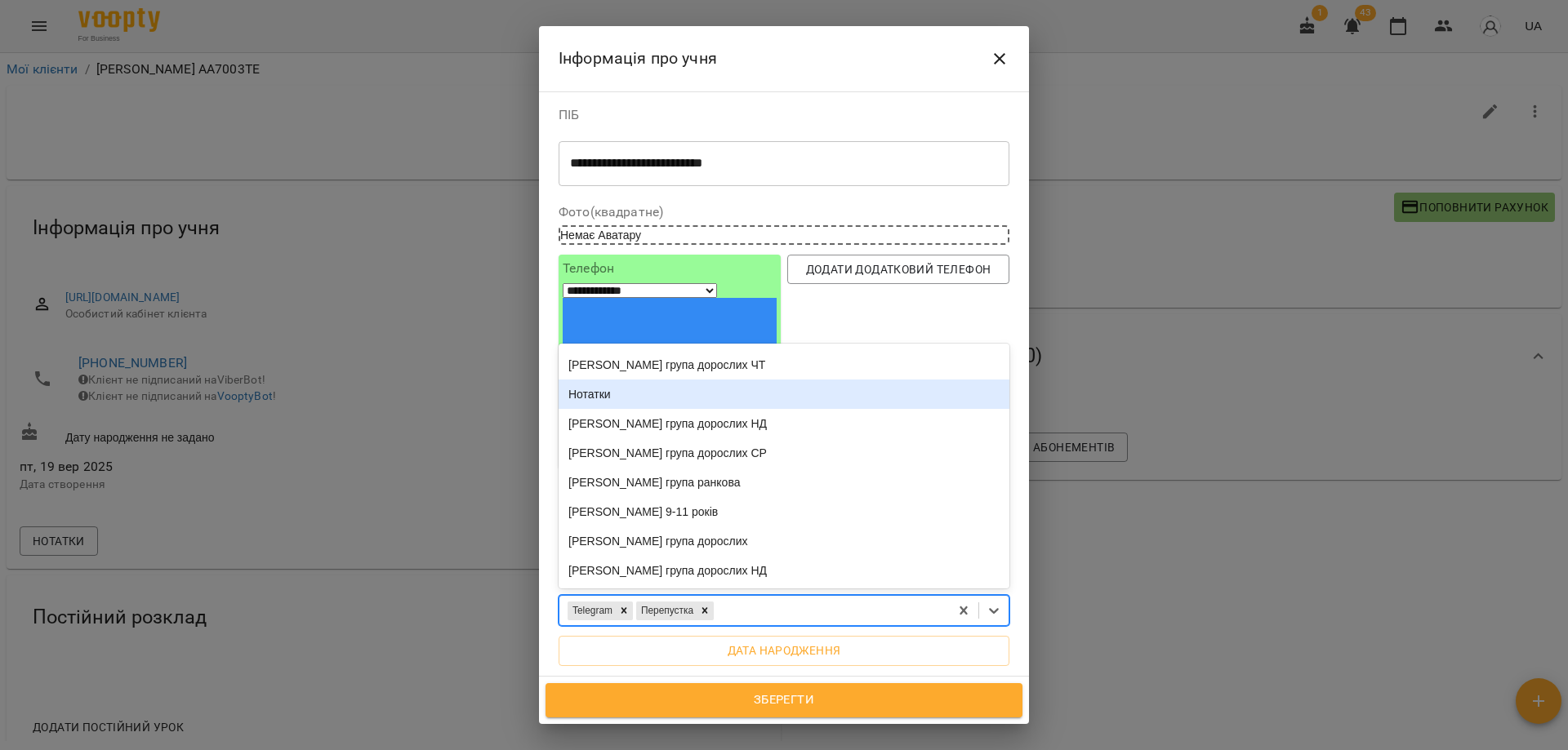
click at [611, 379] on div "Нотатки" at bounding box center [784, 393] width 451 height 29
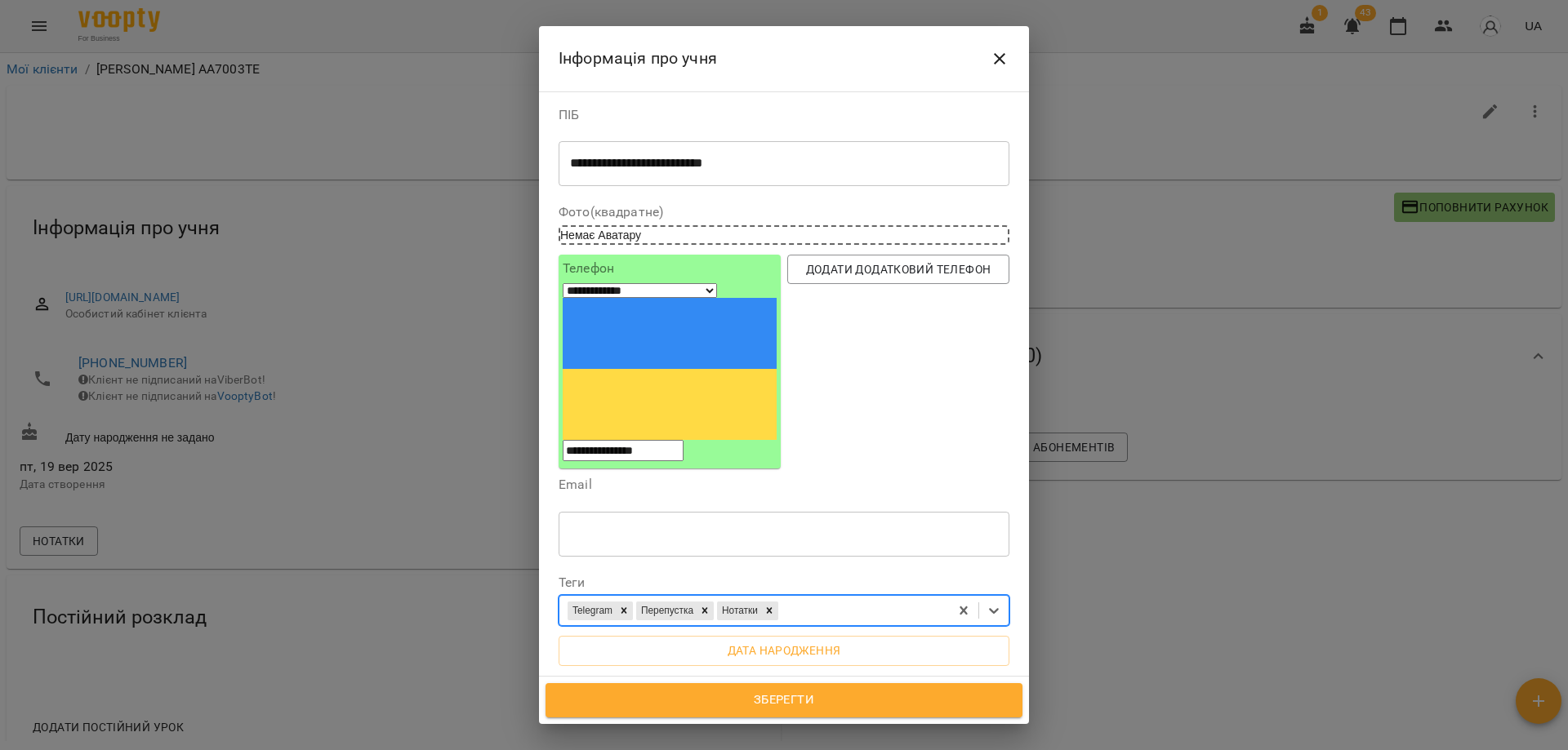
click at [717, 724] on textarea at bounding box center [784, 731] width 428 height 16
type textarea "**********"
click at [787, 703] on span "Зберегти" at bounding box center [784, 700] width 441 height 22
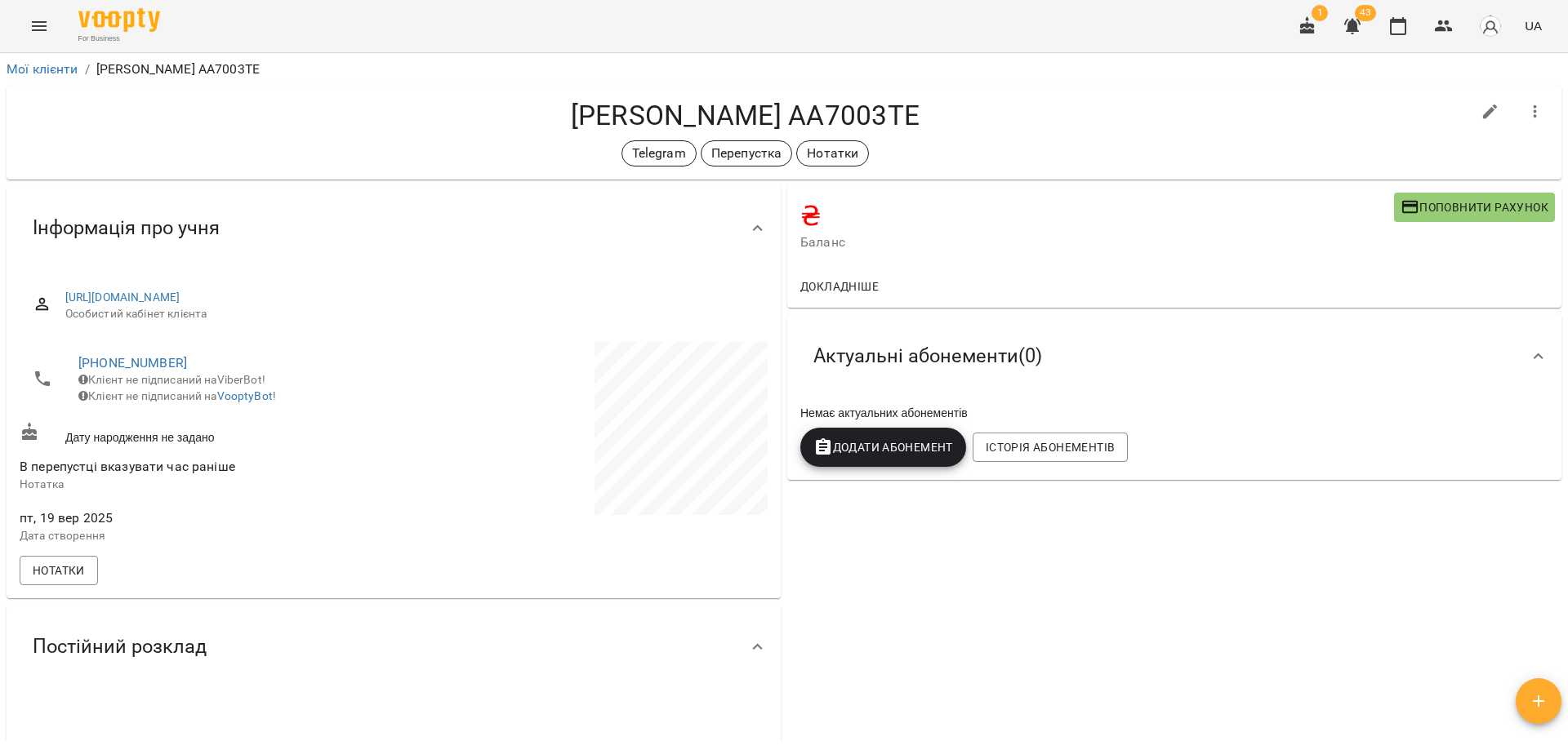
click at [1103, 124] on h4 "[PERSON_NAME] АА7003ТЕ" at bounding box center [745, 115] width 1451 height 34
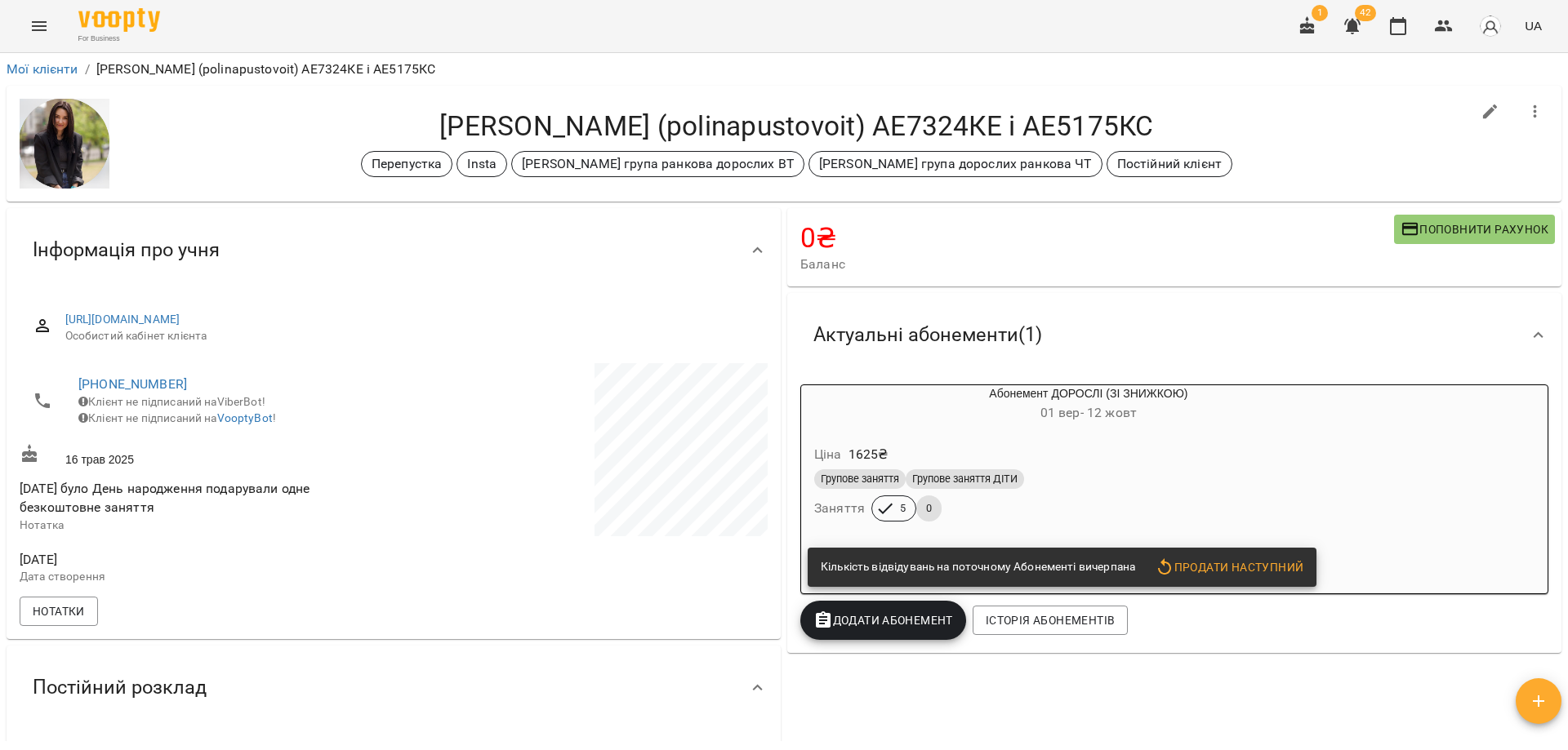
scroll to position [2457, 0]
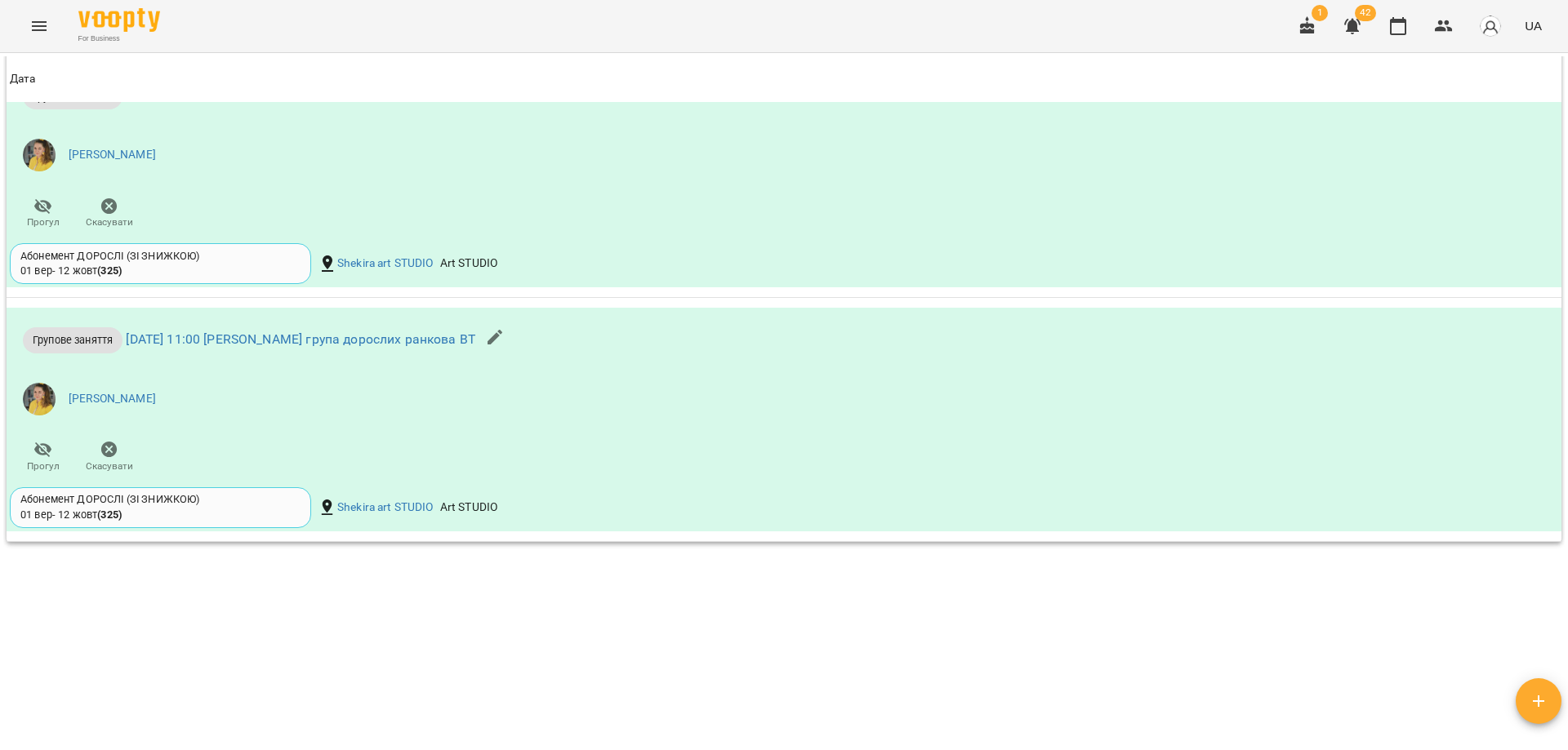
click at [1400, 34] on icon "button" at bounding box center [1397, 25] width 16 height 18
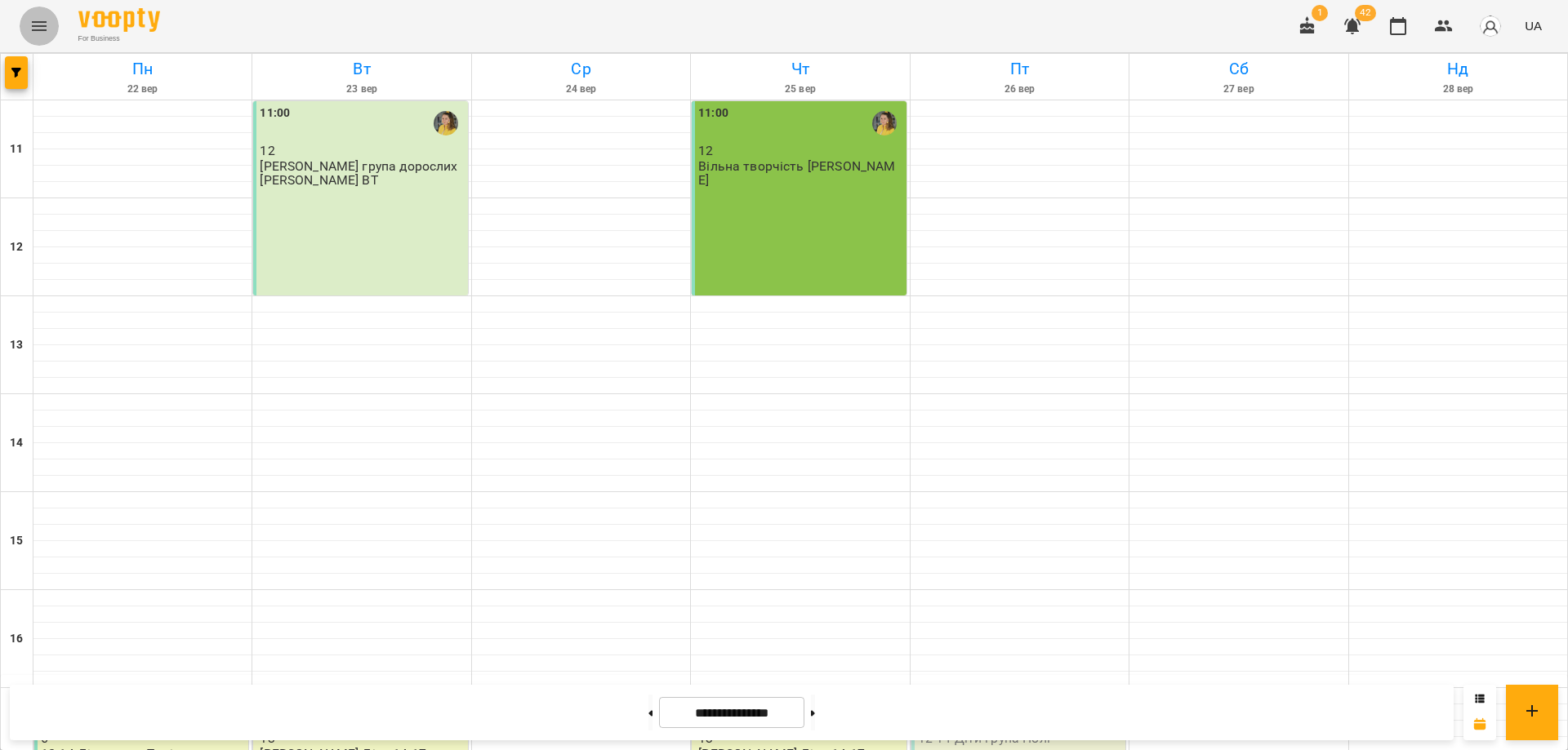
click at [38, 16] on button "Menu" at bounding box center [39, 26] width 39 height 39
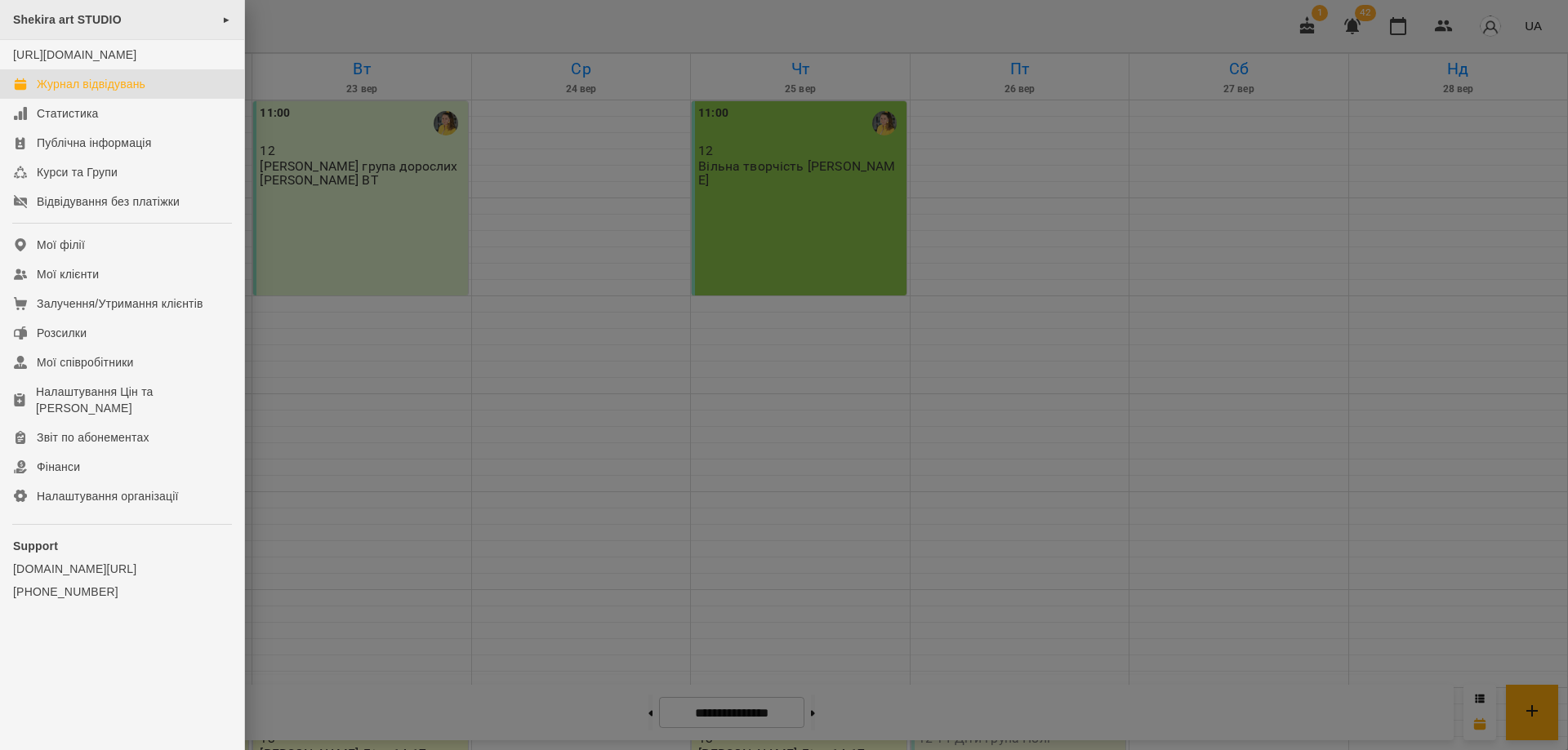
click at [91, 23] on span "Shekira art STUDIO" at bounding box center [68, 20] width 109 height 13
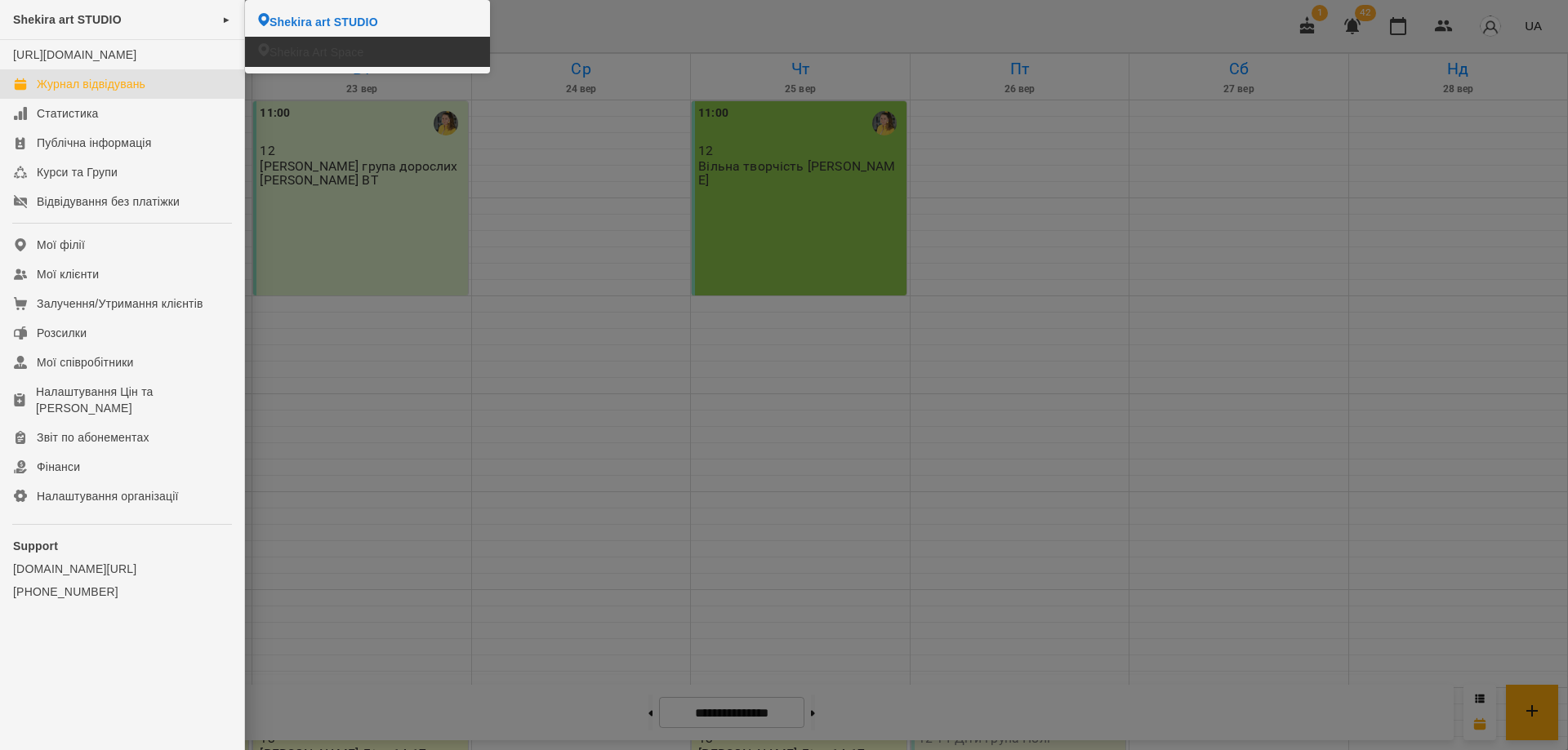
click at [398, 54] on li "Shekira Art Space" at bounding box center [367, 52] width 245 height 30
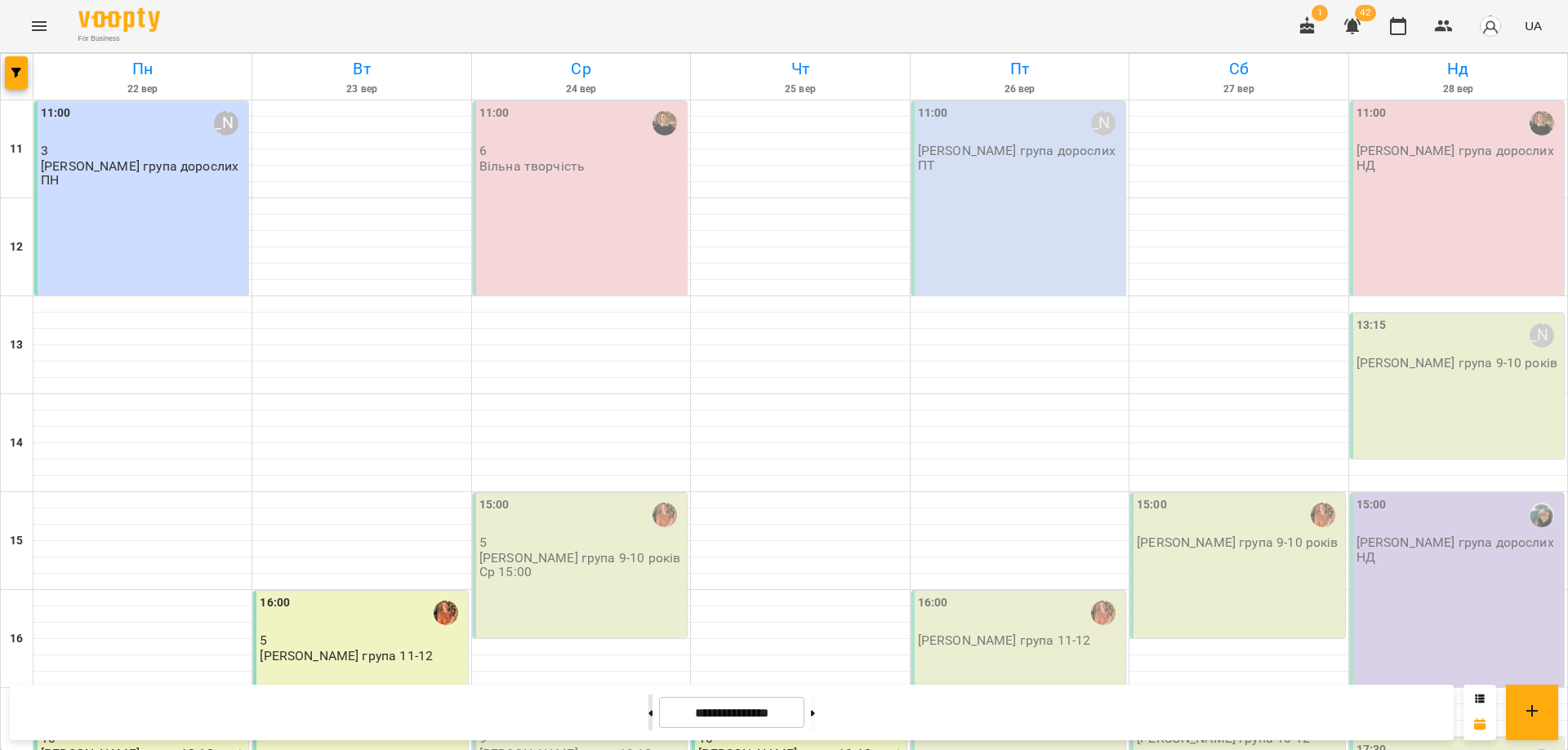
click at [649, 708] on button at bounding box center [651, 712] width 4 height 36
type input "**********"
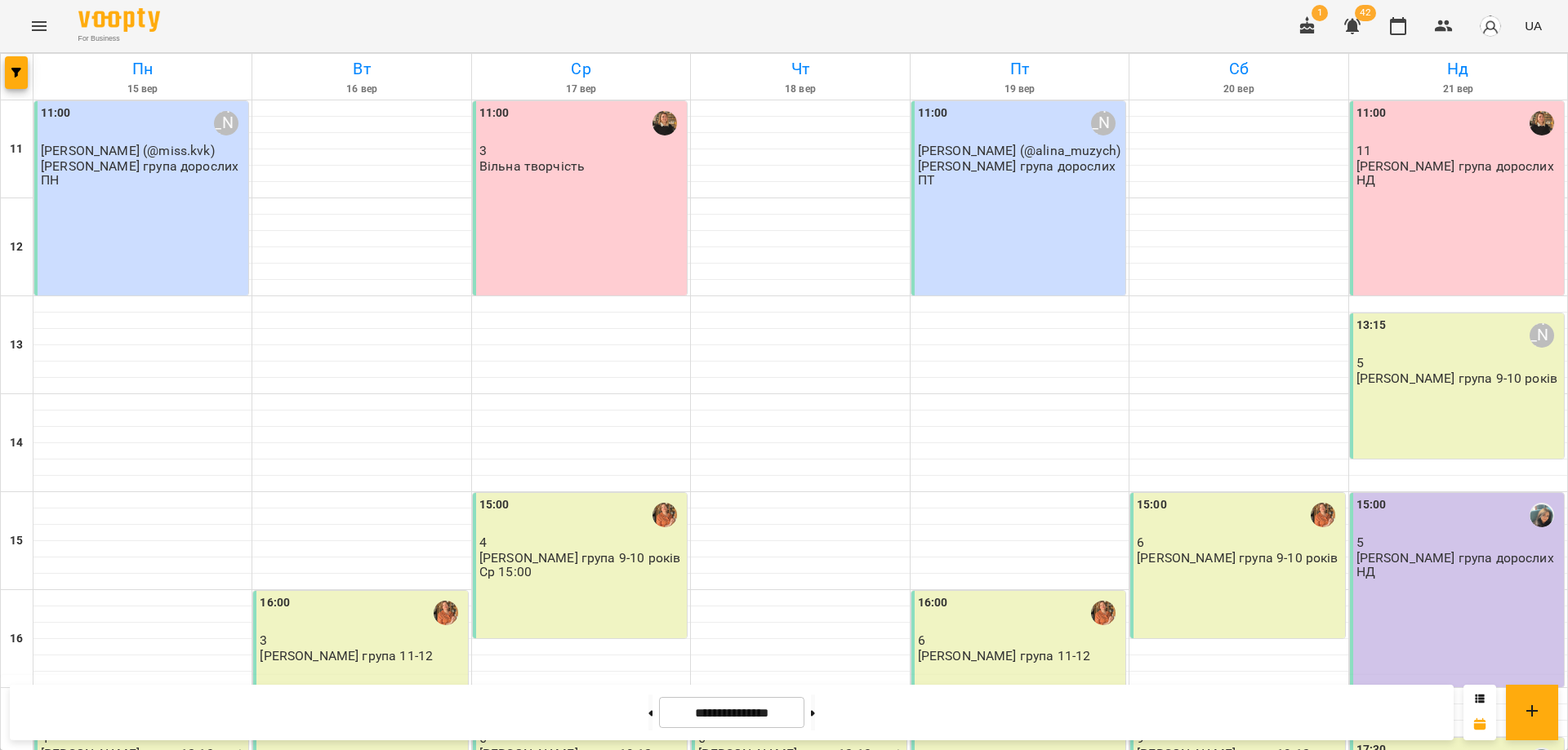
click at [988, 202] on div "11:00 [PERSON_NAME] [PERSON_NAME] (@alina_muzych) [PERSON_NAME] група дорослих …" at bounding box center [1019, 198] width 214 height 194
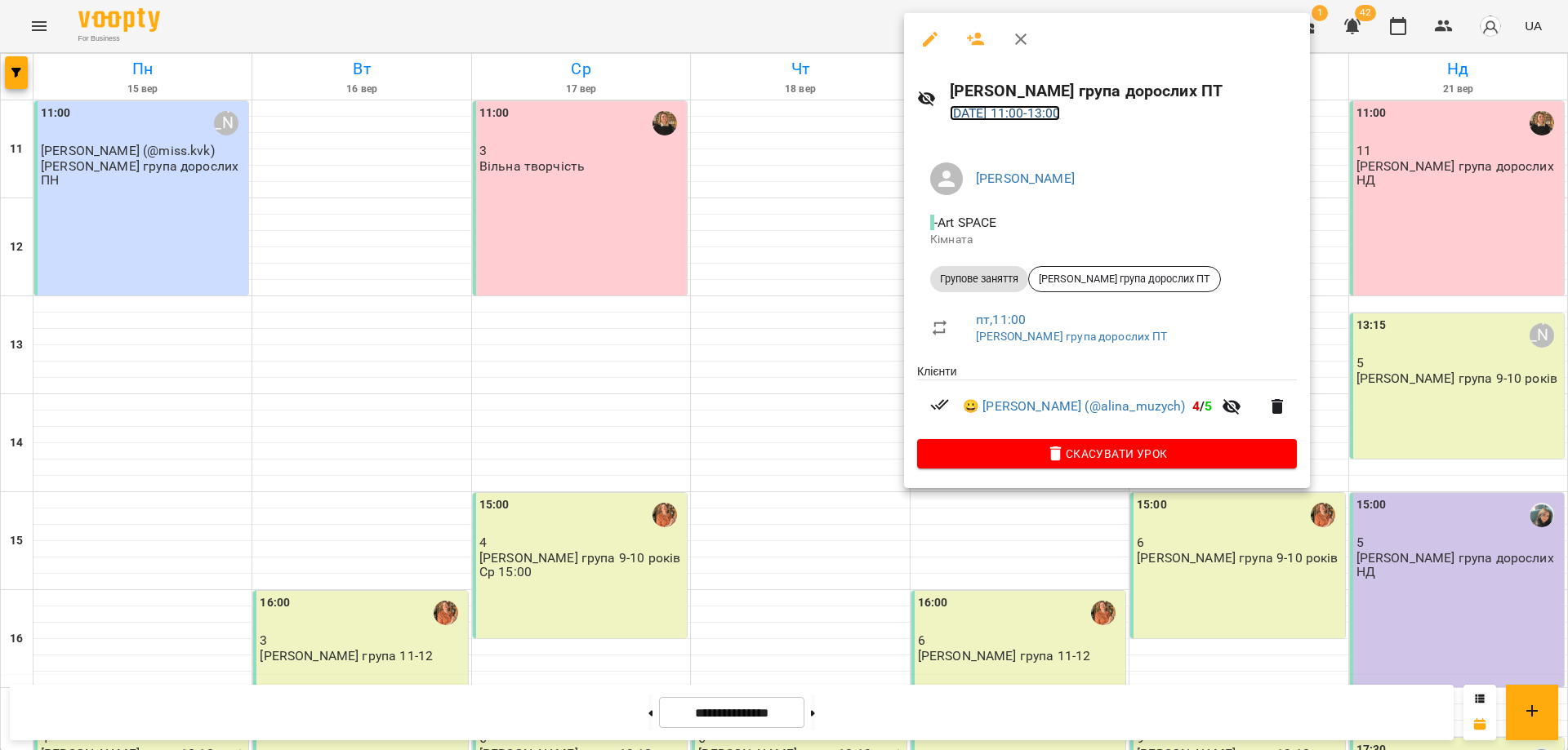
click at [1036, 109] on link "[DATE] 11:00 - 13:00" at bounding box center [1005, 113] width 111 height 16
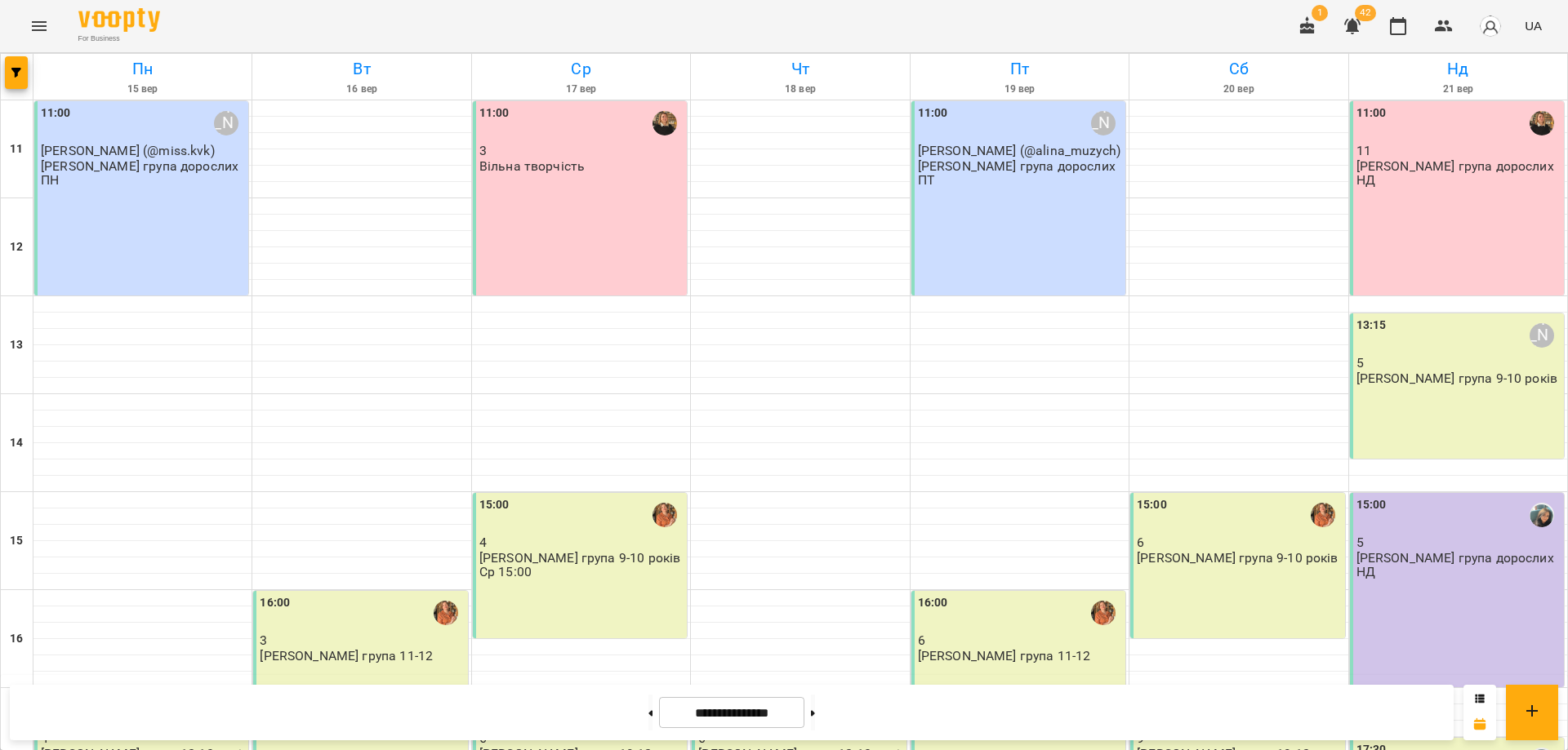
scroll to position [305, 0]
click at [1016, 591] on div "16:00 6 [PERSON_NAME] група 11-12" at bounding box center [1019, 688] width 214 height 194
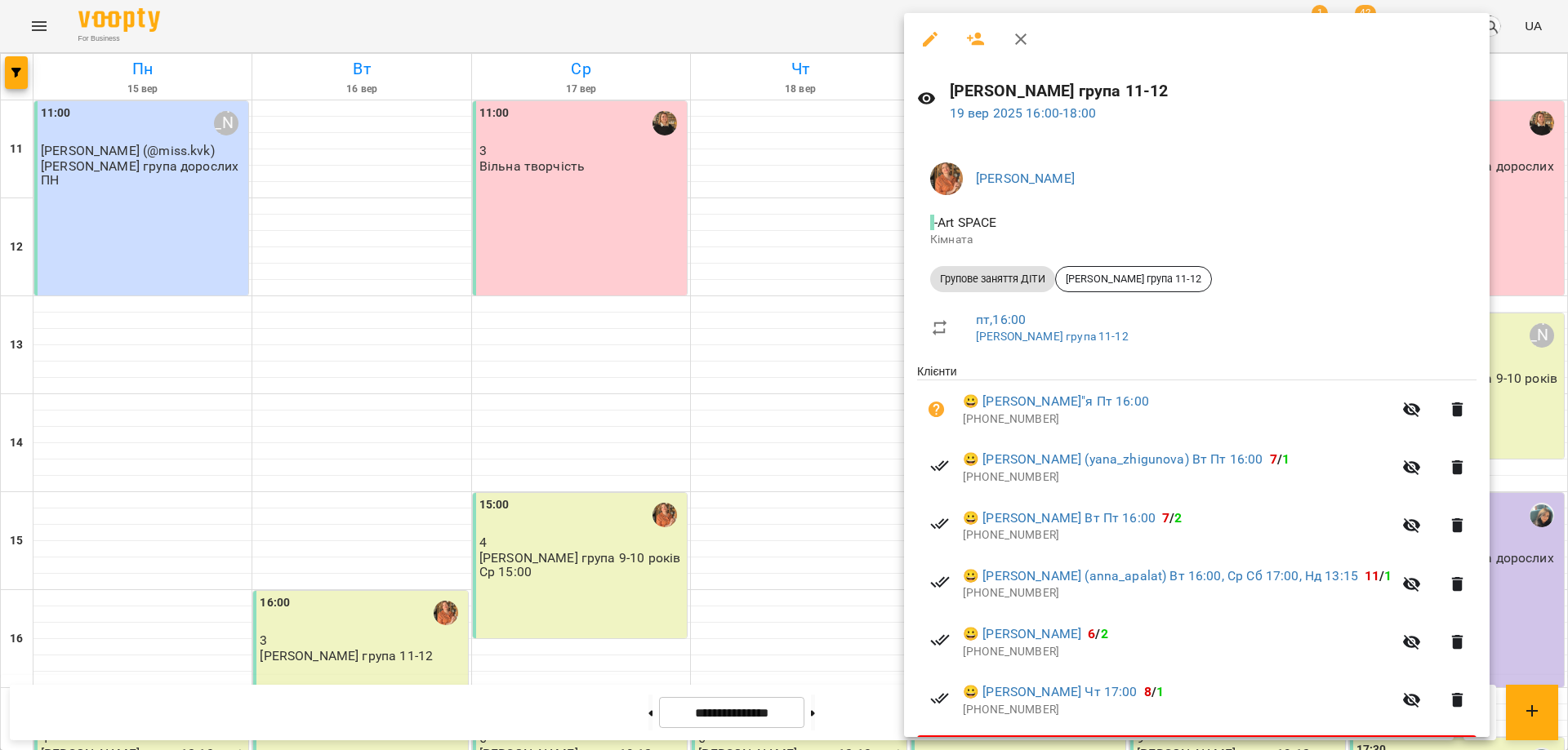
scroll to position [50, 0]
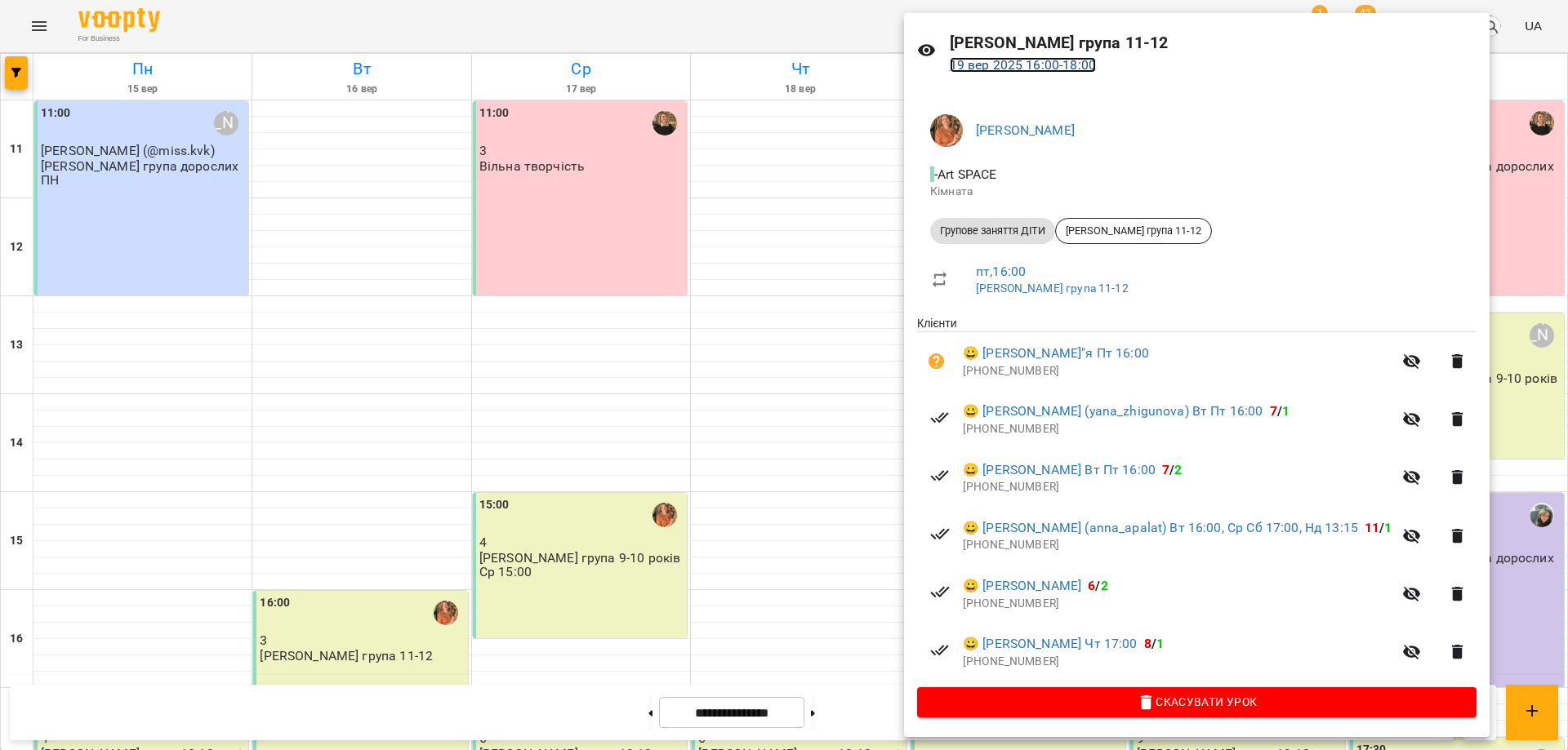
click at [1033, 59] on link "19 вер 2025 16:00 - 18:00" at bounding box center [1022, 65] width 146 height 16
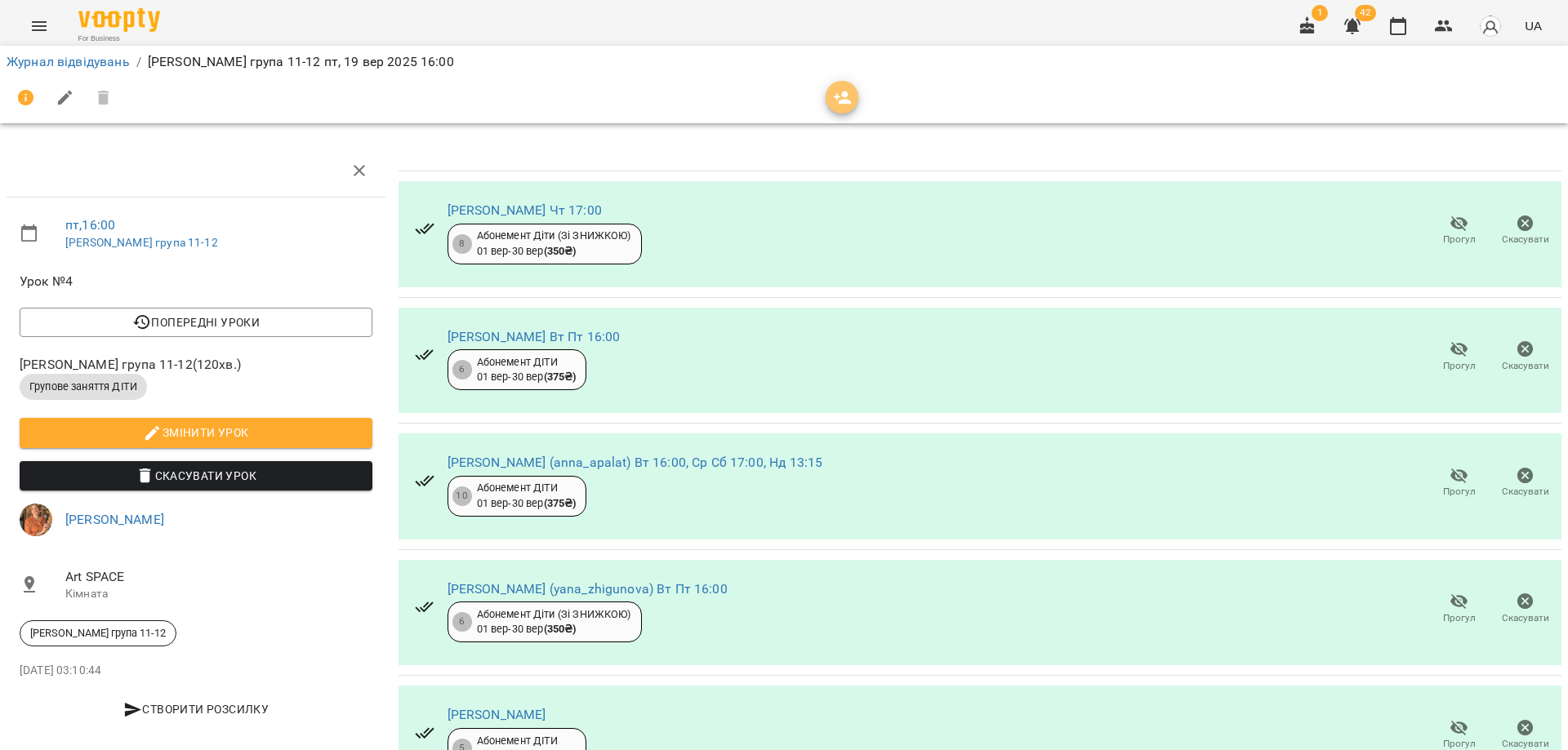
click at [846, 90] on icon "button" at bounding box center [842, 98] width 20 height 20
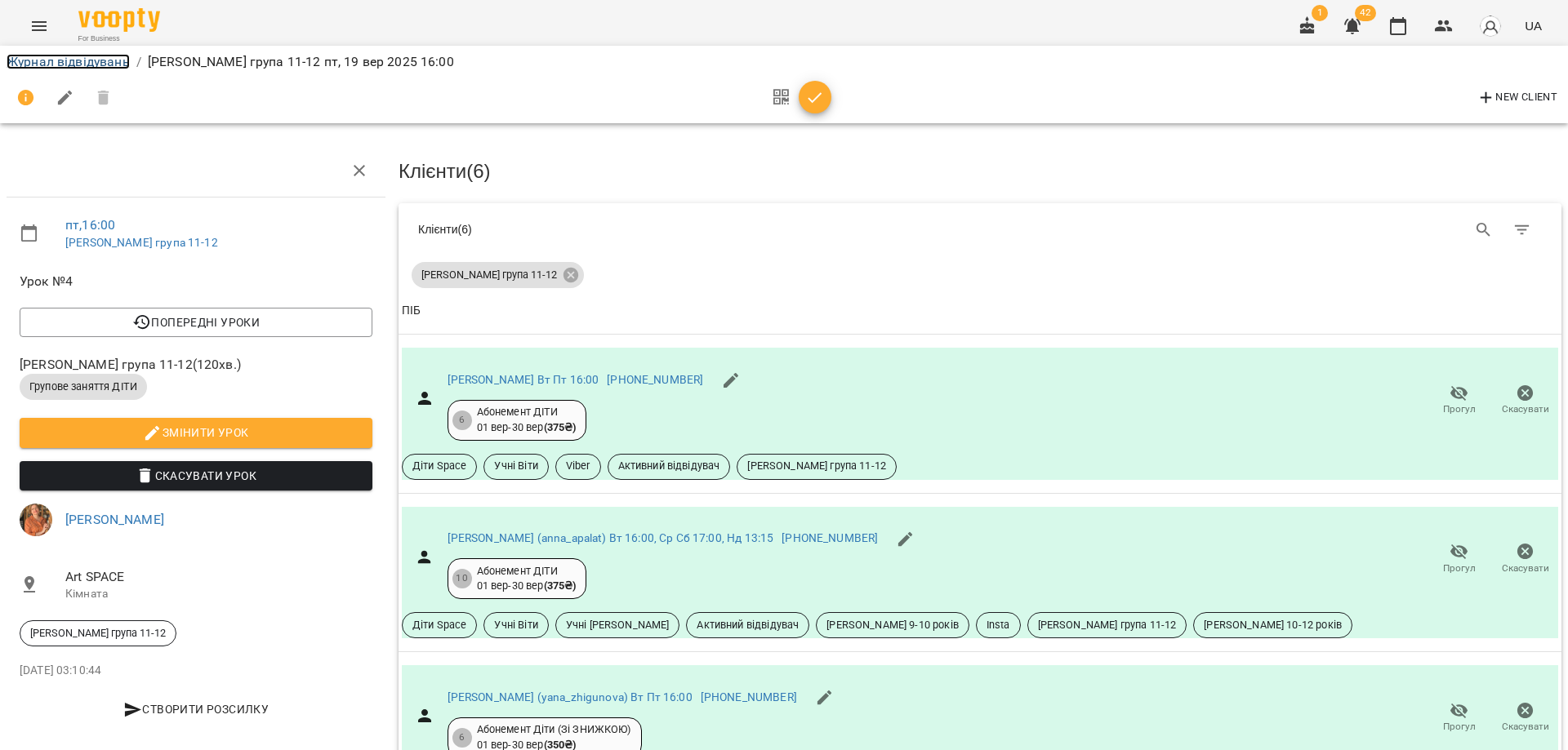
click at [85, 68] on link "Журнал відвідувань" at bounding box center [68, 61] width 123 height 16
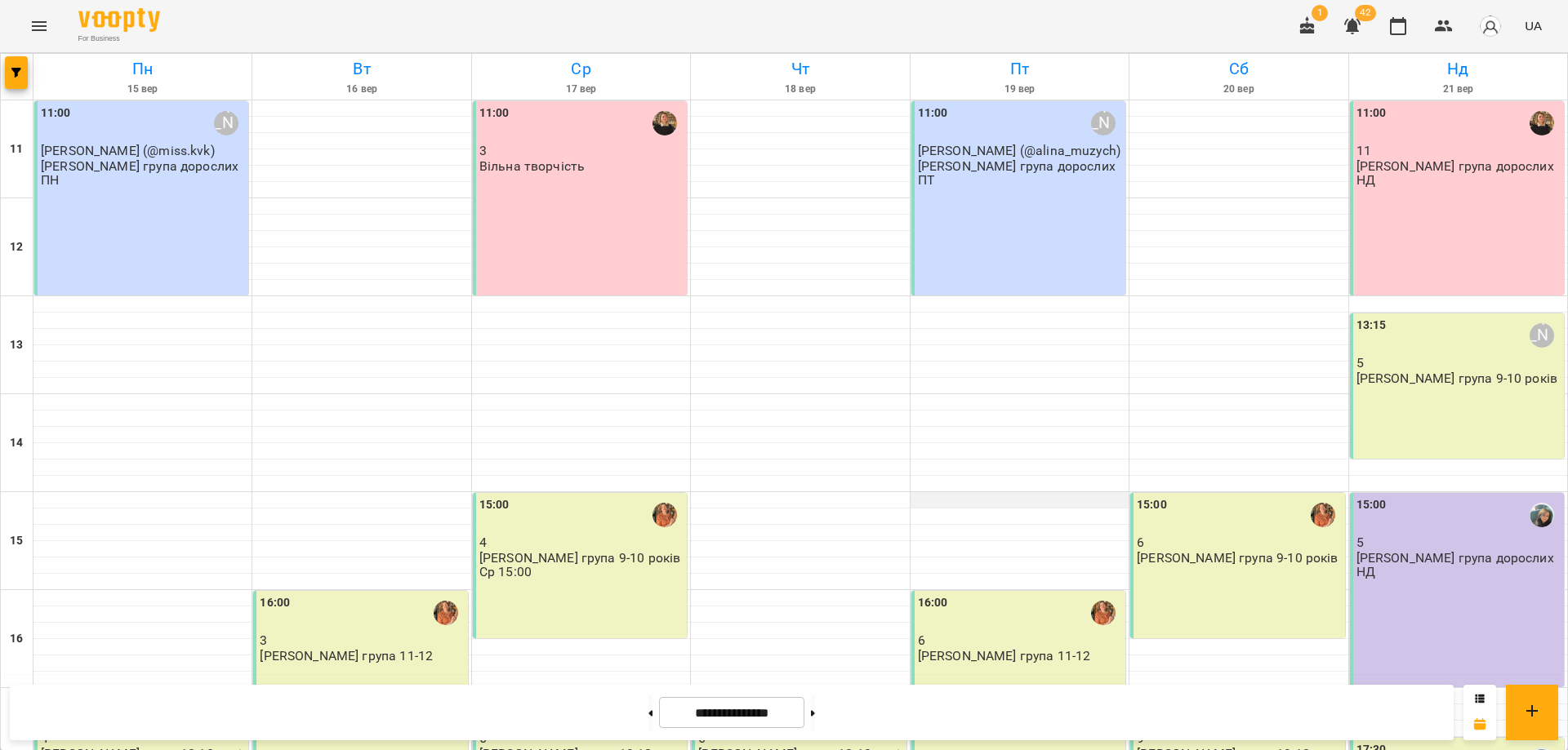
scroll to position [305, 0]
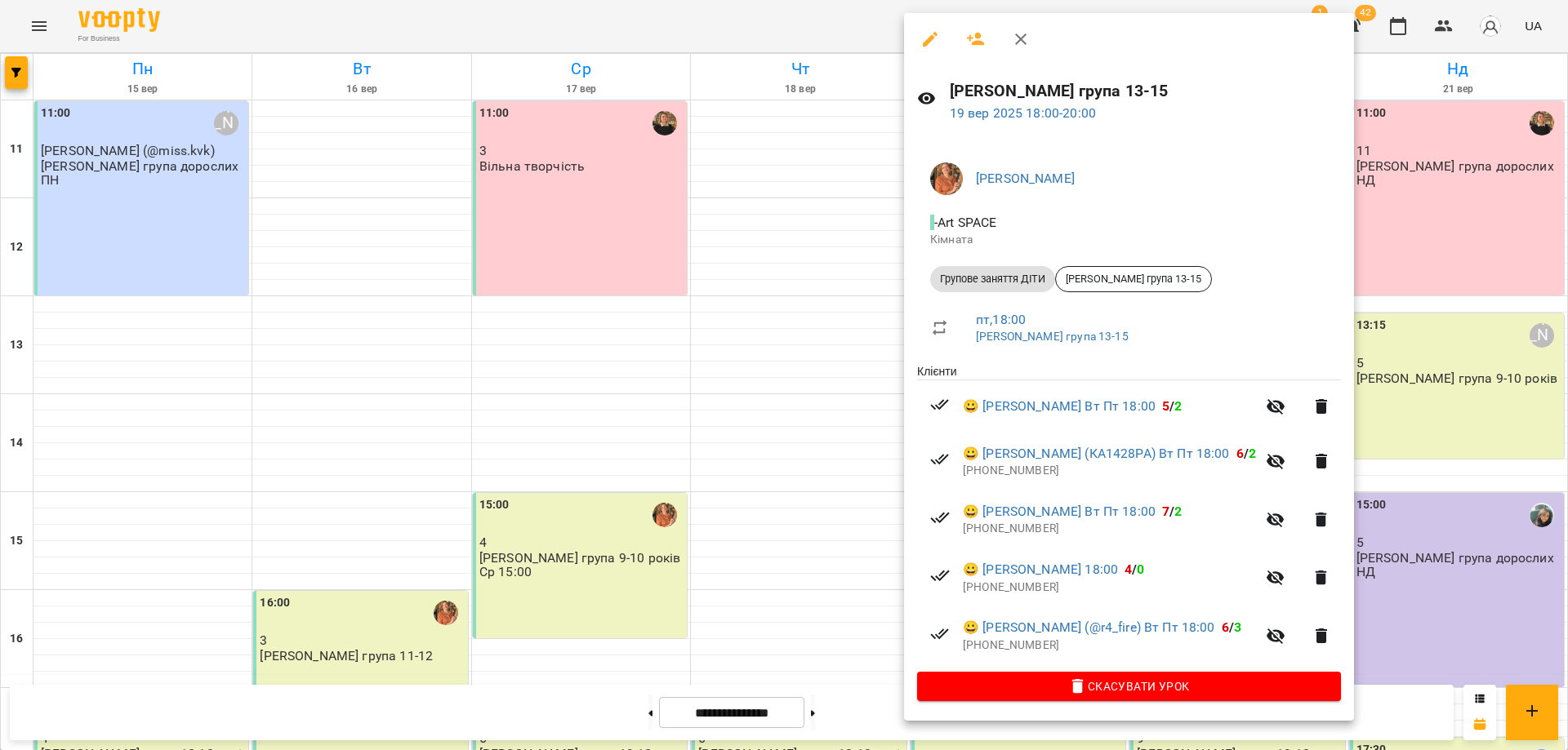
click at [1034, 103] on p "19 вер 2025 18:00 - 20:00" at bounding box center [1145, 113] width 392 height 20
click at [1031, 110] on link "19 вер 2025 18:00 - 20:00" at bounding box center [1022, 113] width 146 height 16
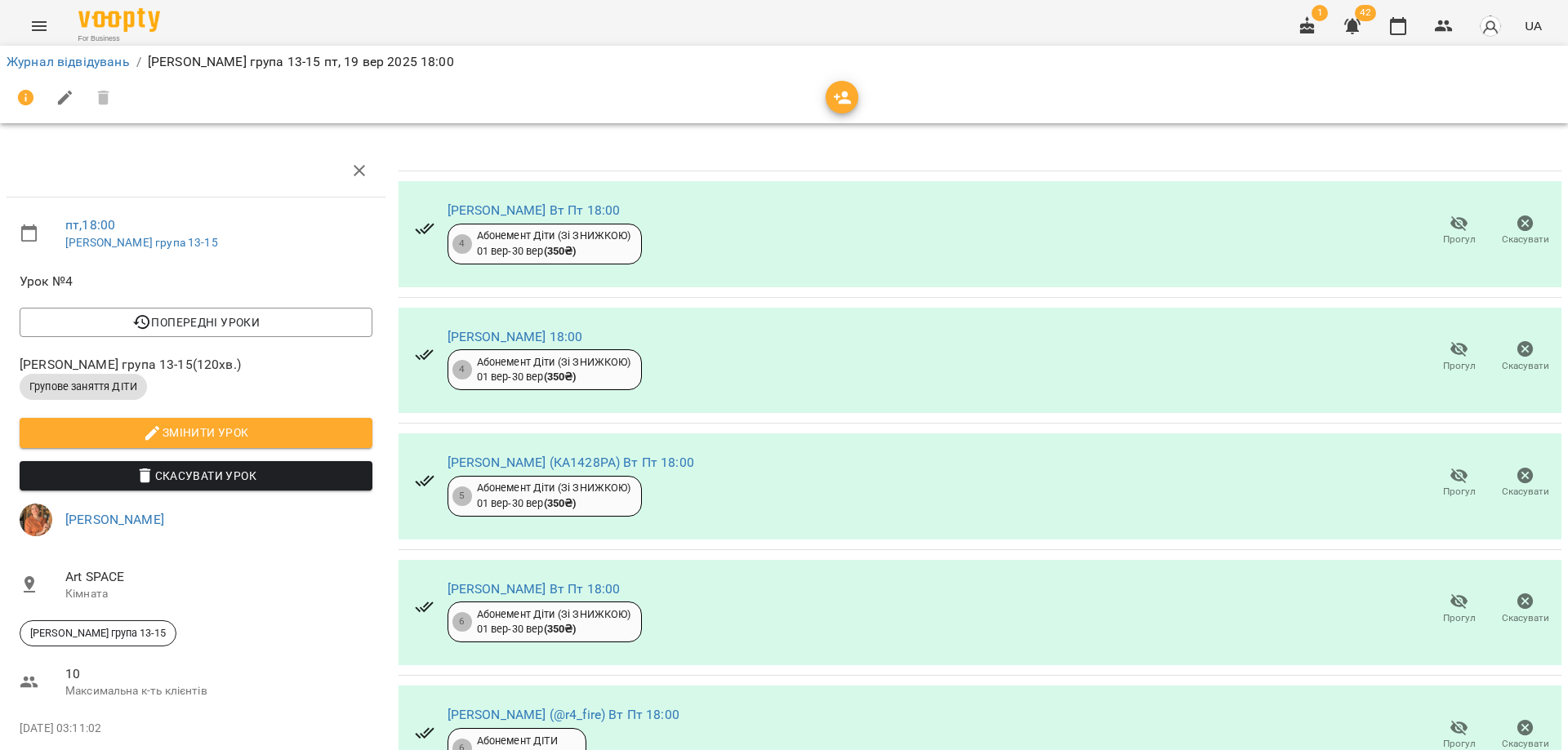
click at [838, 96] on icon "button" at bounding box center [842, 98] width 20 height 20
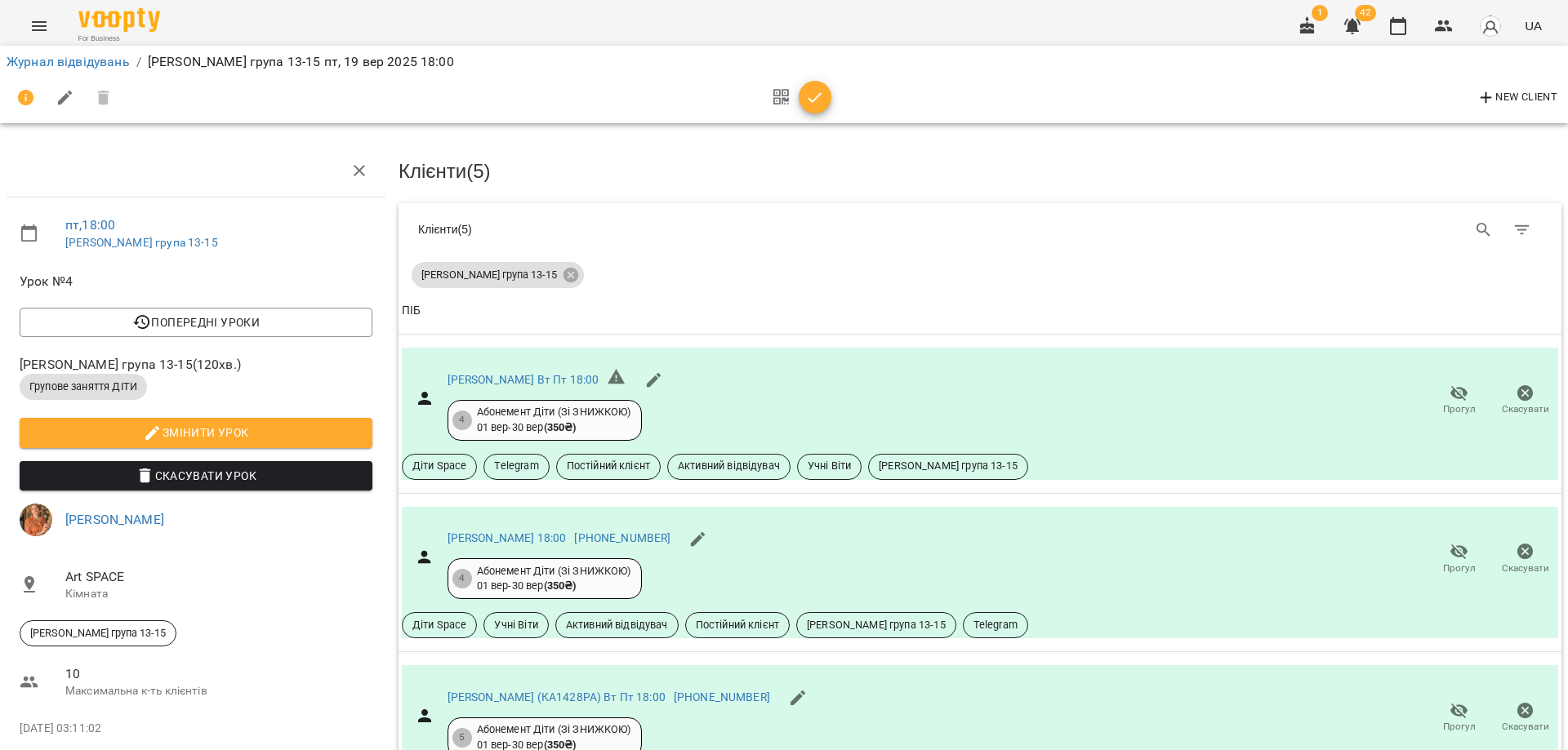
scroll to position [386, 0]
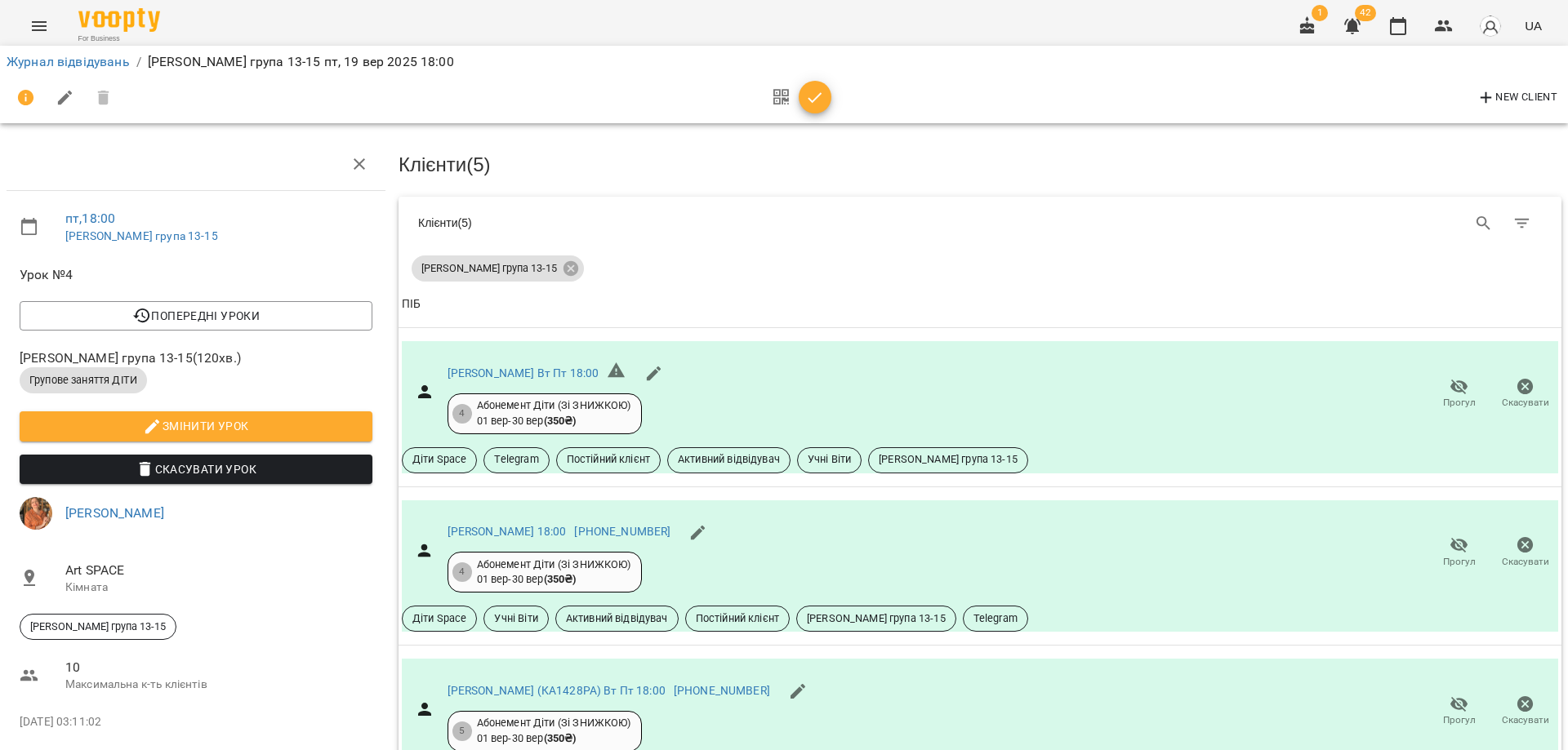
click at [1057, 83] on div "New Client" at bounding box center [784, 98] width 1555 height 39
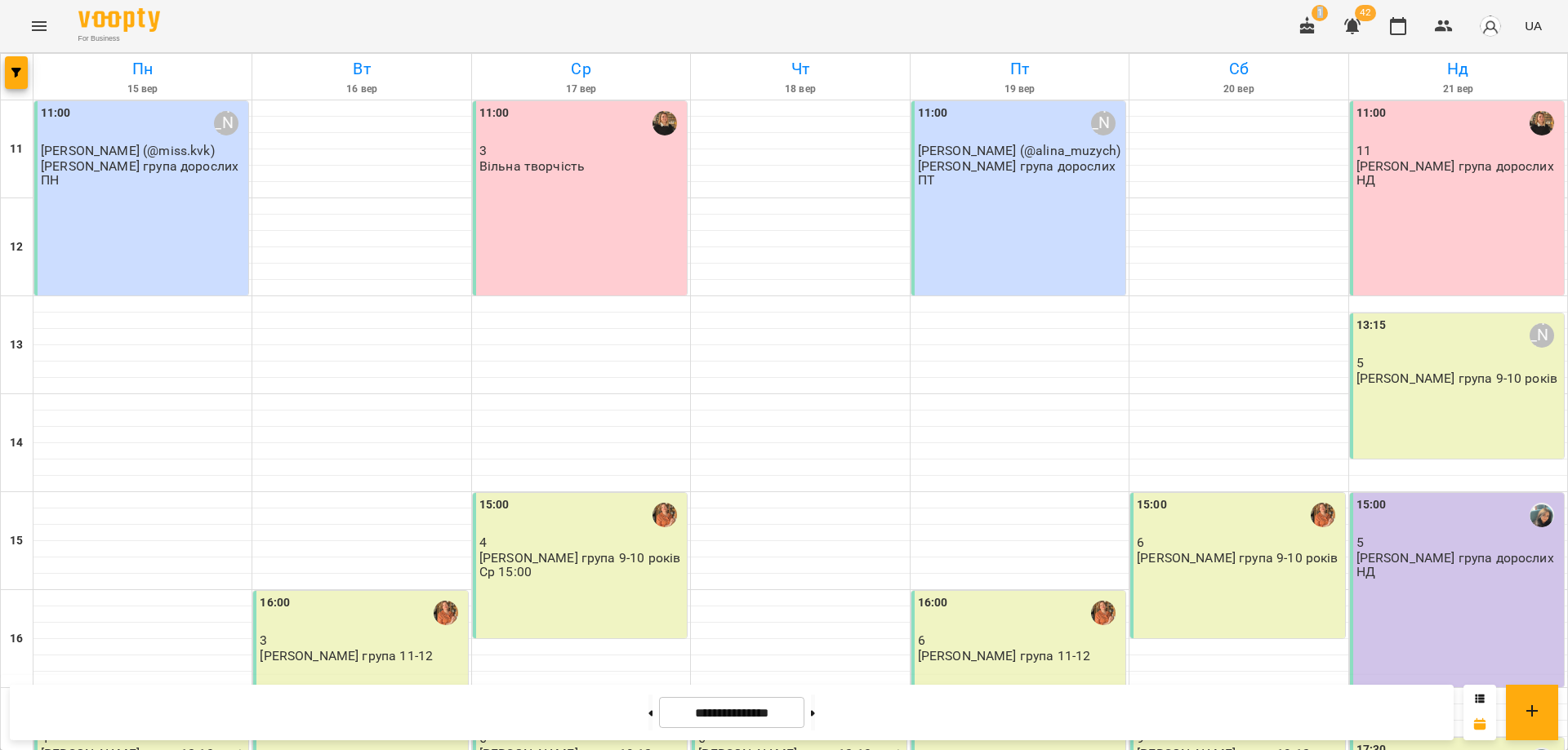
click at [1115, 16] on div "For Business 1 42 UA" at bounding box center [784, 26] width 1568 height 53
drag, startPoint x: 0, startPoint y: 0, endPoint x: 1117, endPoint y: 18, distance: 1117.1
click at [1117, 18] on div "For Business 1 42 UA" at bounding box center [784, 26] width 1568 height 53
drag, startPoint x: 1117, startPoint y: 18, endPoint x: 1105, endPoint y: 21, distance: 12.4
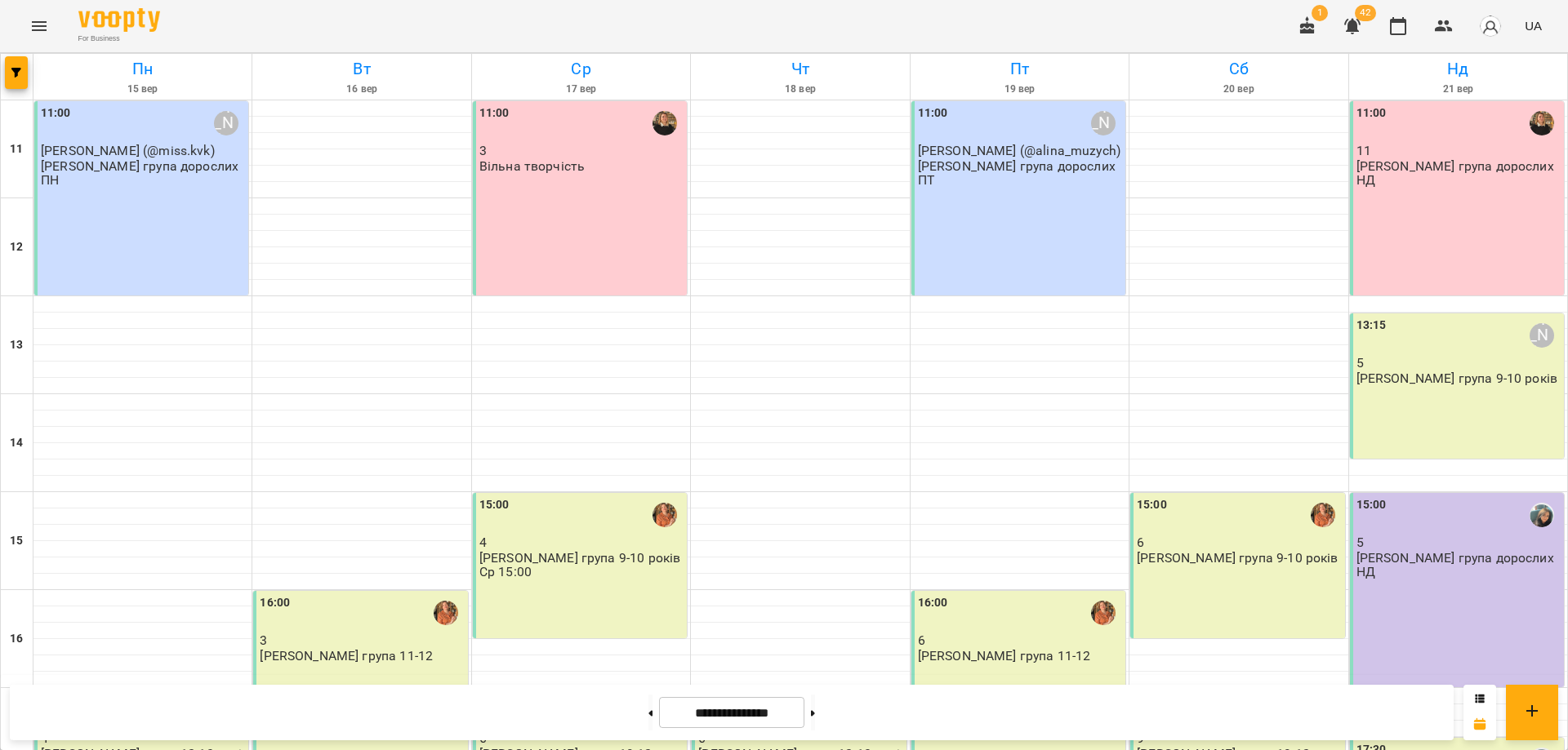
click at [1105, 21] on div "For Business 1 42 UA" at bounding box center [784, 26] width 1568 height 53
drag, startPoint x: 1199, startPoint y: 19, endPoint x: 1168, endPoint y: 21, distance: 31.1
click at [1168, 21] on div "For Business 1 42 UA" at bounding box center [784, 26] width 1568 height 53
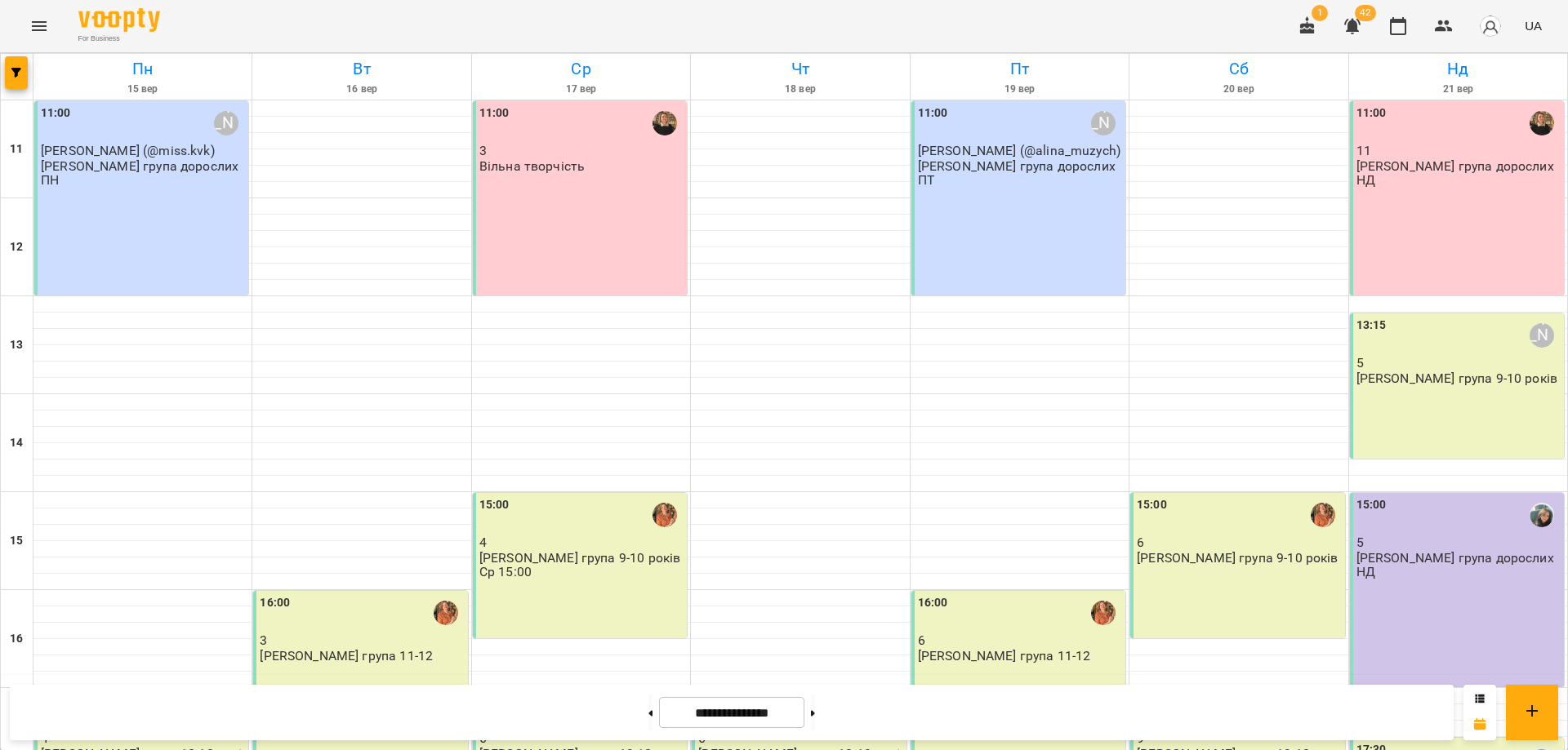
click at [771, 747] on p "[PERSON_NAME] група 12-13 років" at bounding box center [800, 761] width 204 height 28
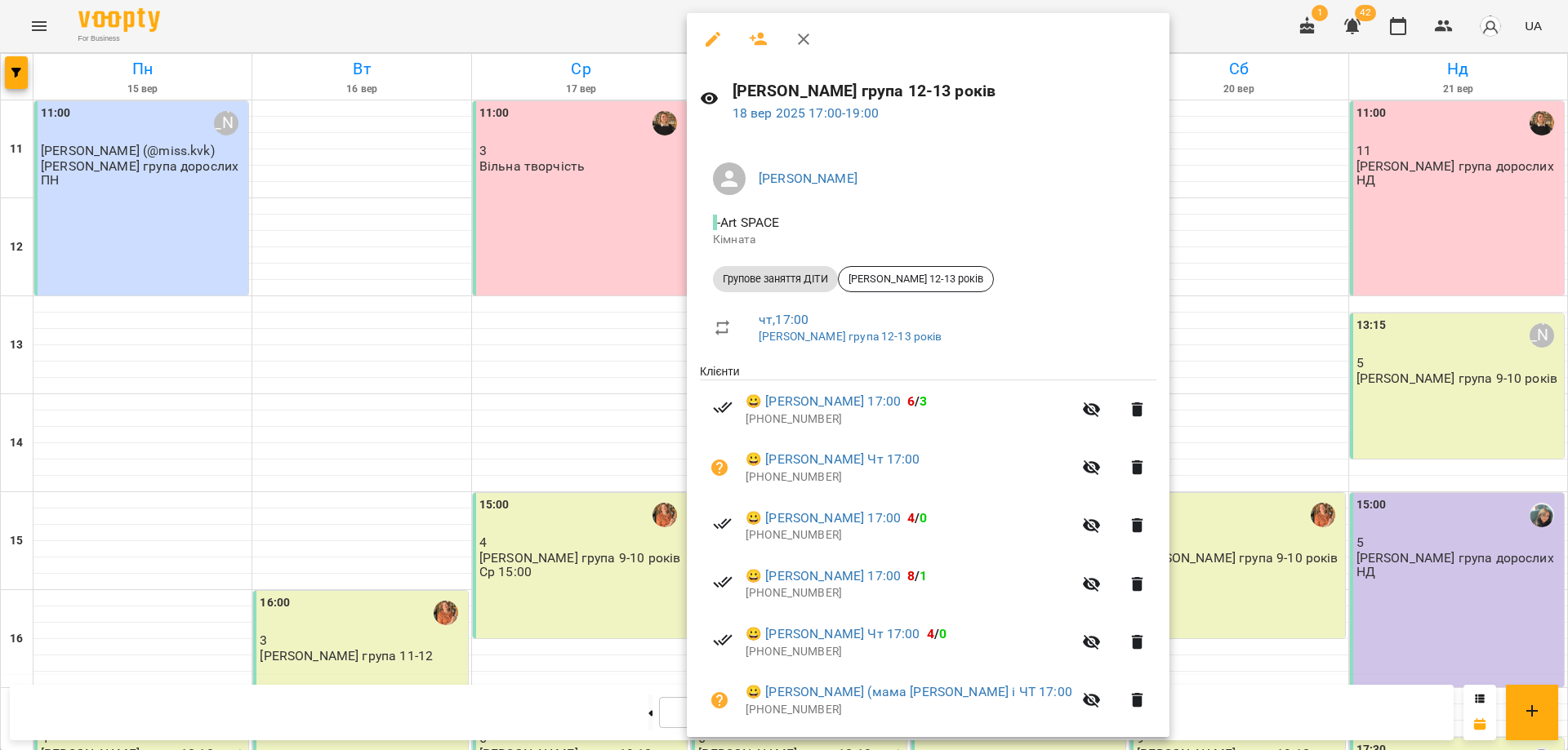
click at [598, 481] on div at bounding box center [784, 375] width 1568 height 750
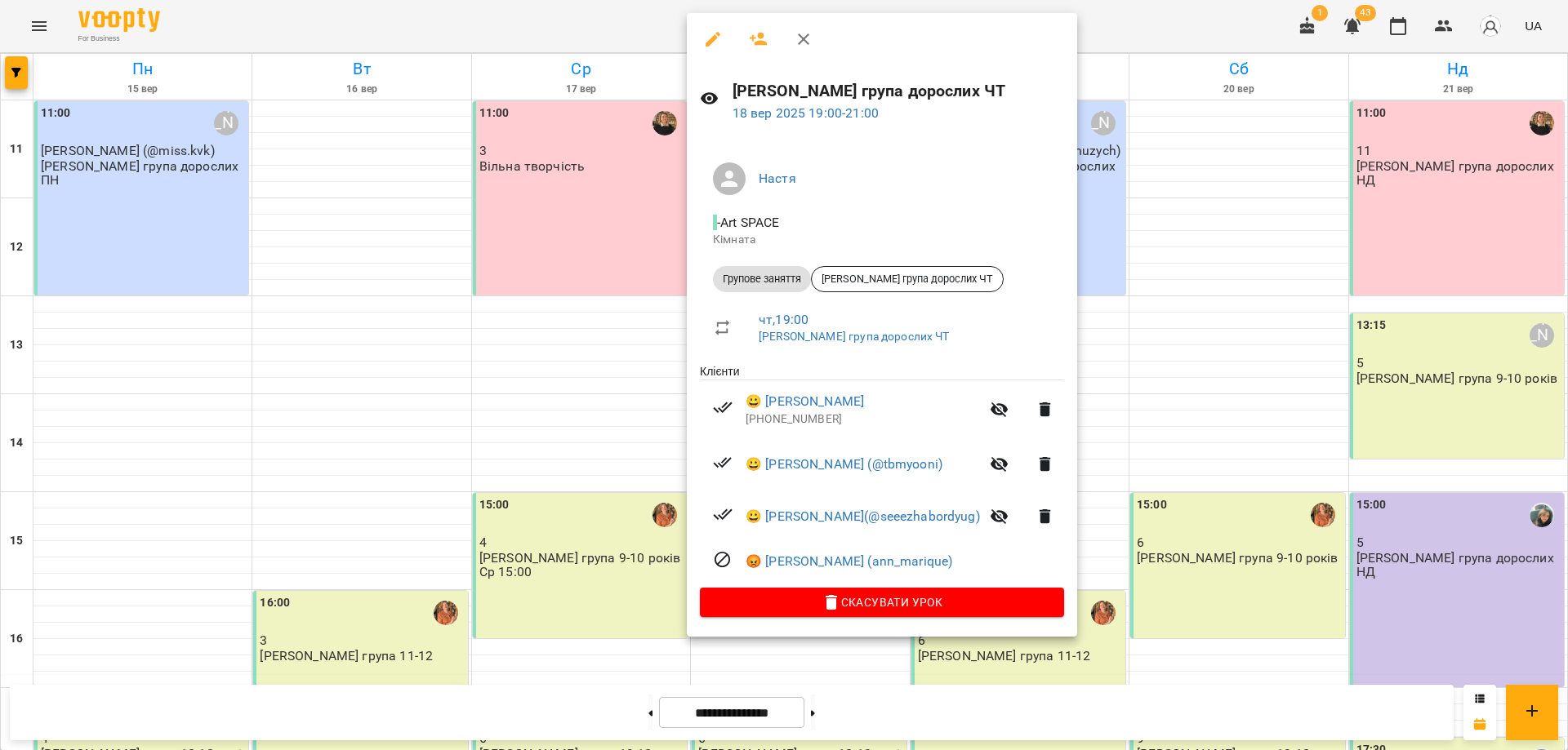
click at [546, 623] on div at bounding box center [784, 375] width 1568 height 750
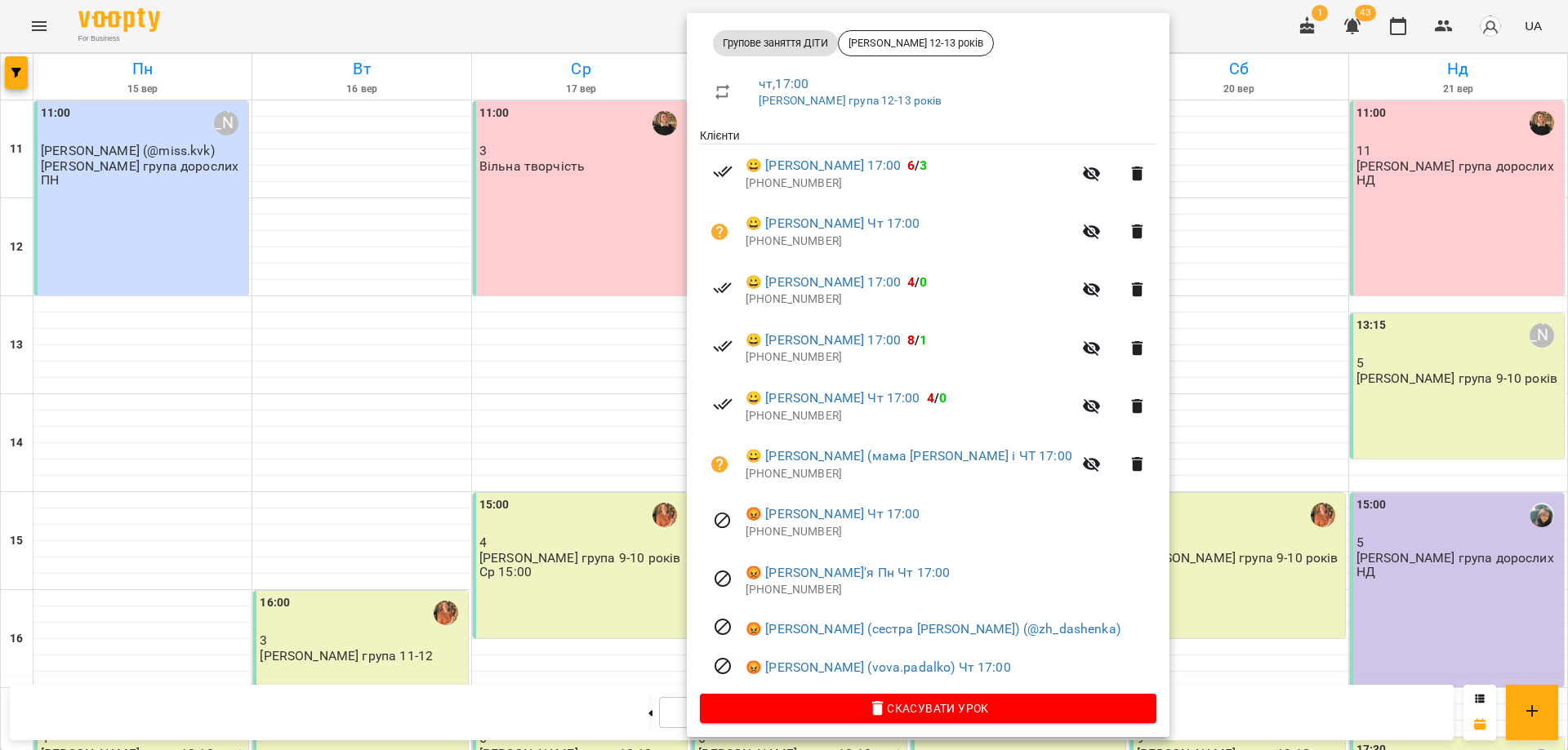
scroll to position [244, 0]
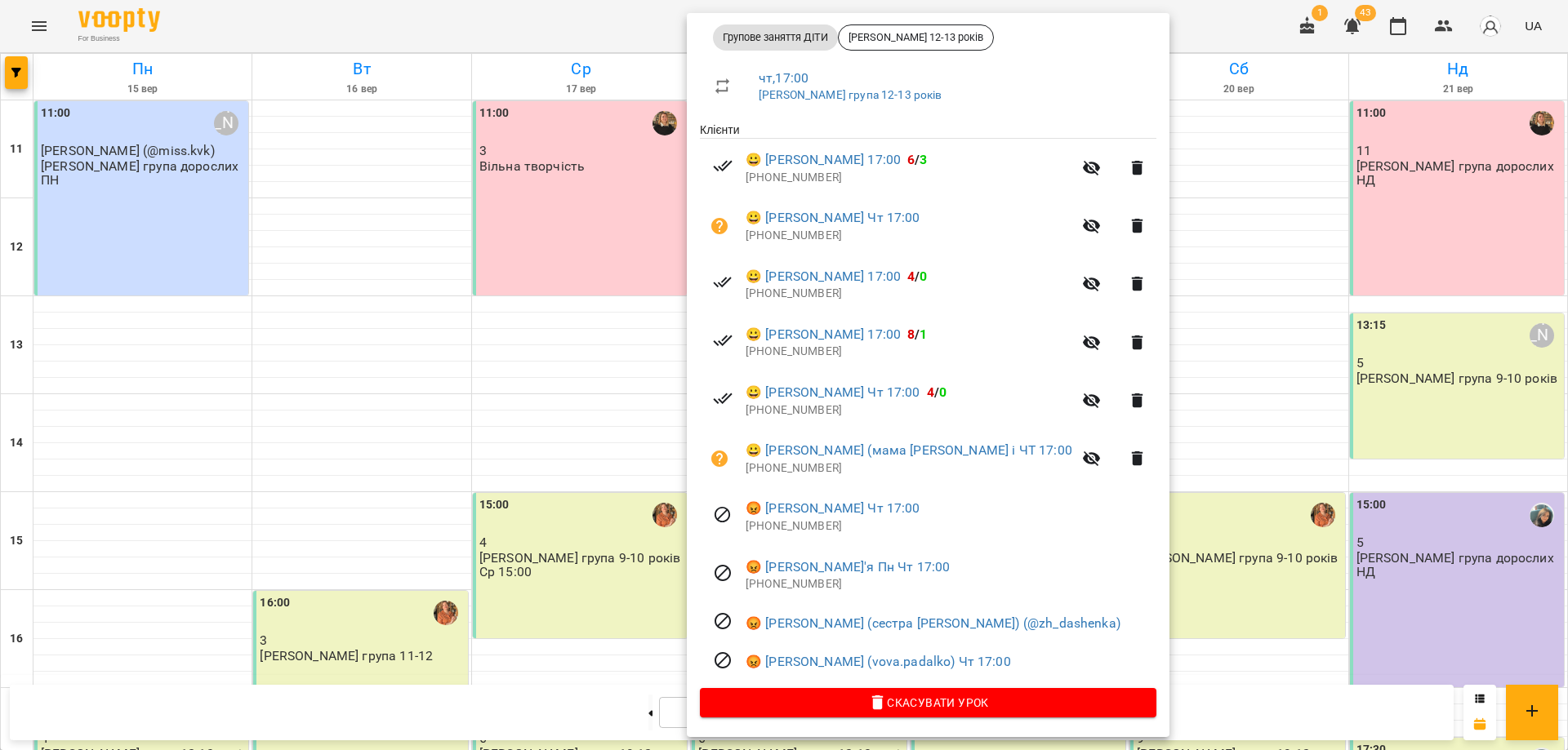
click at [576, 484] on div at bounding box center [784, 375] width 1568 height 750
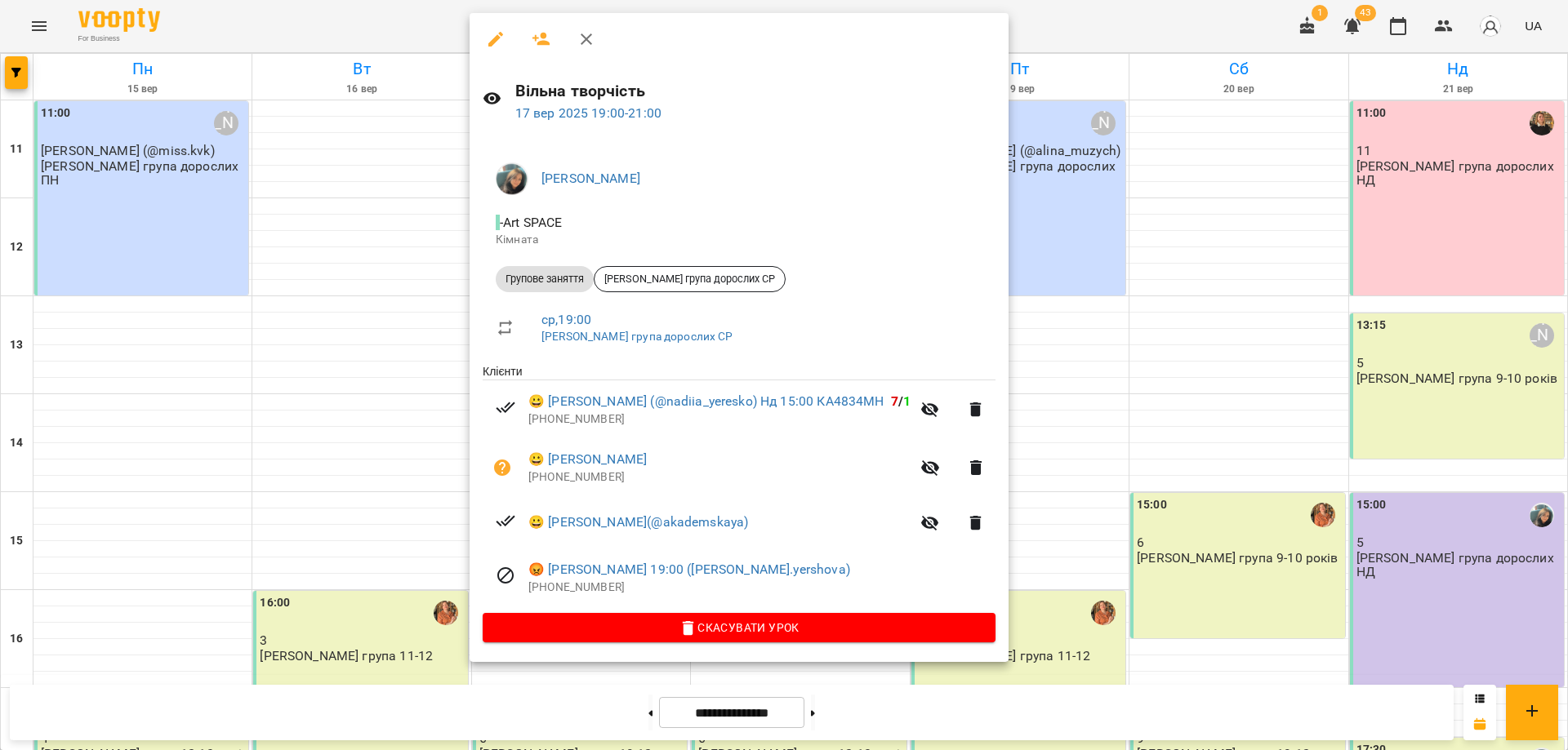
click at [1237, 508] on div at bounding box center [784, 375] width 1568 height 750
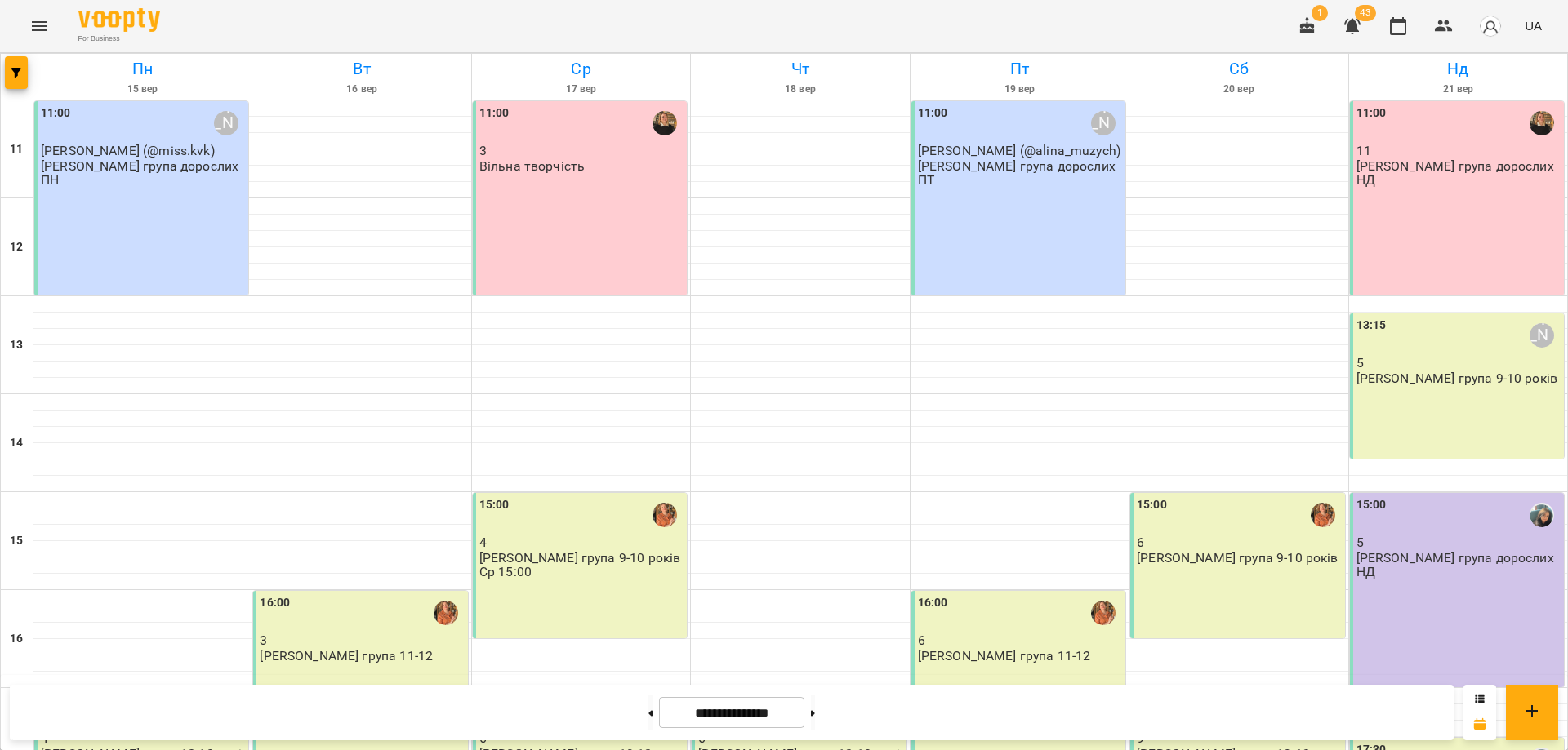
scroll to position [0, 0]
click at [979, 289] on div "11:00 [PERSON_NAME] [PERSON_NAME] (@alina_muzych) [PERSON_NAME] група дорослих …" at bounding box center [1019, 198] width 214 height 194
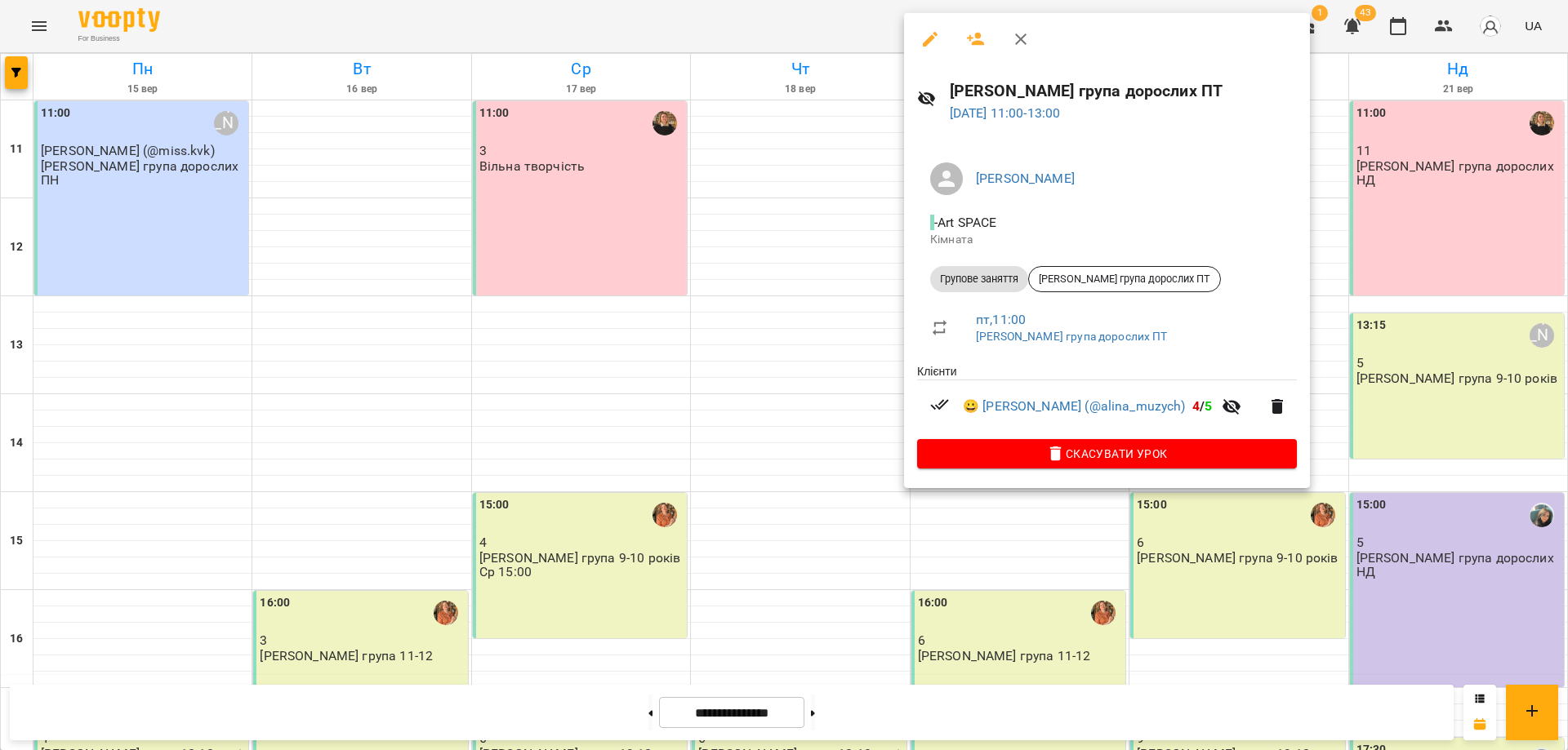
click at [976, 623] on div at bounding box center [784, 375] width 1568 height 750
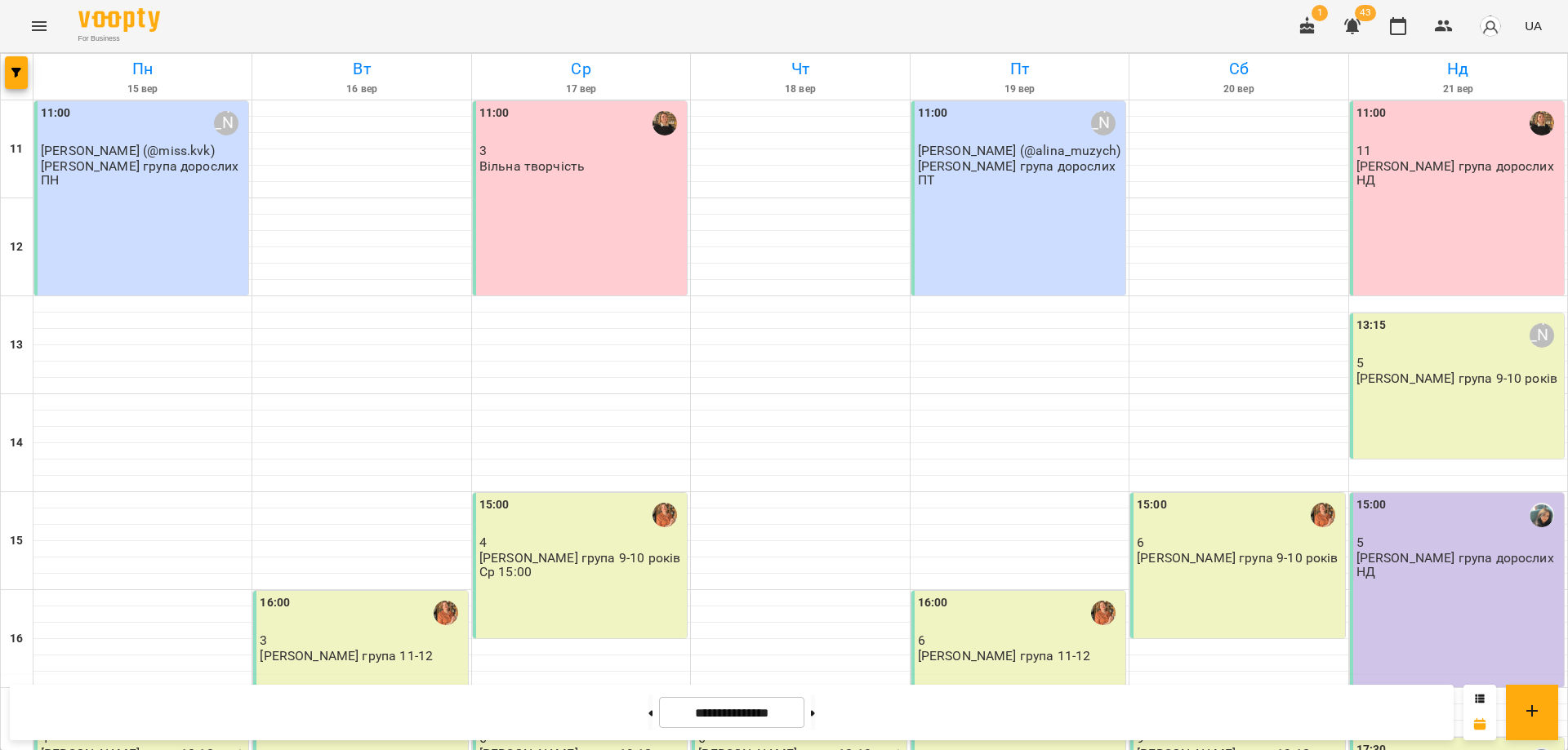
scroll to position [245, 0]
click at [1228, 12] on div "For Business 1 43 UA" at bounding box center [784, 26] width 1568 height 53
click at [1102, 19] on div "For Business 1 43 UA" at bounding box center [784, 26] width 1568 height 53
